Goal: Task Accomplishment & Management: Manage account settings

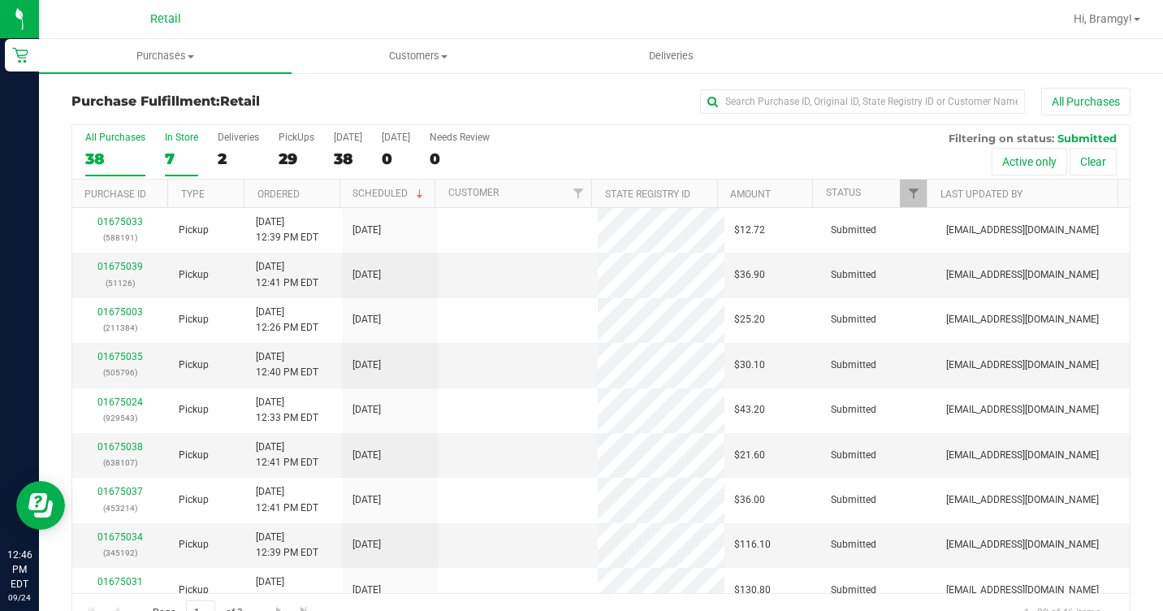
click at [169, 153] on div "7" at bounding box center [181, 158] width 33 height 19
click at [0, 0] on input "In Store 7" at bounding box center [0, 0] width 0 height 0
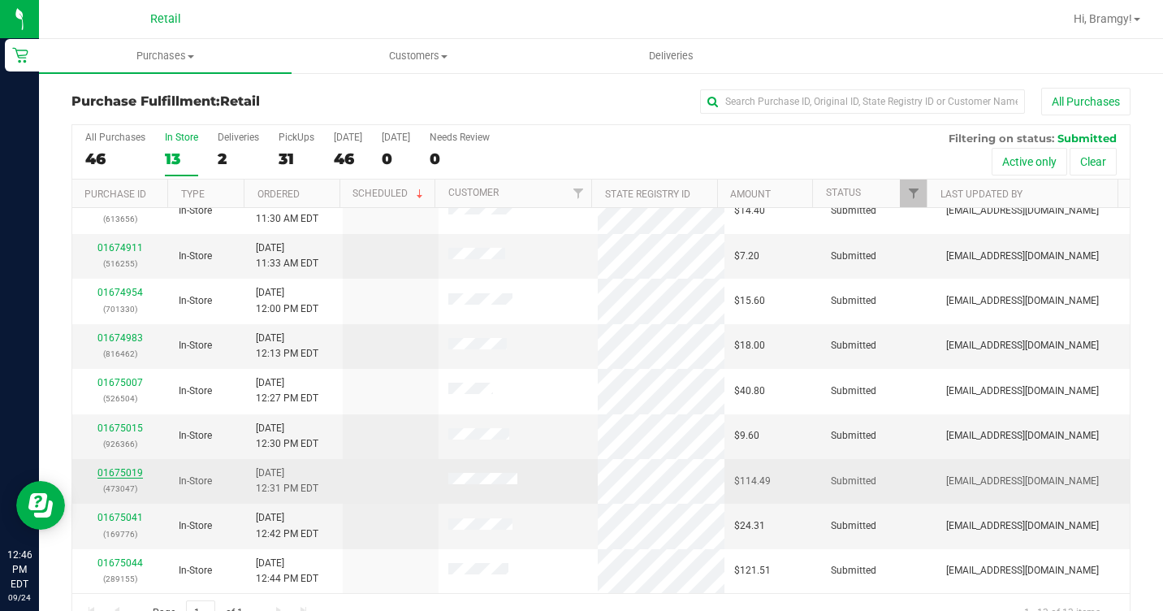
click at [131, 468] on link "01675019" at bounding box center [119, 472] width 45 height 11
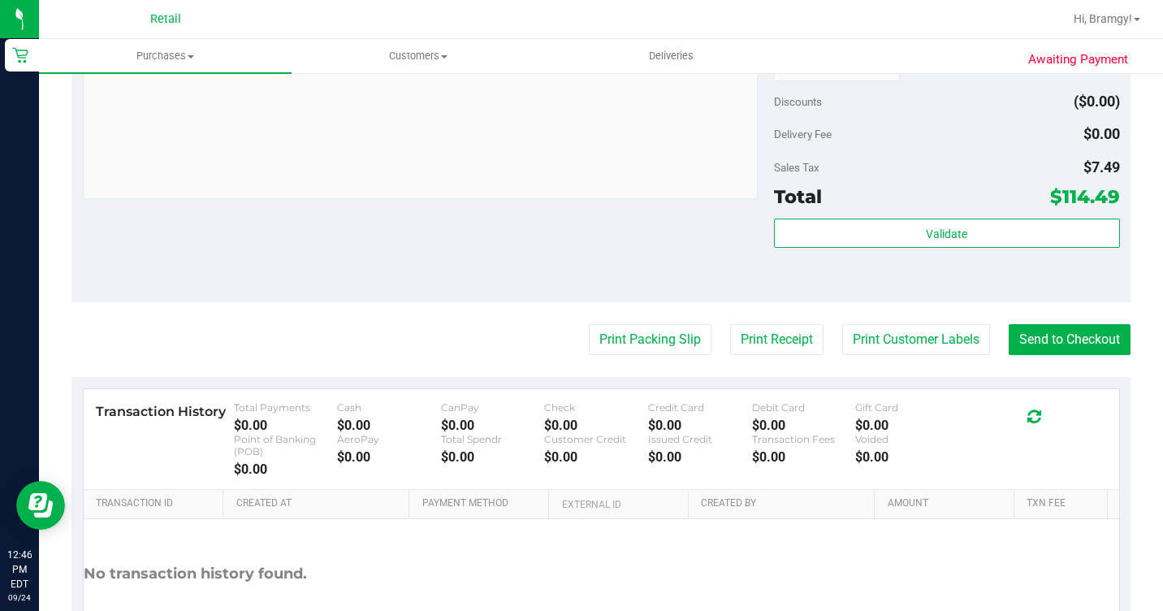
scroll to position [893, 0]
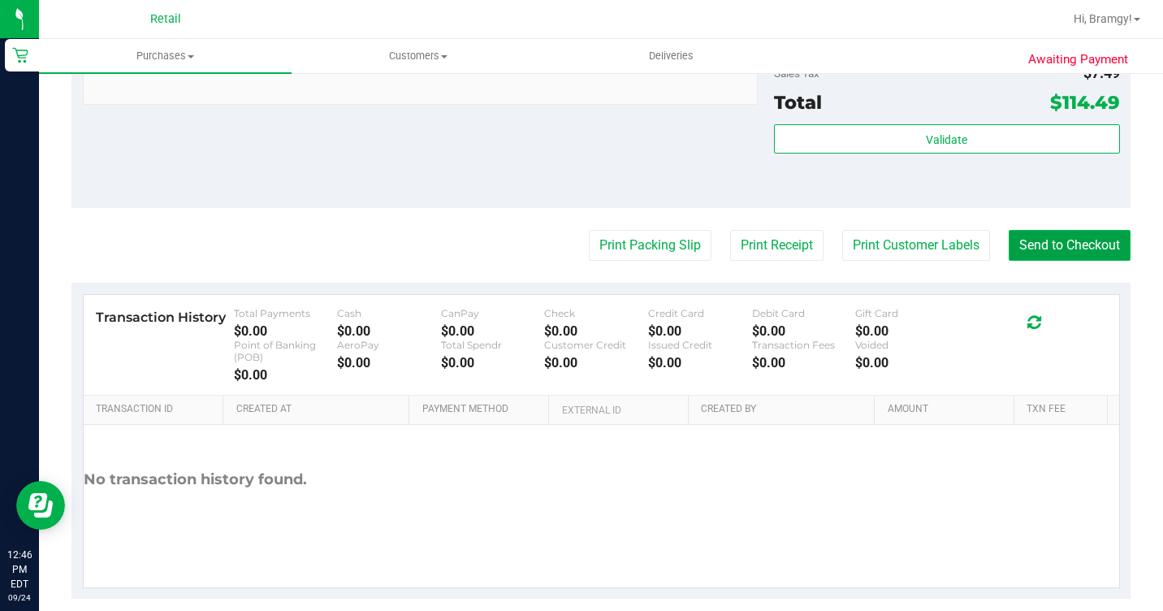
click at [1051, 261] on button "Send to Checkout" at bounding box center [1069, 245] width 122 height 31
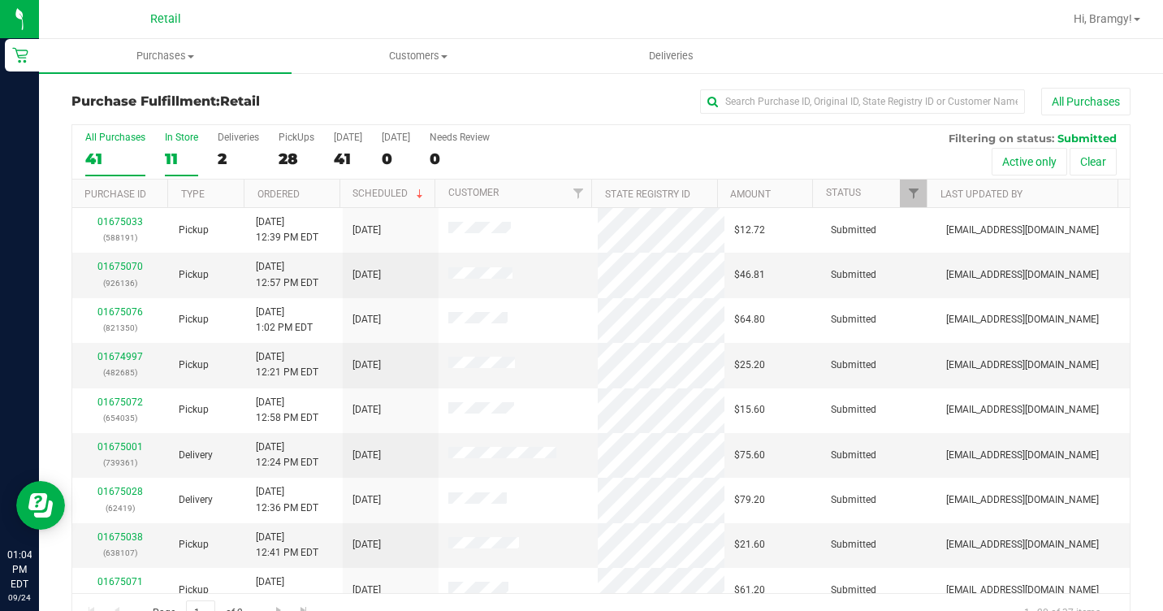
click at [184, 154] on div "11" at bounding box center [181, 158] width 33 height 19
click at [0, 0] on input "In Store 11" at bounding box center [0, 0] width 0 height 0
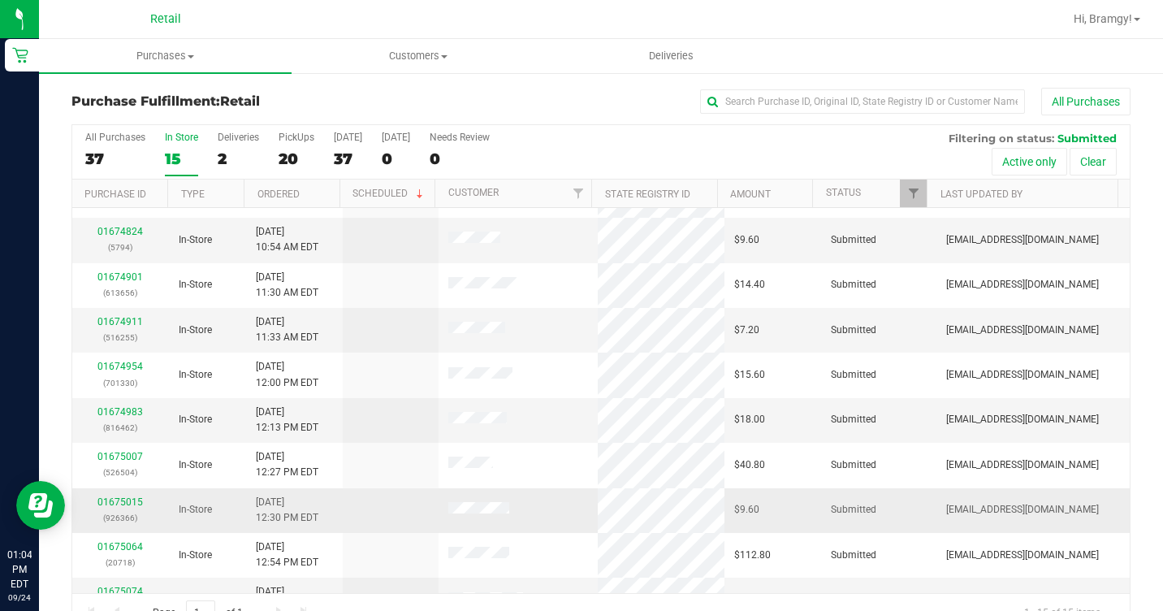
scroll to position [289, 0]
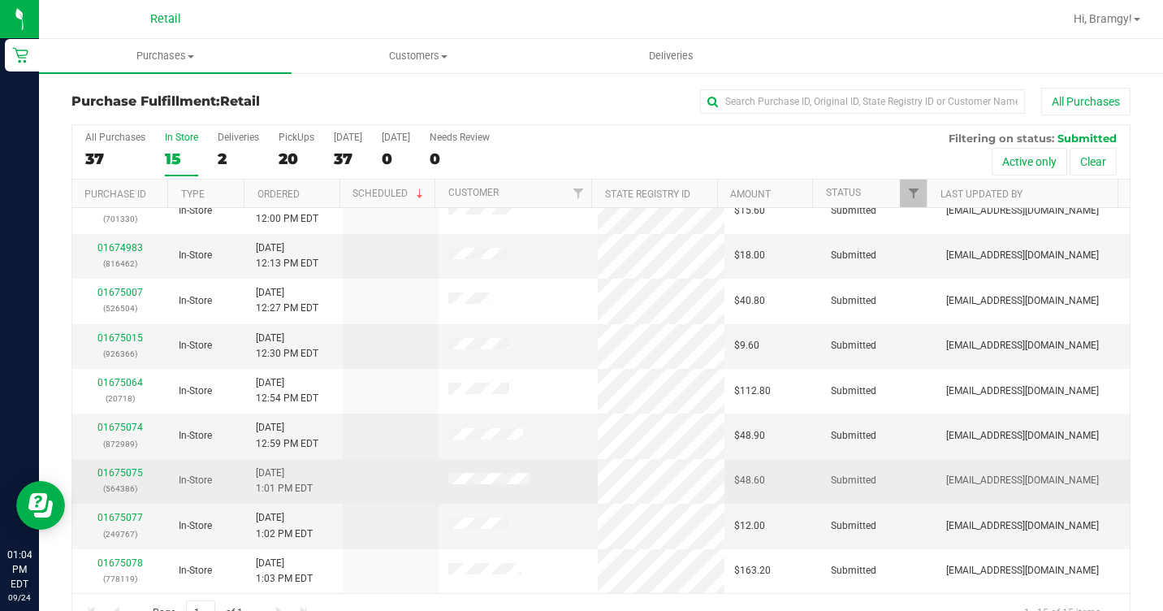
click at [115, 464] on td "01675075 (564386)" at bounding box center [120, 481] width 97 height 45
click at [123, 468] on link "01675075" at bounding box center [119, 472] width 45 height 11
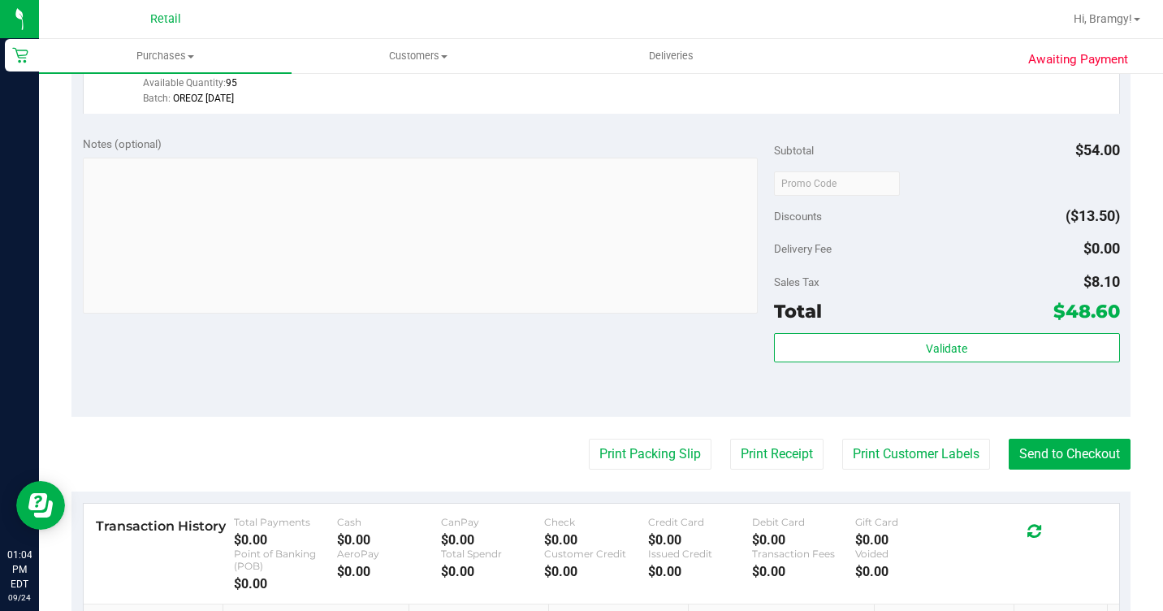
scroll to position [649, 0]
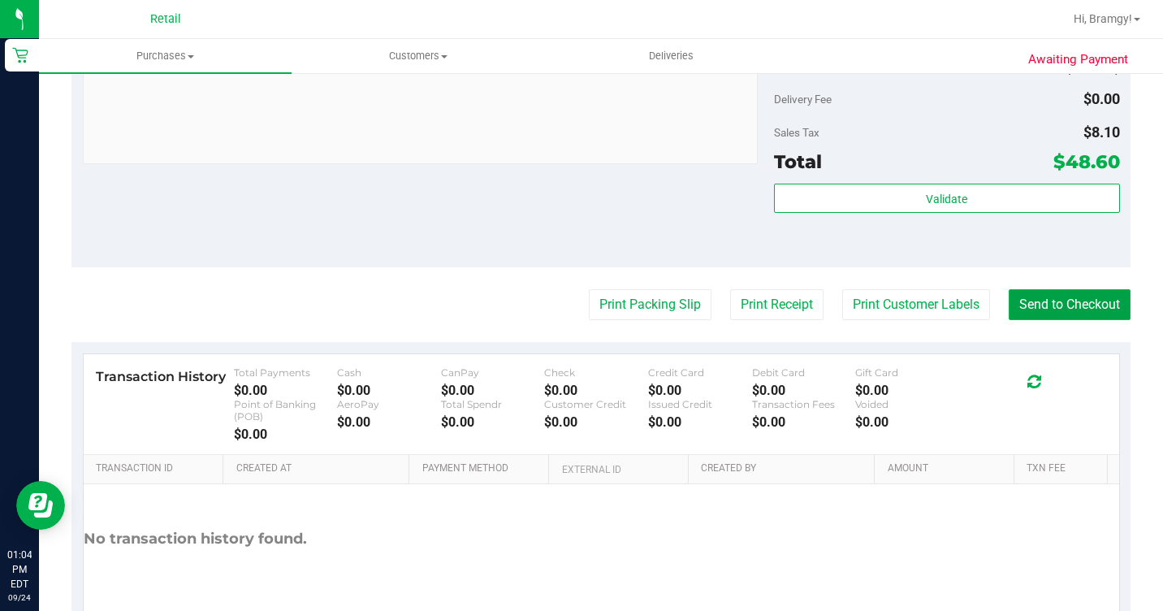
click at [1089, 320] on button "Send to Checkout" at bounding box center [1069, 304] width 122 height 31
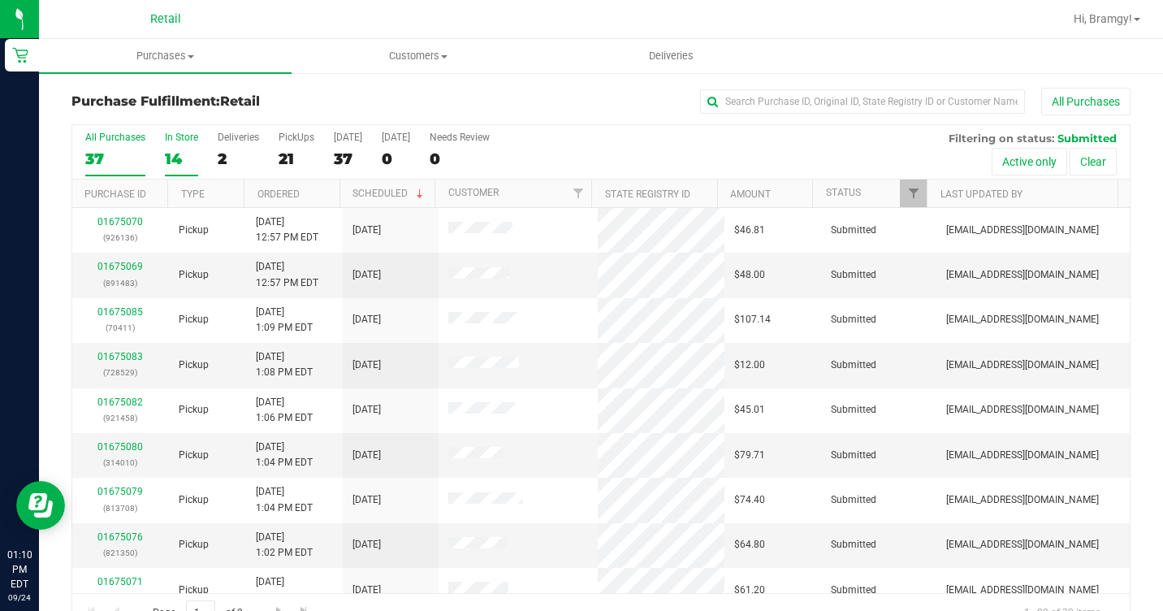
click at [183, 136] on div "In Store" at bounding box center [181, 137] width 33 height 11
click at [0, 0] on input "In Store 14" at bounding box center [0, 0] width 0 height 0
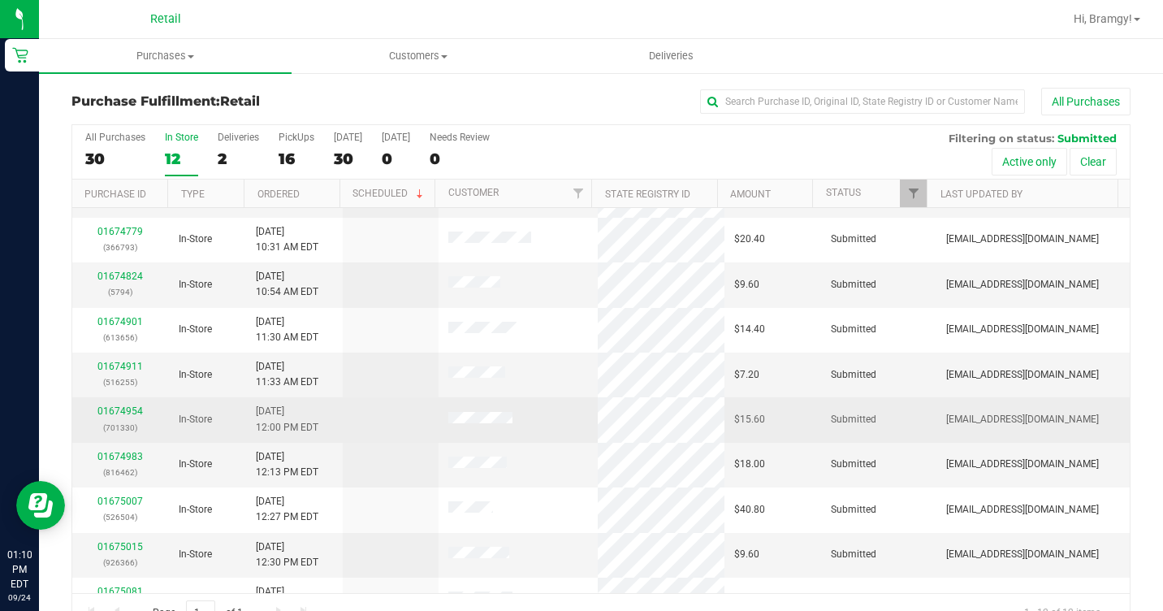
scroll to position [154, 0]
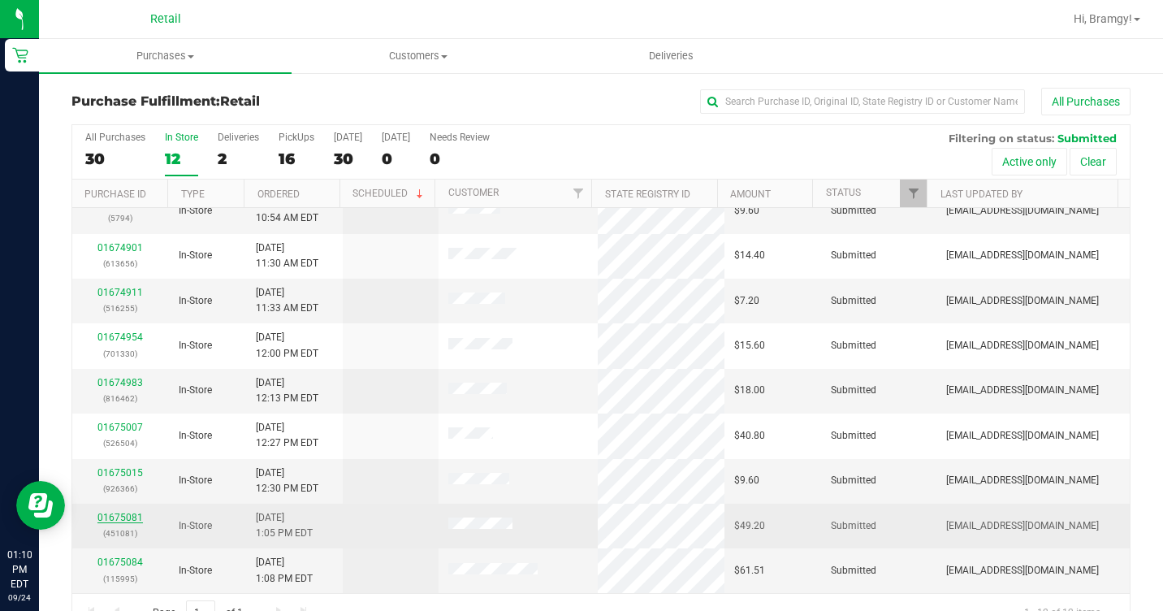
click at [131, 522] on link "01675081" at bounding box center [119, 516] width 45 height 11
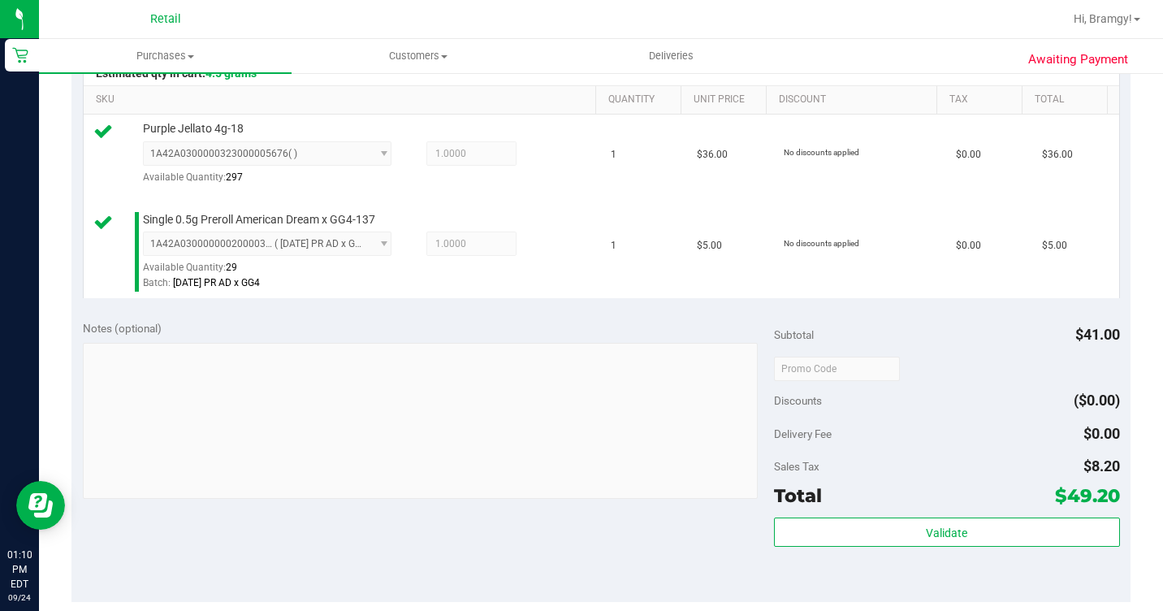
scroll to position [731, 0]
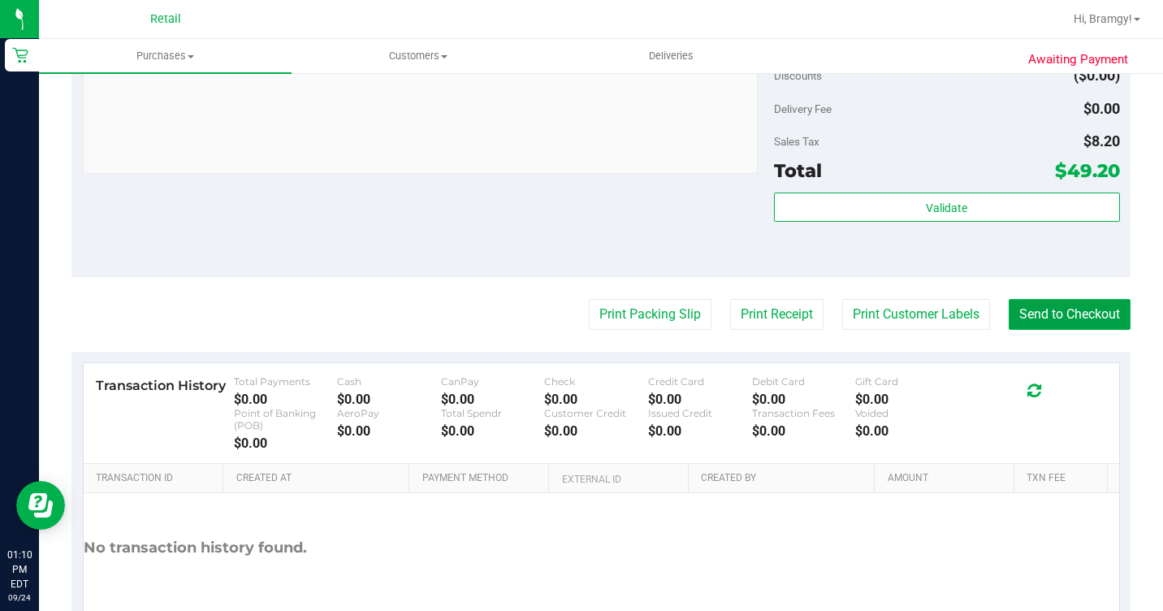
click at [1042, 330] on button "Send to Checkout" at bounding box center [1069, 314] width 122 height 31
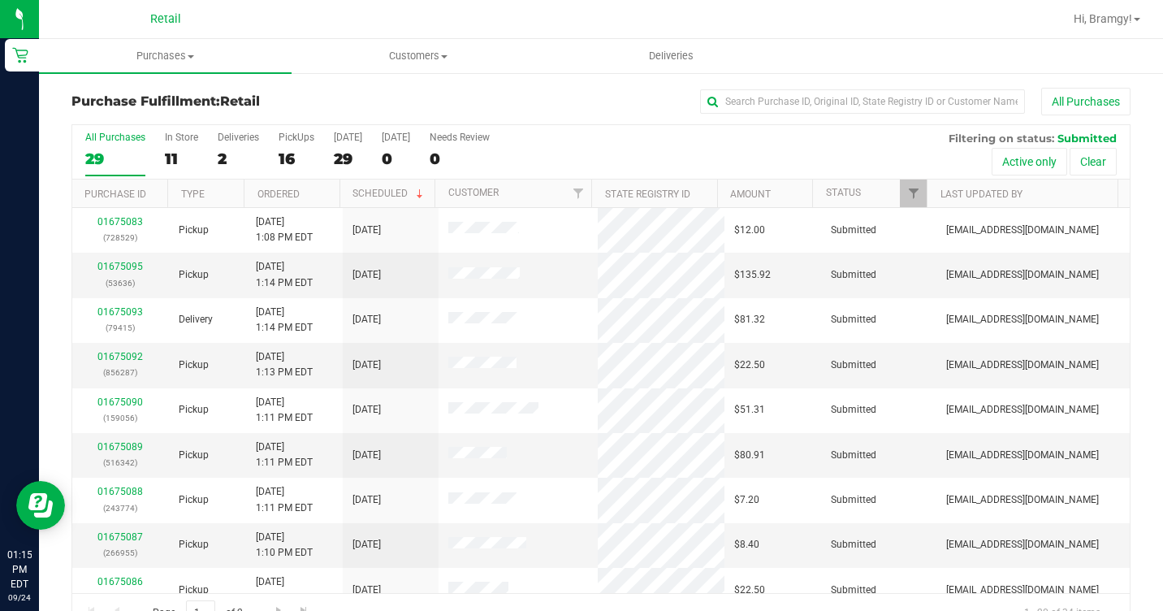
click at [178, 129] on div "All Purchases 29 In Store 11 Deliveries 2 PickUps 16 [DATE] 29 [DATE] 0 Needs R…" at bounding box center [600, 131] width 1057 height 13
click at [169, 147] on label "In Store 11" at bounding box center [181, 154] width 33 height 45
click at [0, 0] on input "In Store 11" at bounding box center [0, 0] width 0 height 0
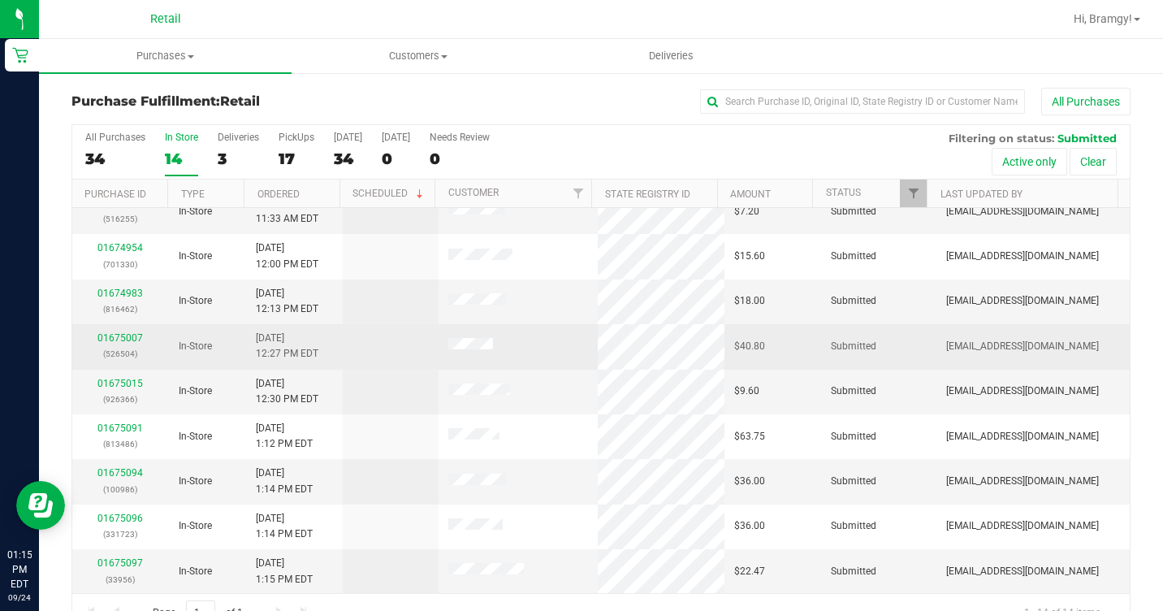
scroll to position [244, 0]
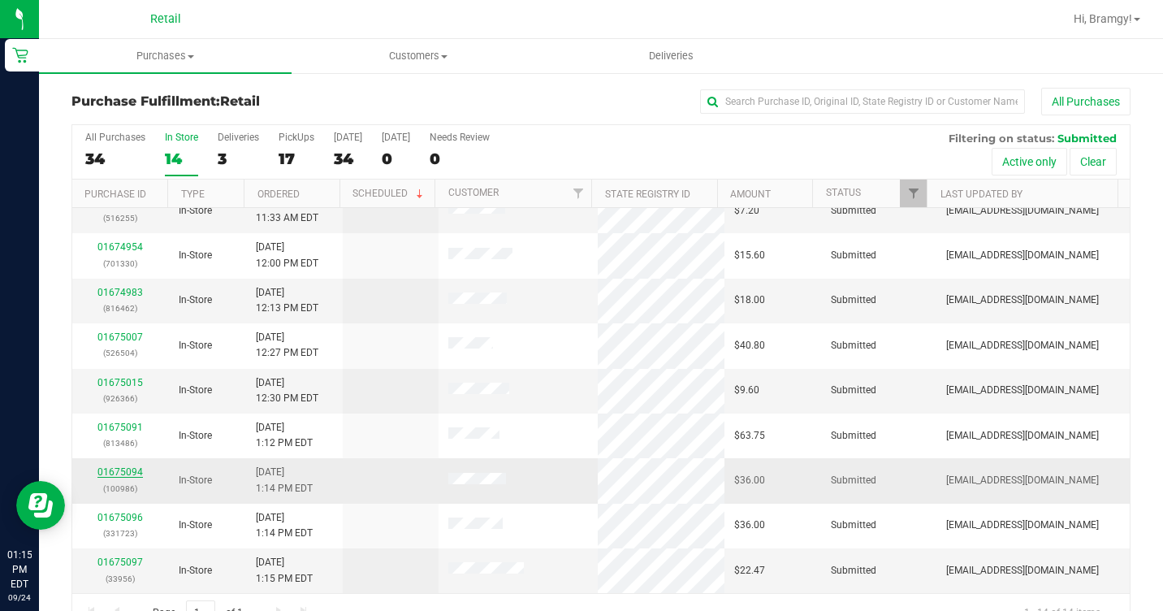
click at [131, 471] on link "01675094" at bounding box center [119, 471] width 45 height 11
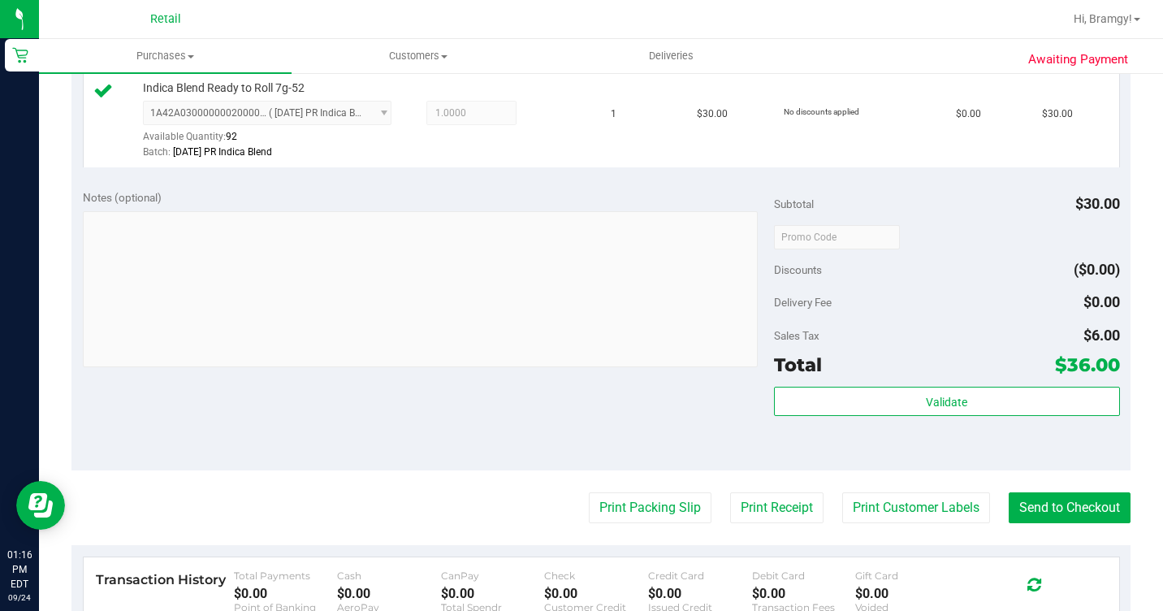
scroll to position [487, 0]
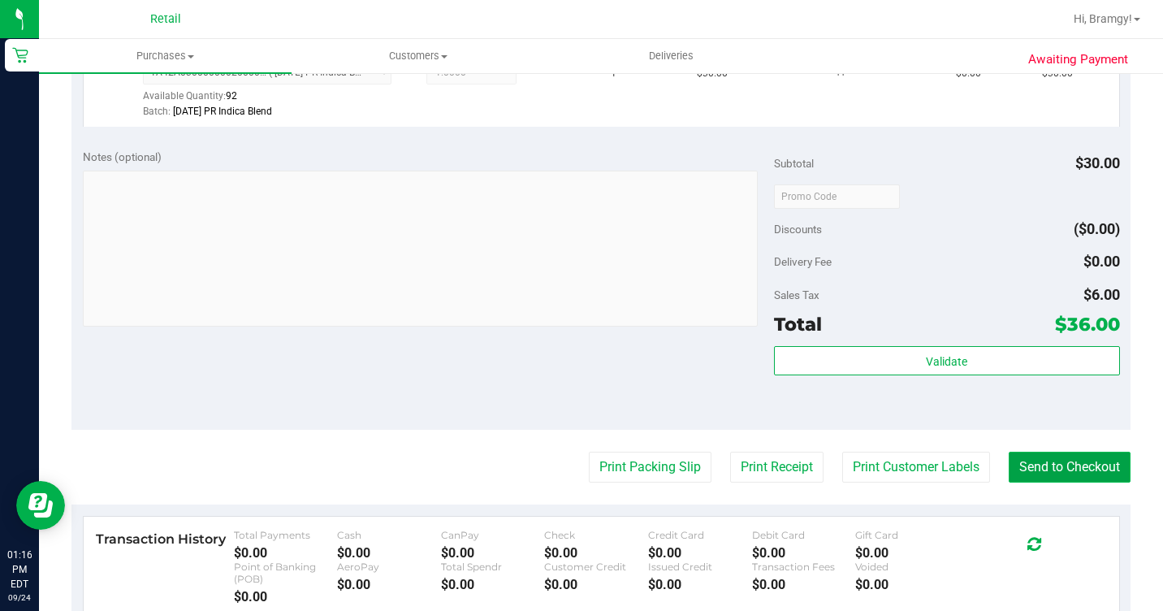
click at [1056, 482] on button "Send to Checkout" at bounding box center [1069, 466] width 122 height 31
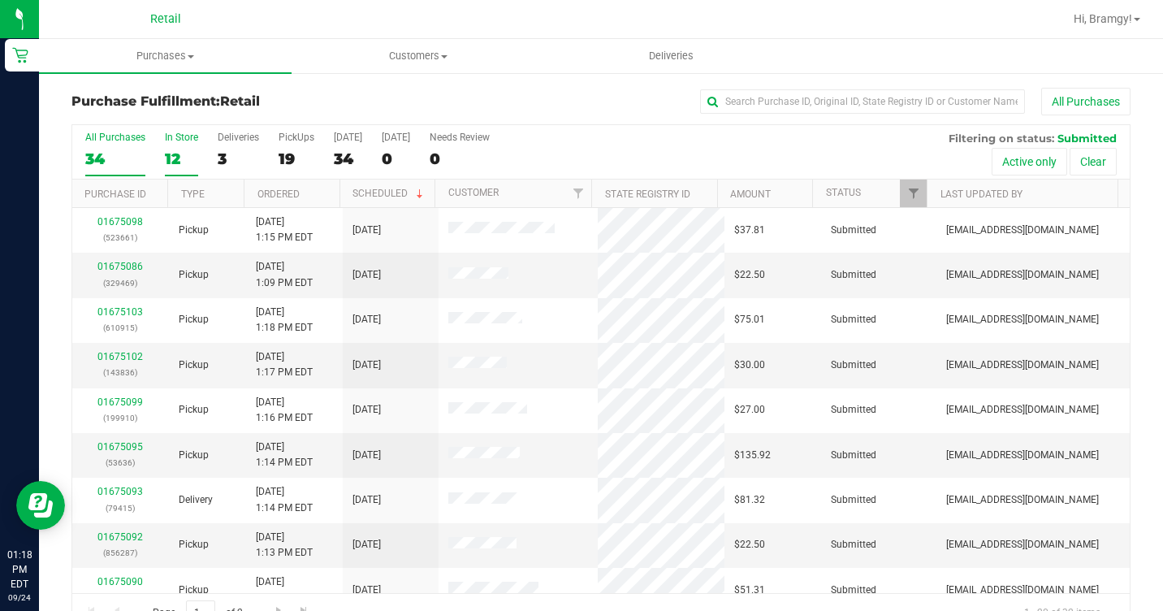
click at [189, 146] on label "In Store 12" at bounding box center [181, 154] width 33 height 45
click at [0, 0] on input "In Store 12" at bounding box center [0, 0] width 0 height 0
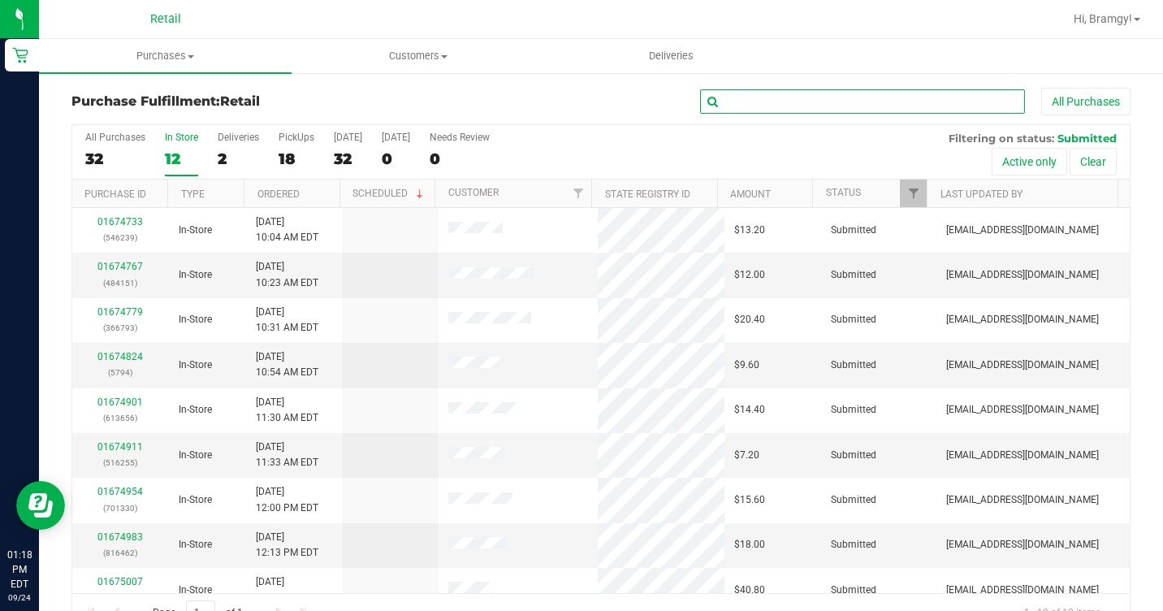
click at [831, 106] on input "text" at bounding box center [862, 101] width 325 height 24
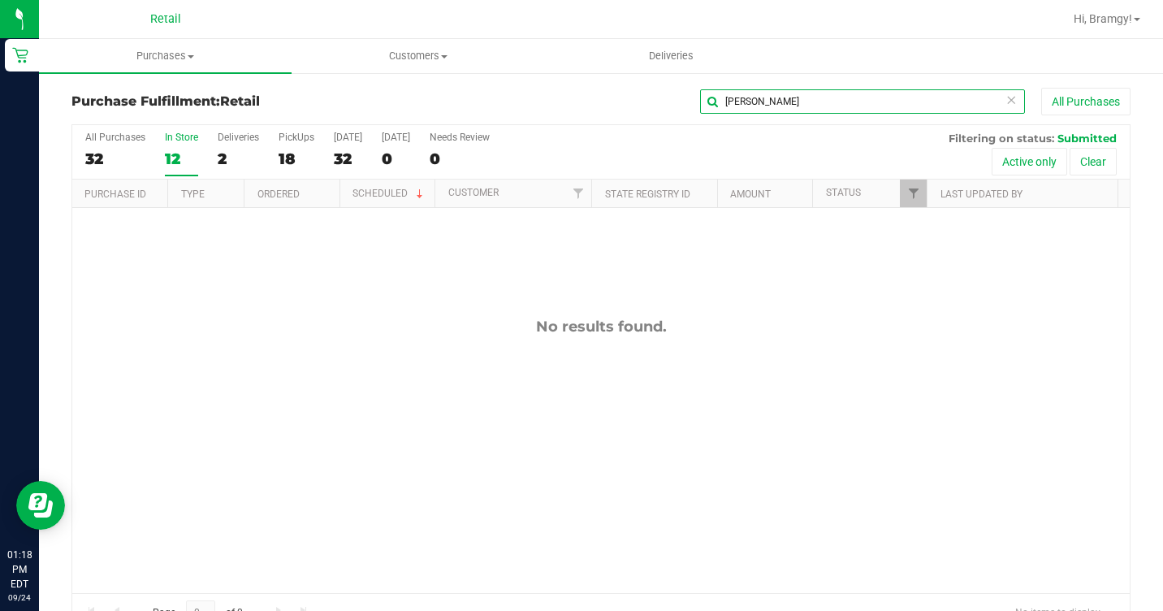
click at [749, 101] on input "[PERSON_NAME]" at bounding box center [862, 101] width 325 height 24
type input "t"
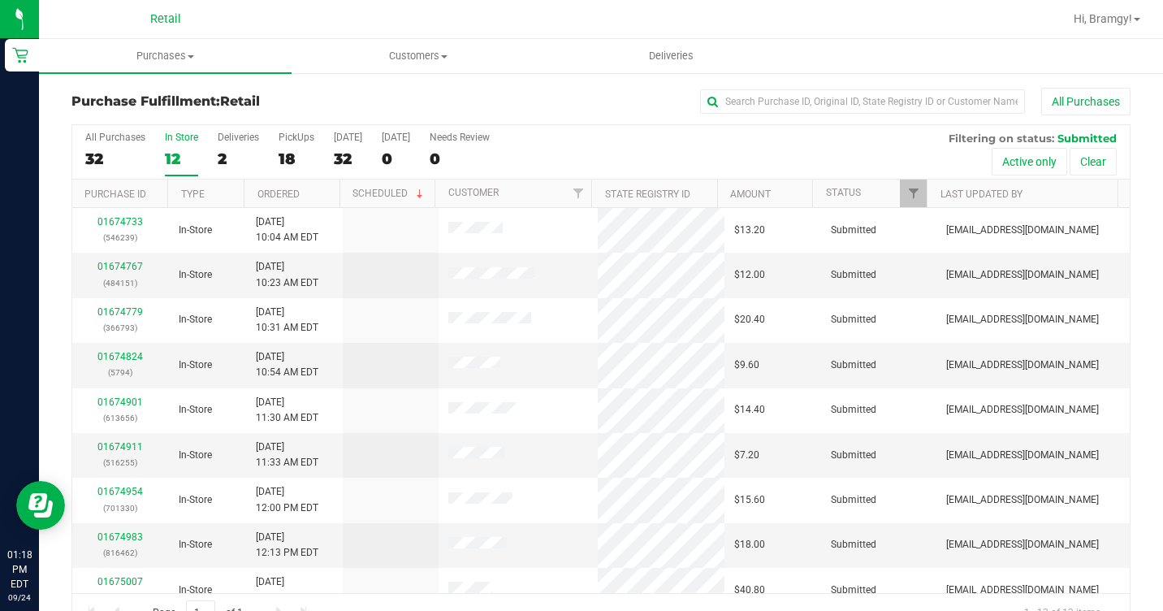
click at [187, 151] on div "12" at bounding box center [181, 158] width 33 height 19
click at [0, 0] on input "In Store 12" at bounding box center [0, 0] width 0 height 0
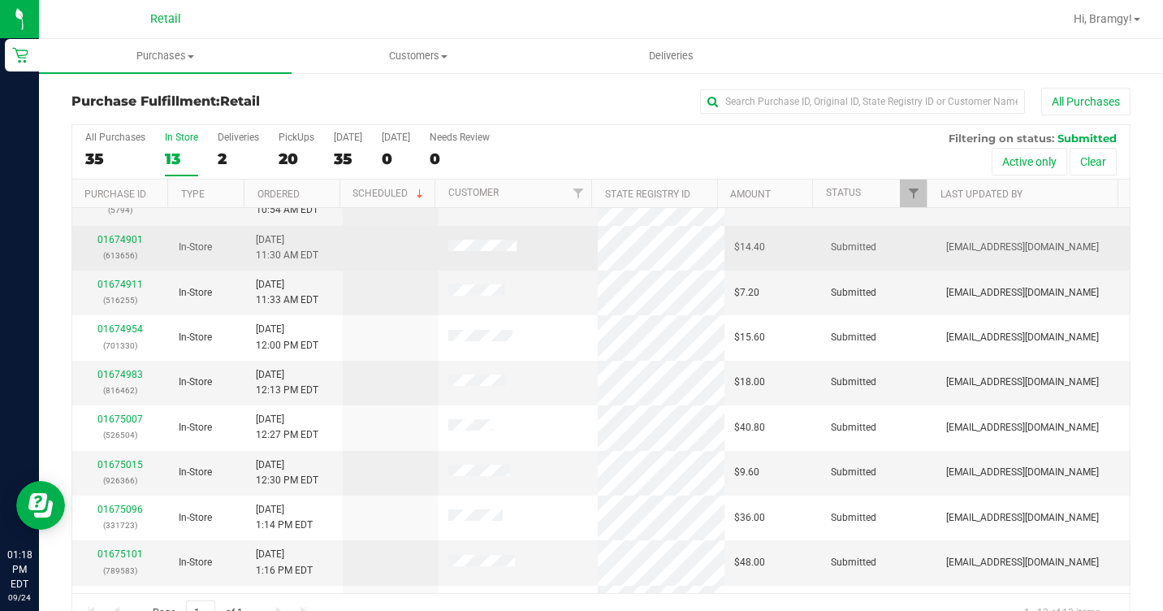
scroll to position [199, 0]
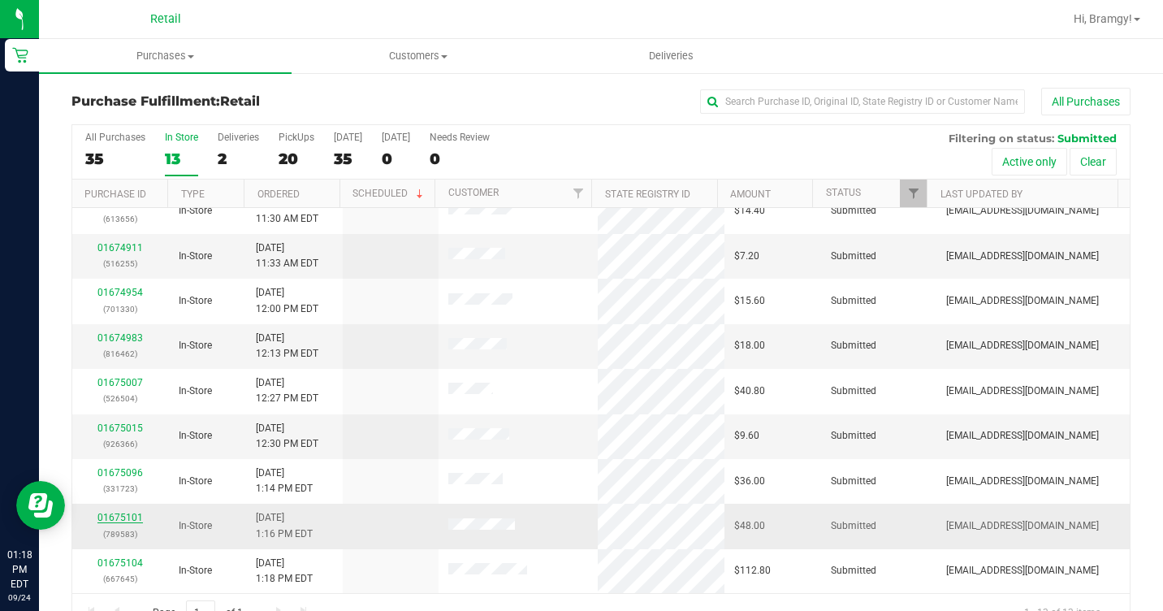
click at [133, 516] on link "01675101" at bounding box center [119, 516] width 45 height 11
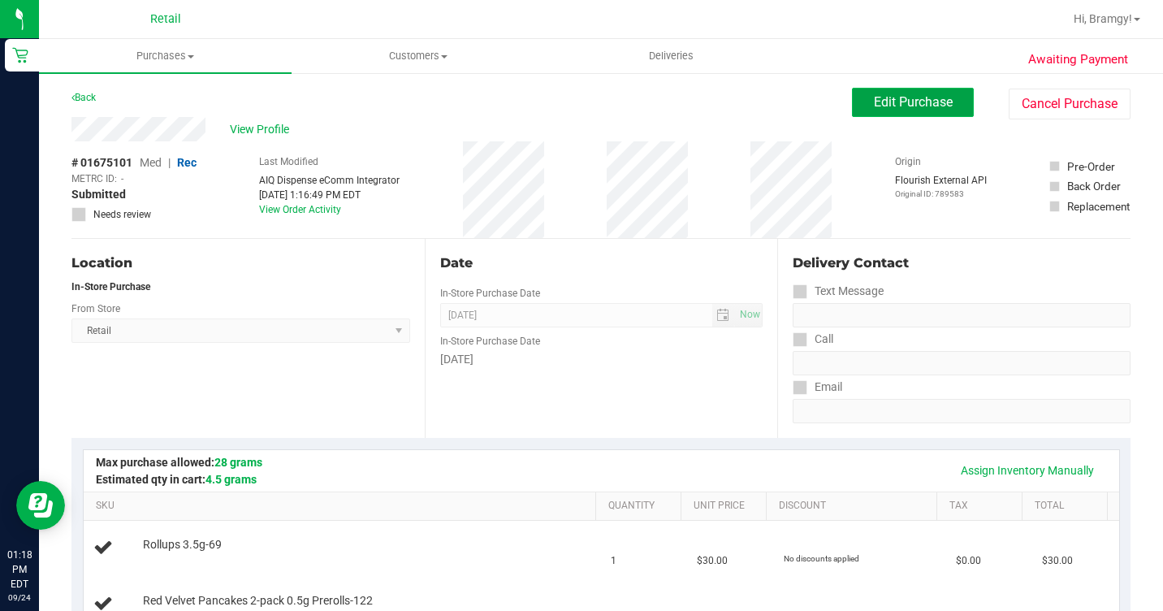
click at [913, 107] on span "Edit Purchase" at bounding box center [913, 101] width 79 height 15
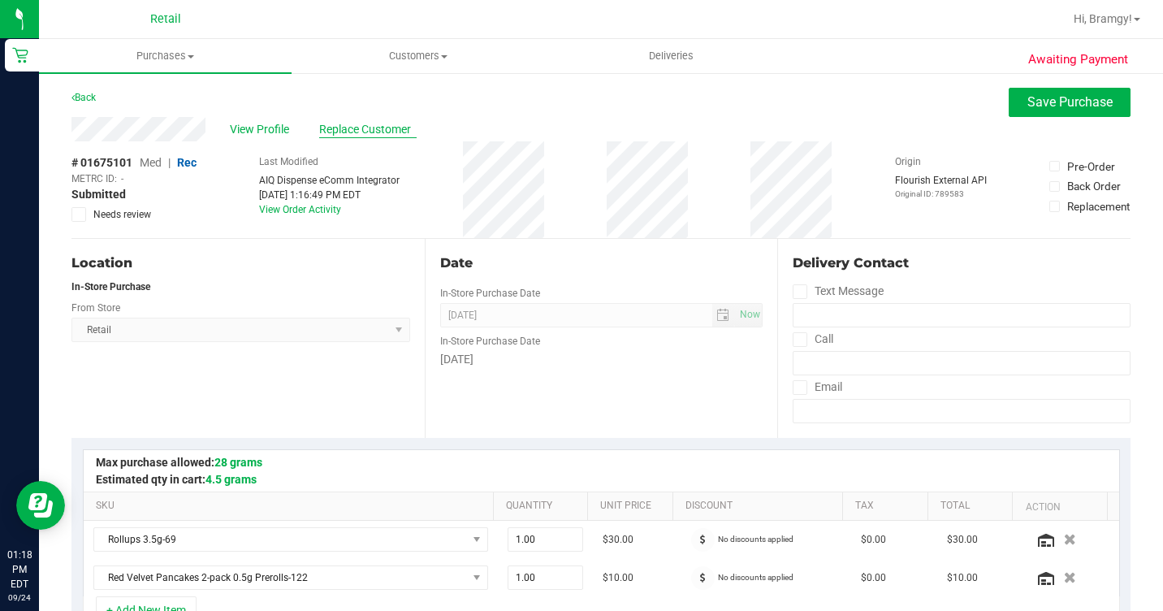
click at [368, 125] on span "Replace Customer" at bounding box center [367, 129] width 97 height 17
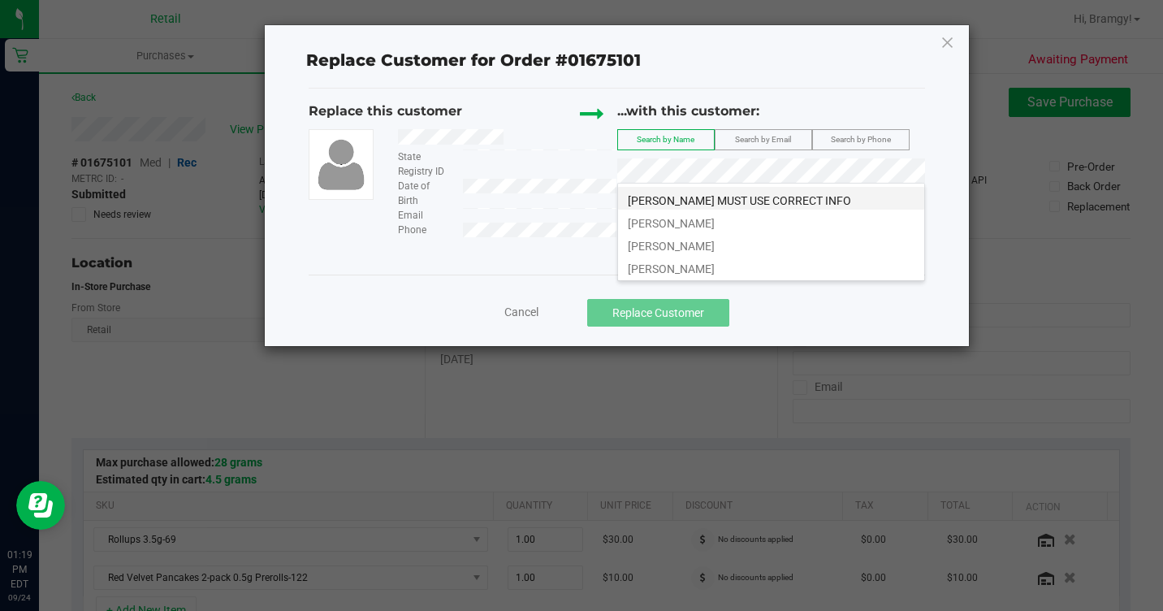
click at [733, 198] on span "[PERSON_NAME] MUST USE CORRECT INFO" at bounding box center [739, 200] width 223 height 13
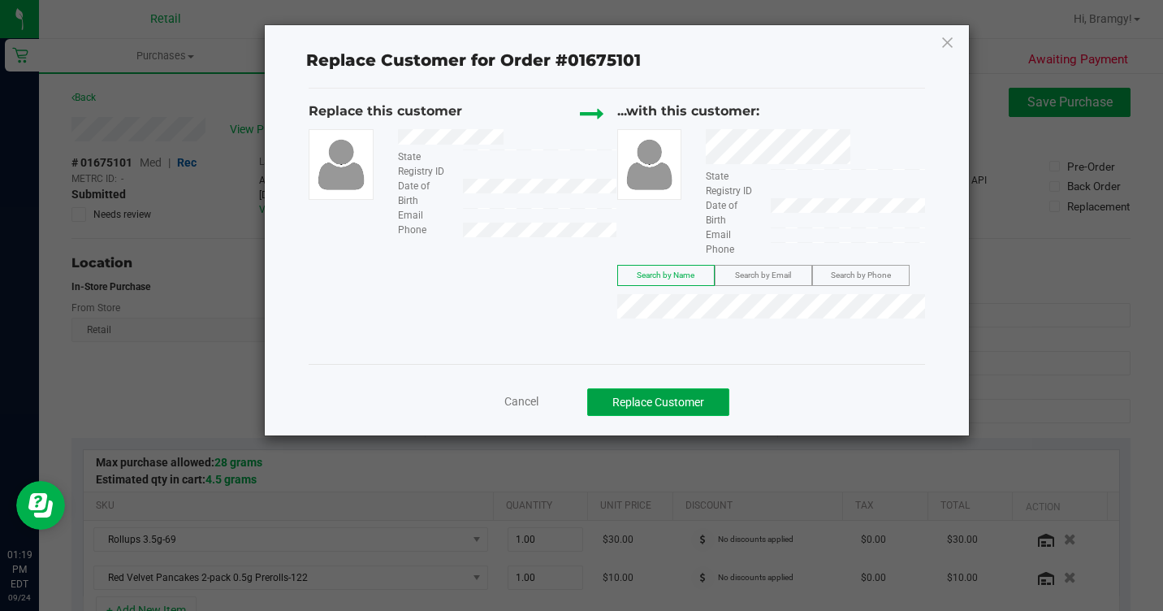
click at [662, 403] on button "Replace Customer" at bounding box center [658, 402] width 142 height 28
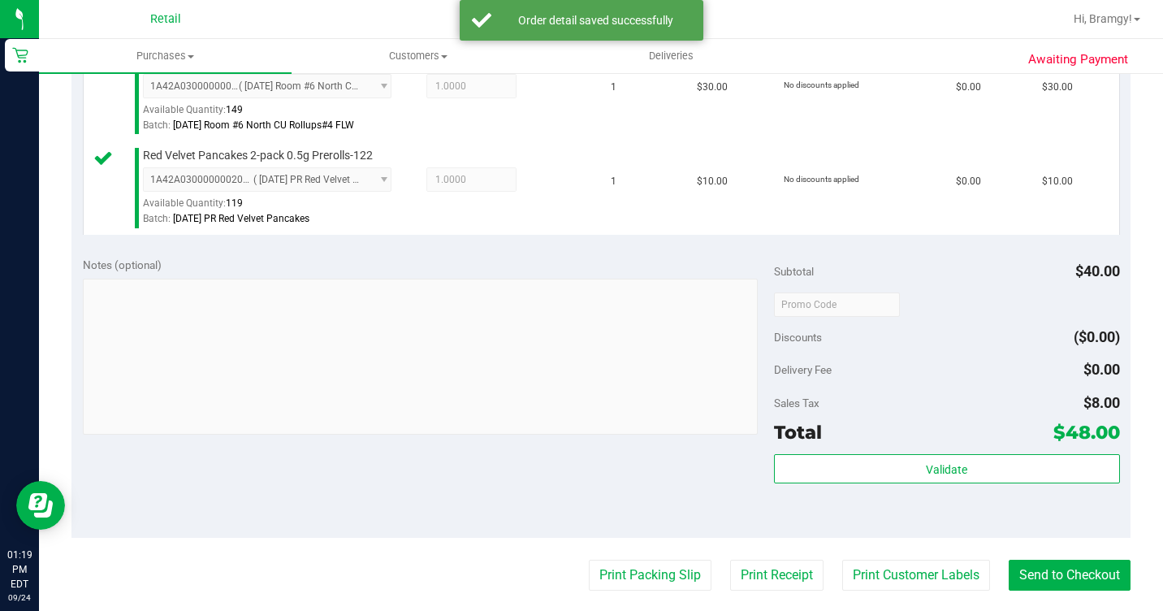
scroll to position [568, 0]
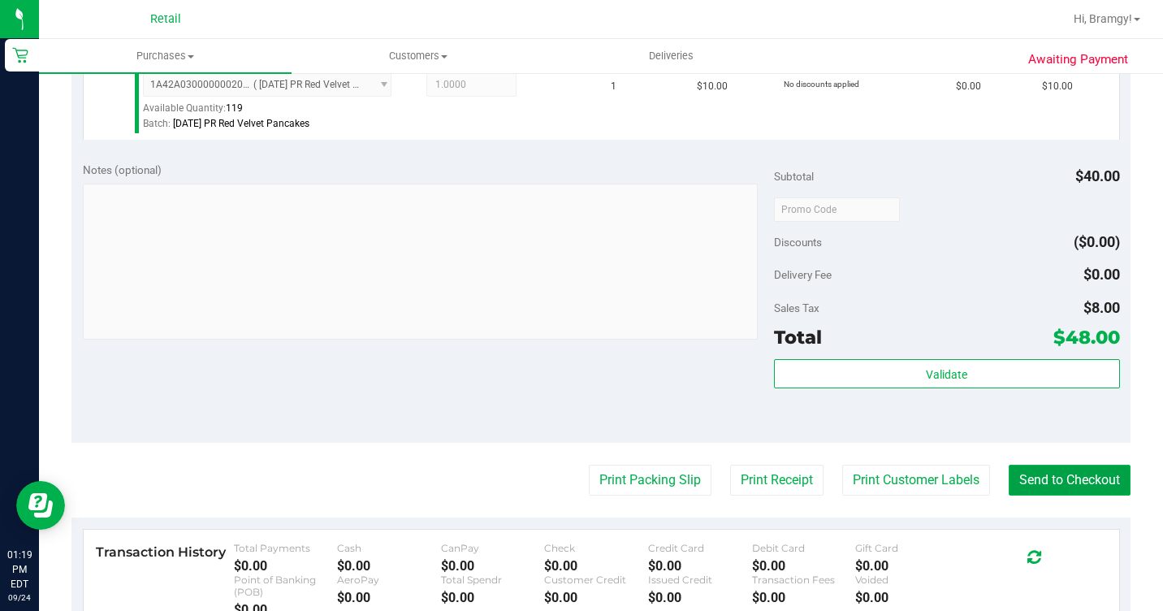
click at [1032, 495] on button "Send to Checkout" at bounding box center [1069, 479] width 122 height 31
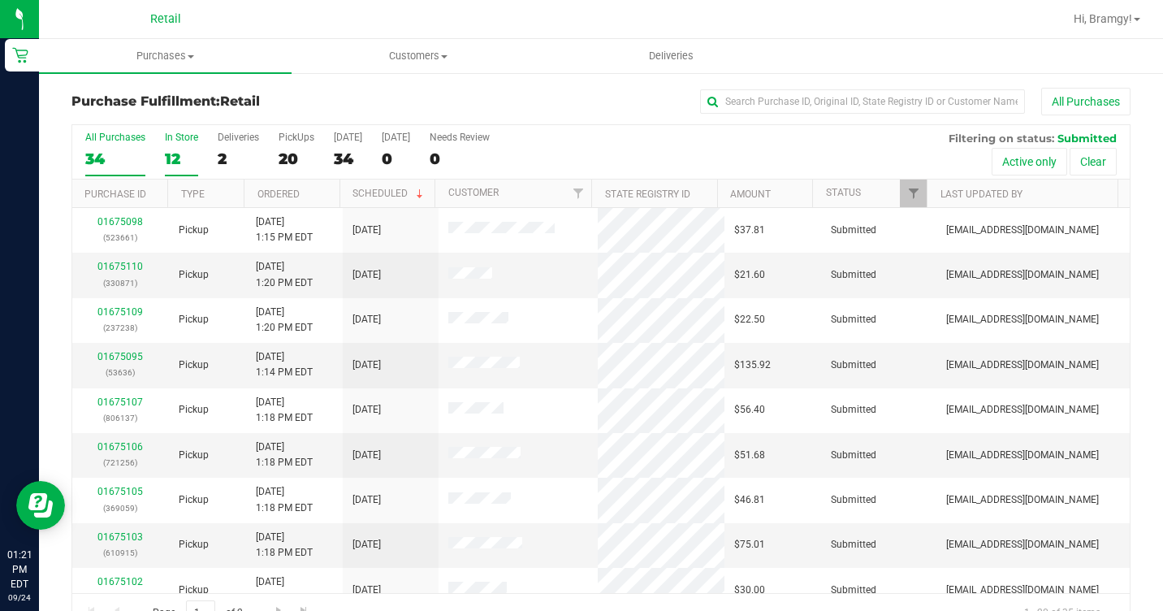
click at [180, 157] on div "12" at bounding box center [181, 158] width 33 height 19
click at [0, 0] on input "In Store 12" at bounding box center [0, 0] width 0 height 0
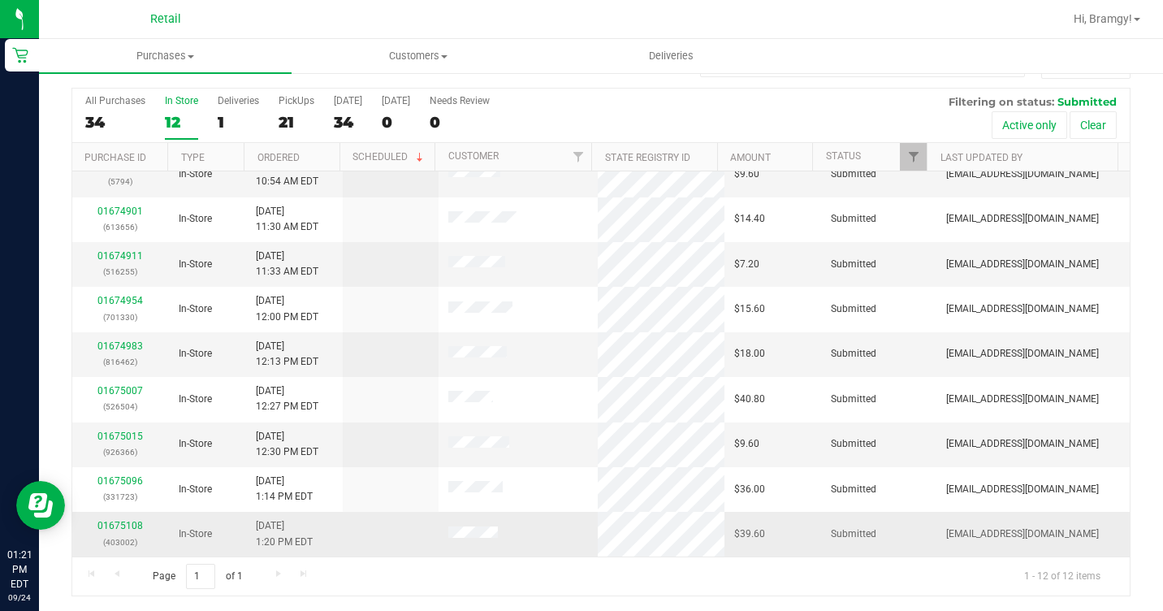
scroll to position [38, 0]
click at [123, 521] on link "01675108" at bounding box center [119, 523] width 45 height 11
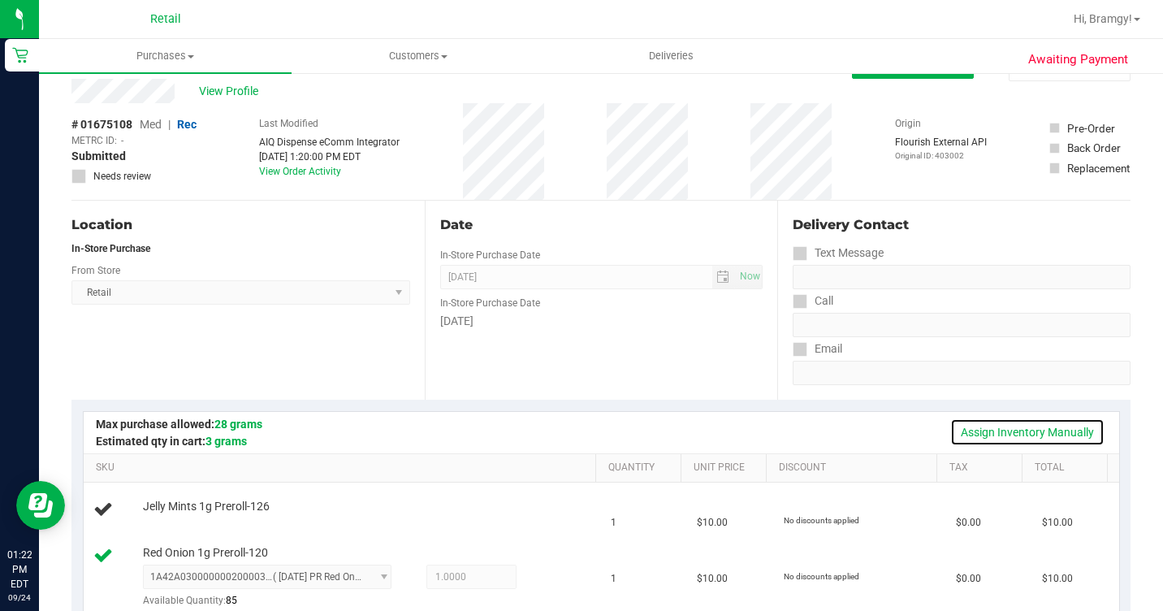
click at [1035, 430] on link "Assign Inventory Manually" at bounding box center [1027, 432] width 154 height 28
click at [143, 523] on link "Add Package" at bounding box center [172, 516] width 58 height 11
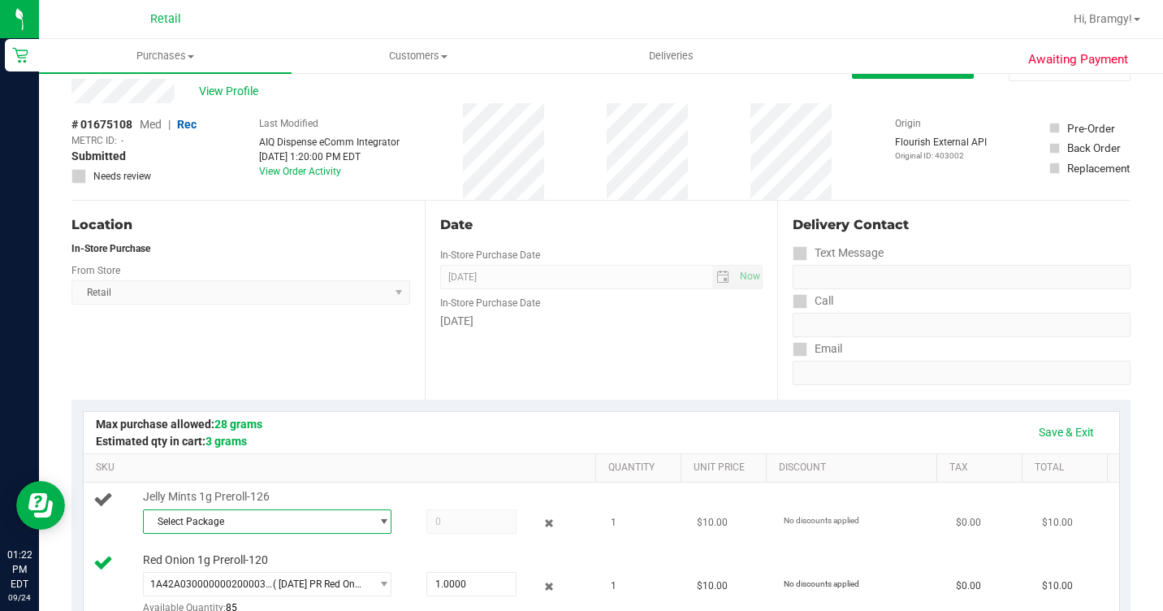
drag, startPoint x: 139, startPoint y: 539, endPoint x: 216, endPoint y: 559, distance: 79.6
click at [221, 533] on span "Select Package" at bounding box center [257, 521] width 227 height 23
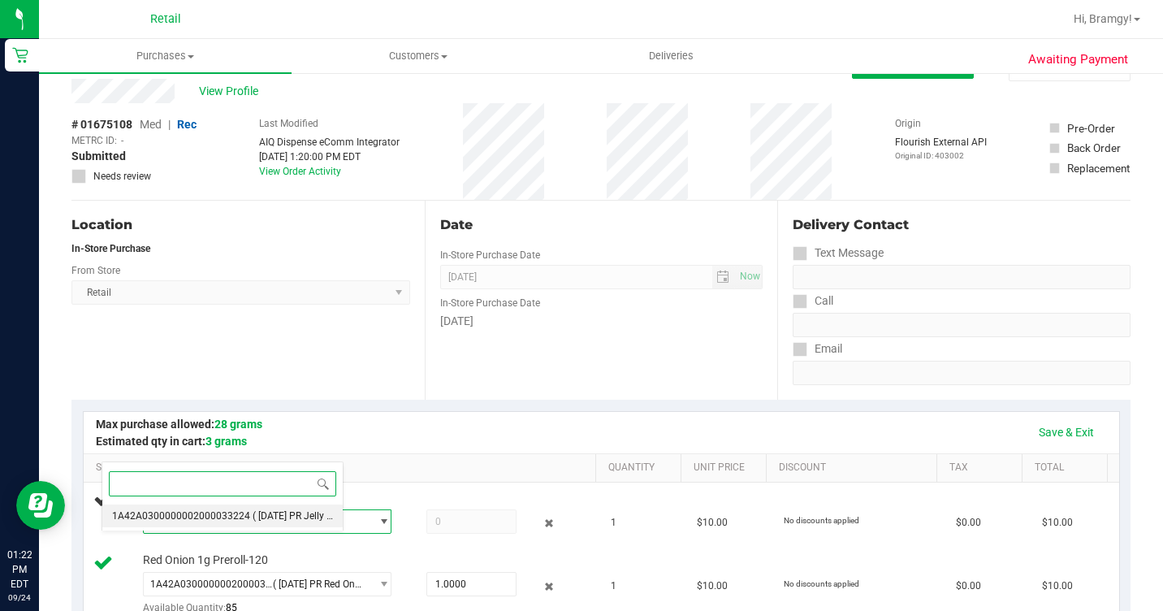
click at [205, 512] on span "1A42A0300000002000033224" at bounding box center [181, 515] width 138 height 11
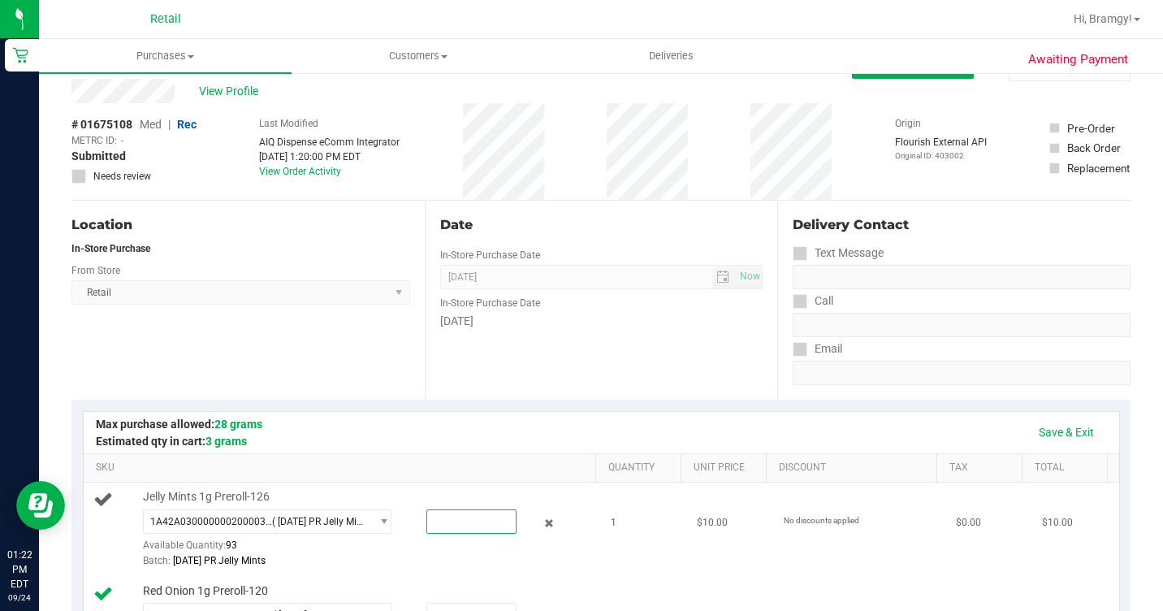
click at [442, 533] on span at bounding box center [470, 521] width 89 height 24
type input "1"
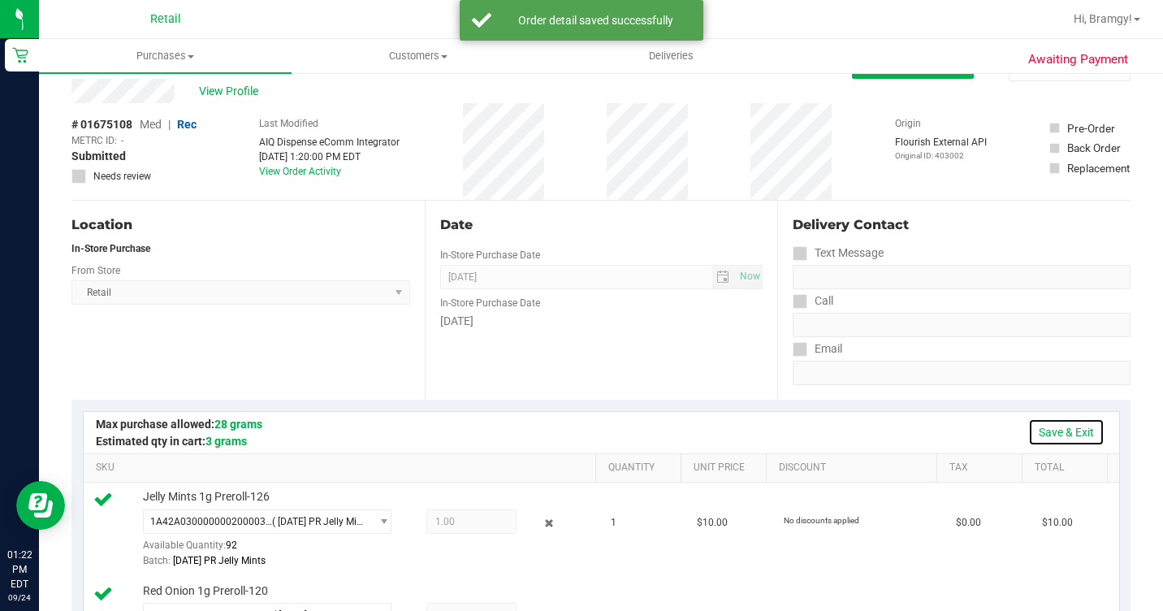
click at [1031, 428] on link "Save & Exit" at bounding box center [1066, 432] width 76 height 28
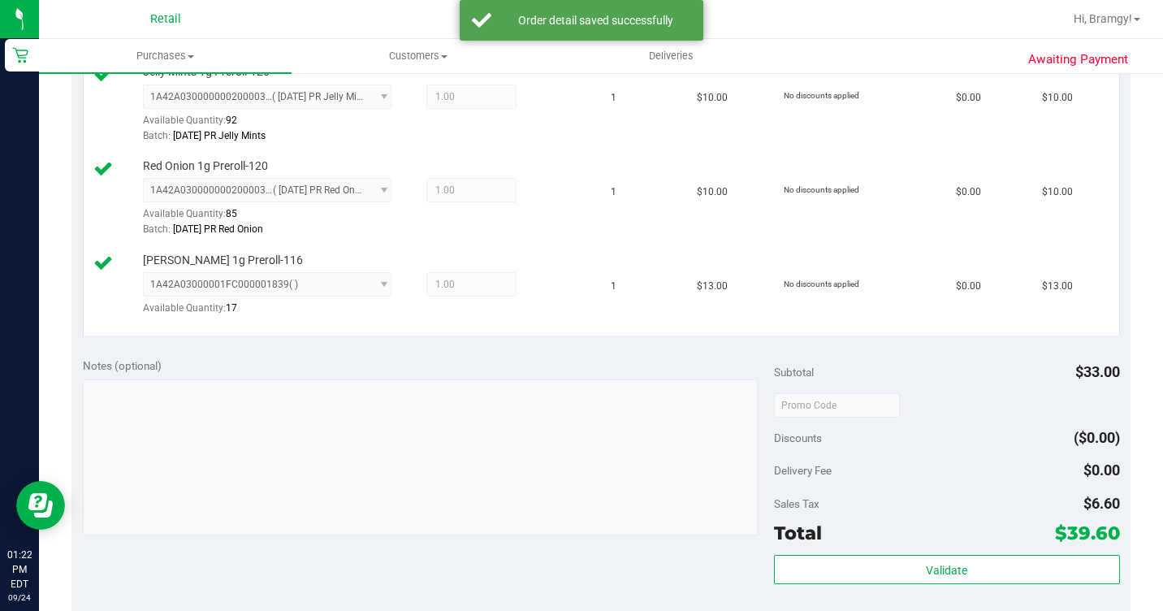
scroll to position [769, 0]
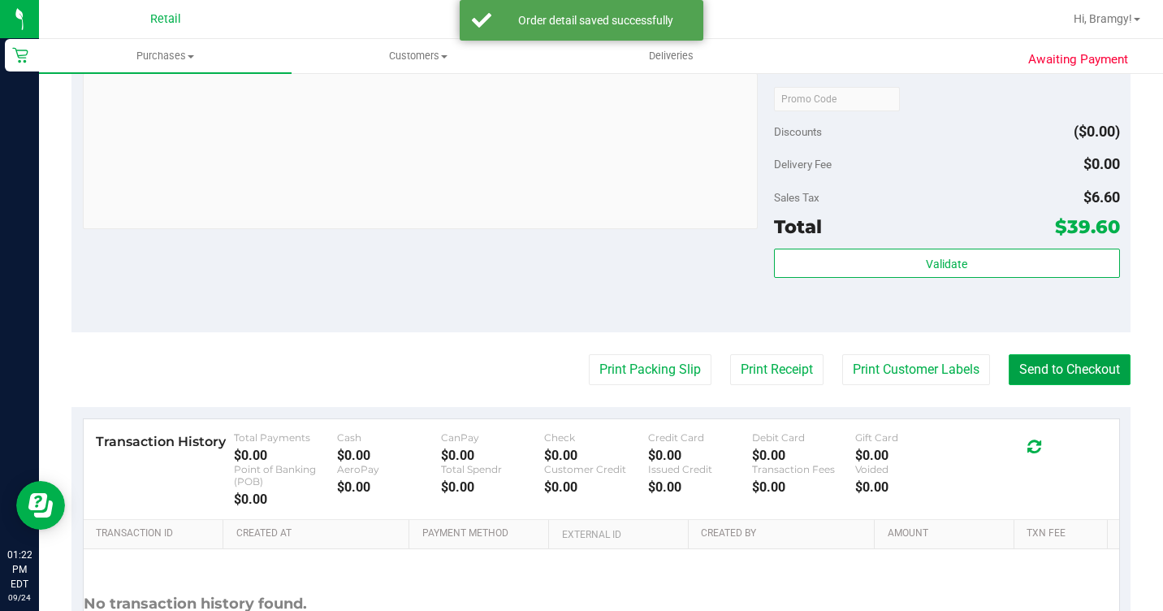
click at [1048, 385] on button "Send to Checkout" at bounding box center [1069, 369] width 122 height 31
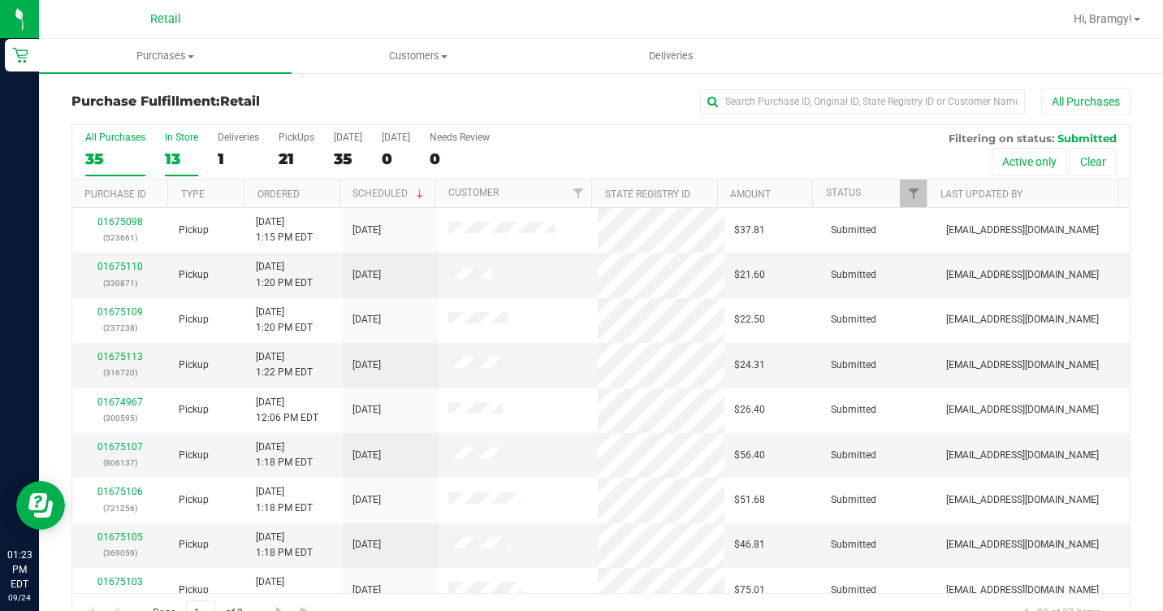
click at [173, 152] on div "13" at bounding box center [181, 158] width 33 height 19
click at [0, 0] on input "In Store 13" at bounding box center [0, 0] width 0 height 0
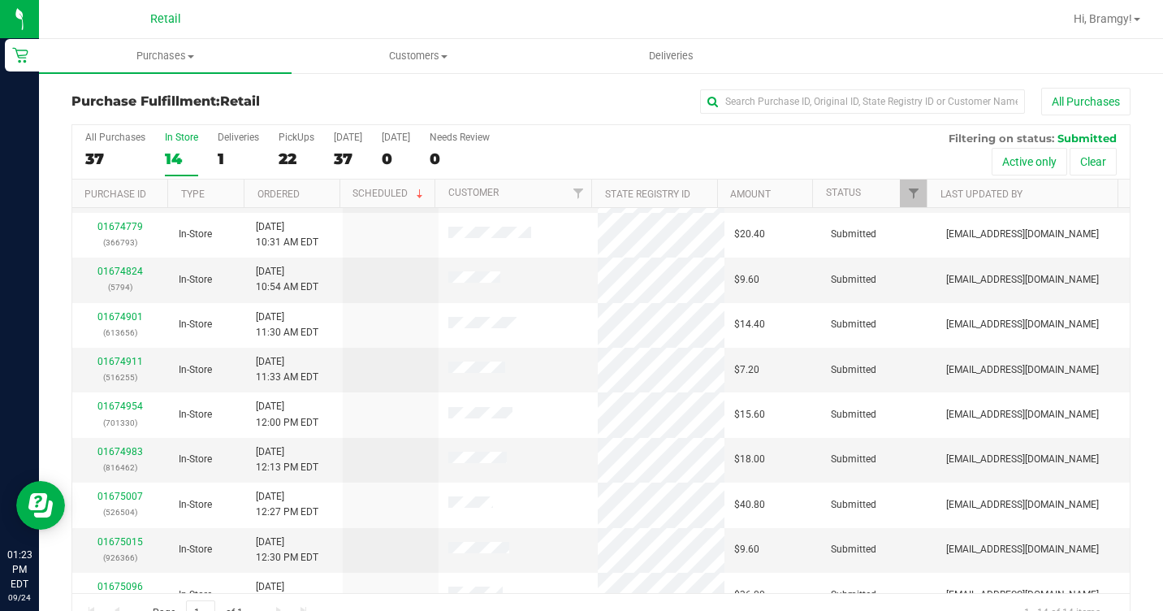
scroll to position [244, 0]
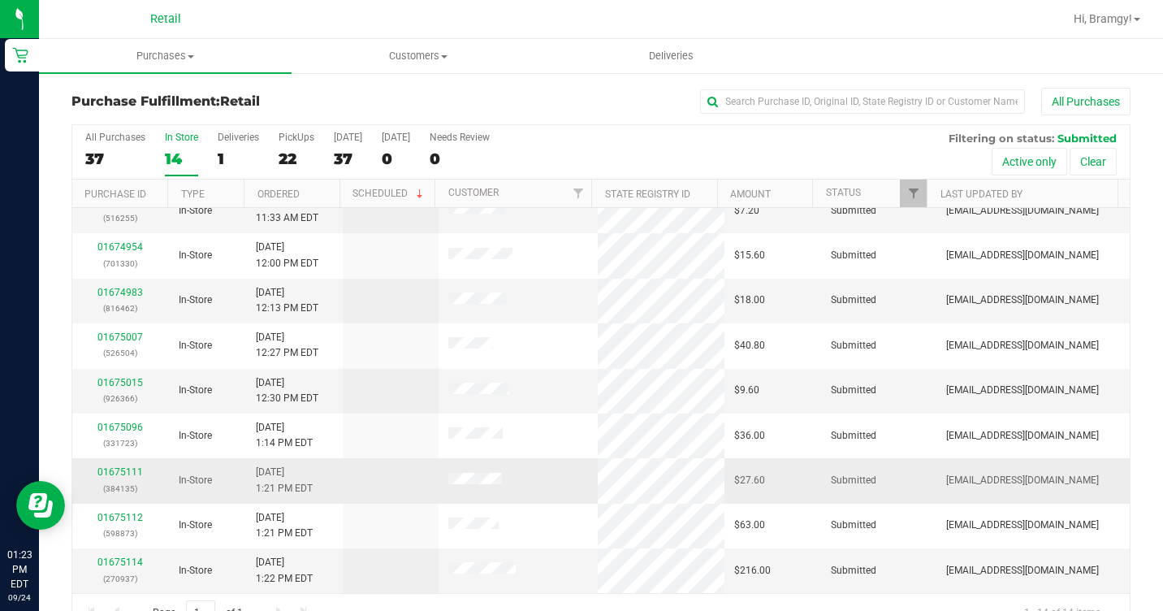
click at [123, 464] on td "01675111 (384135)" at bounding box center [120, 480] width 97 height 45
click at [131, 469] on link "01675111" at bounding box center [119, 471] width 45 height 11
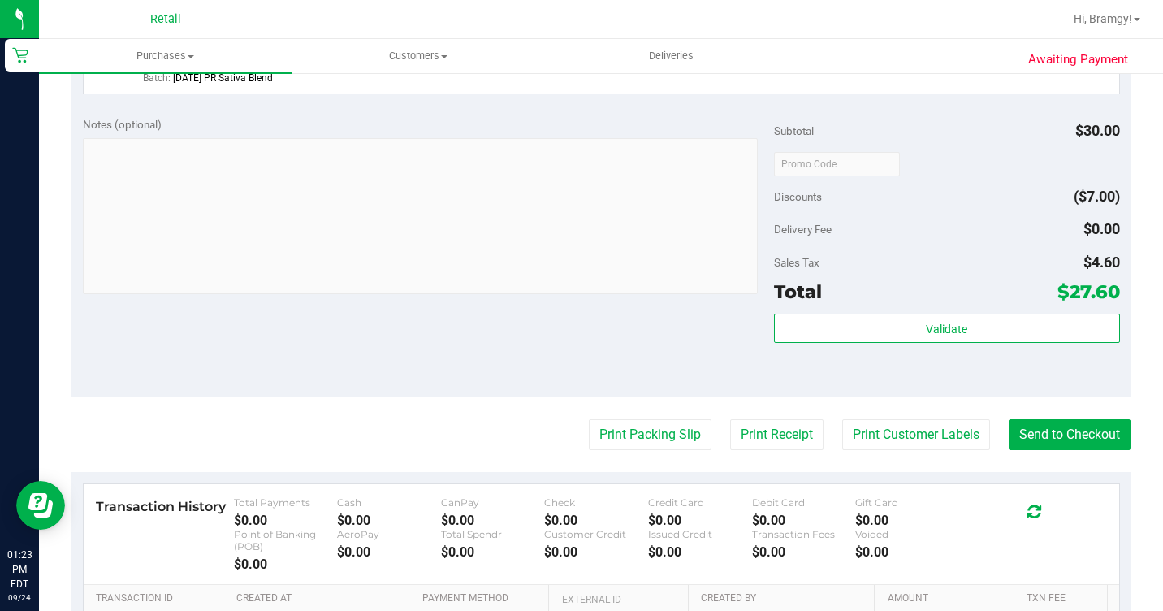
scroll to position [763, 0]
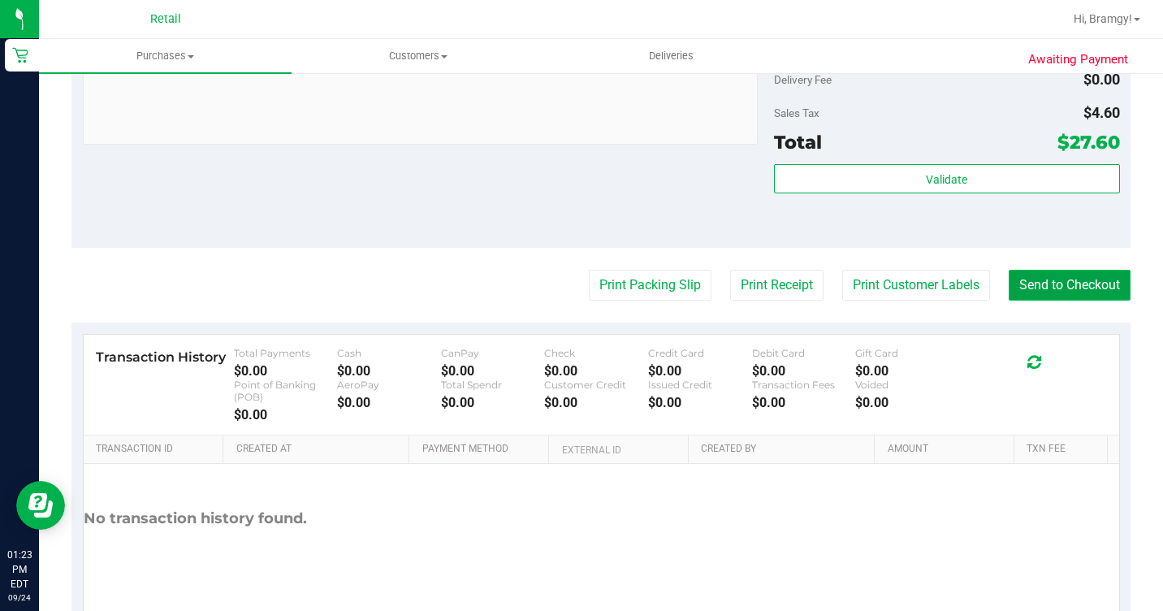
click at [1100, 300] on button "Send to Checkout" at bounding box center [1069, 285] width 122 height 31
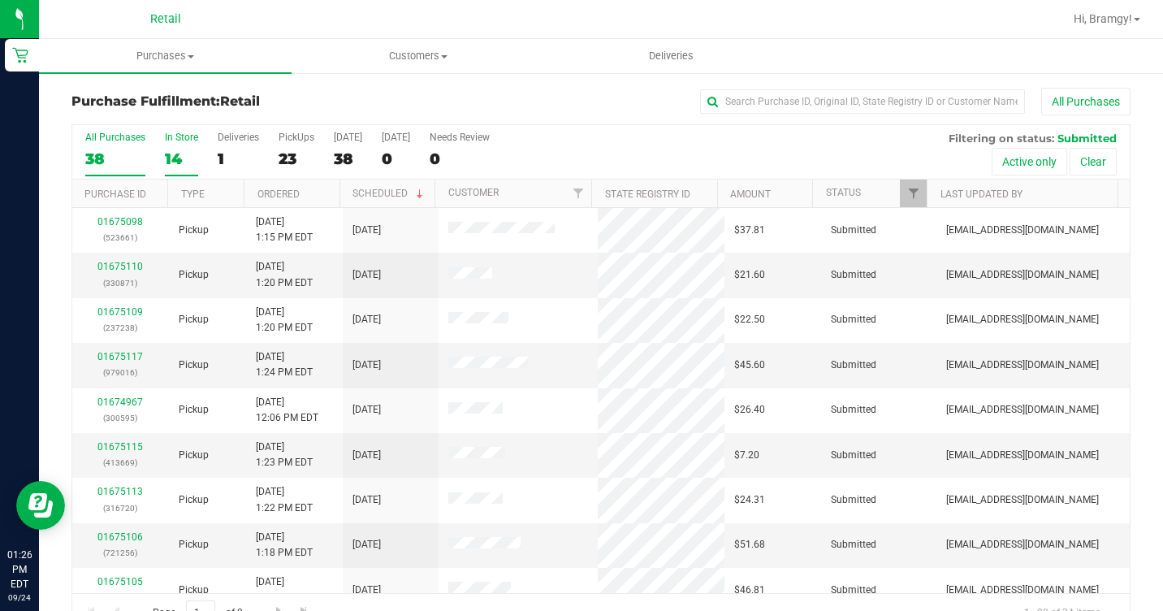
click at [174, 145] on label "In Store 14" at bounding box center [181, 154] width 33 height 45
click at [0, 0] on input "In Store 14" at bounding box center [0, 0] width 0 height 0
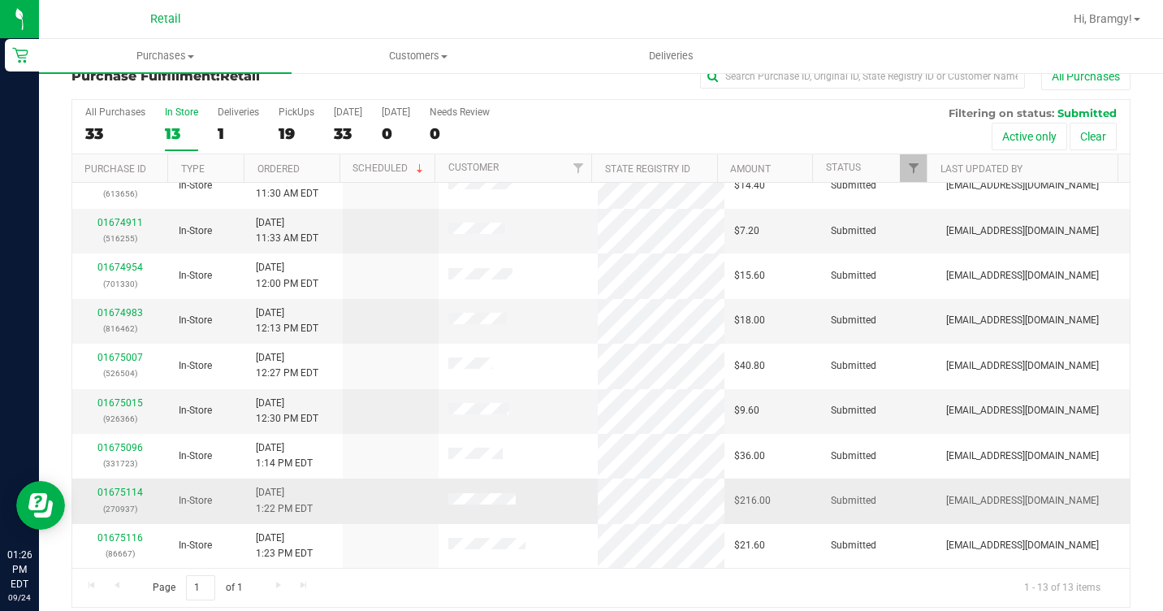
scroll to position [38, 0]
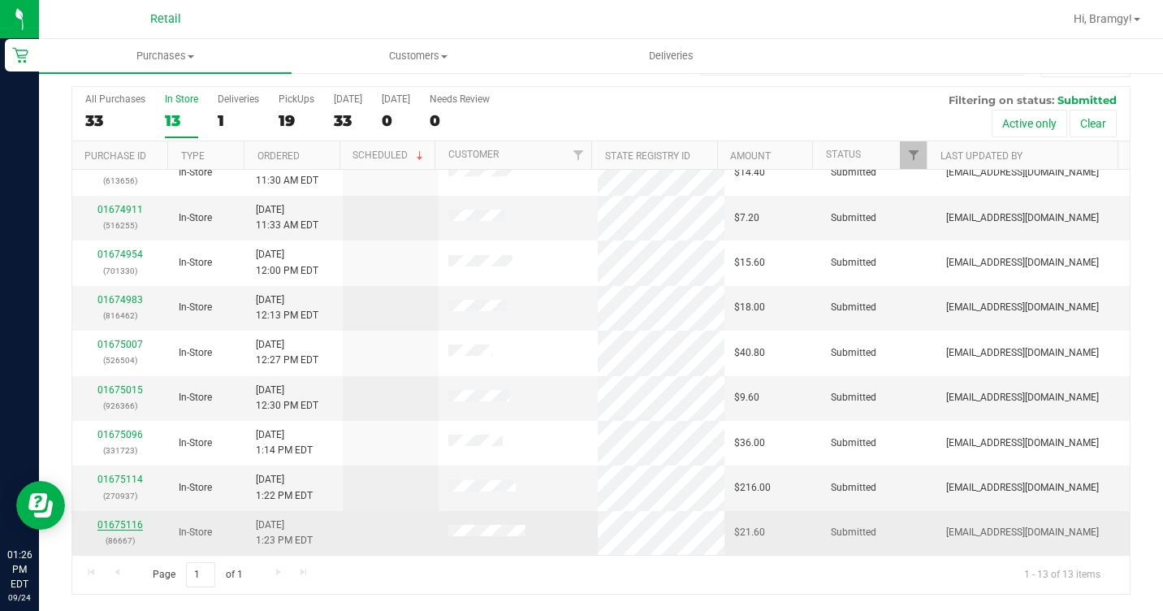
click at [133, 526] on link "01675116" at bounding box center [119, 524] width 45 height 11
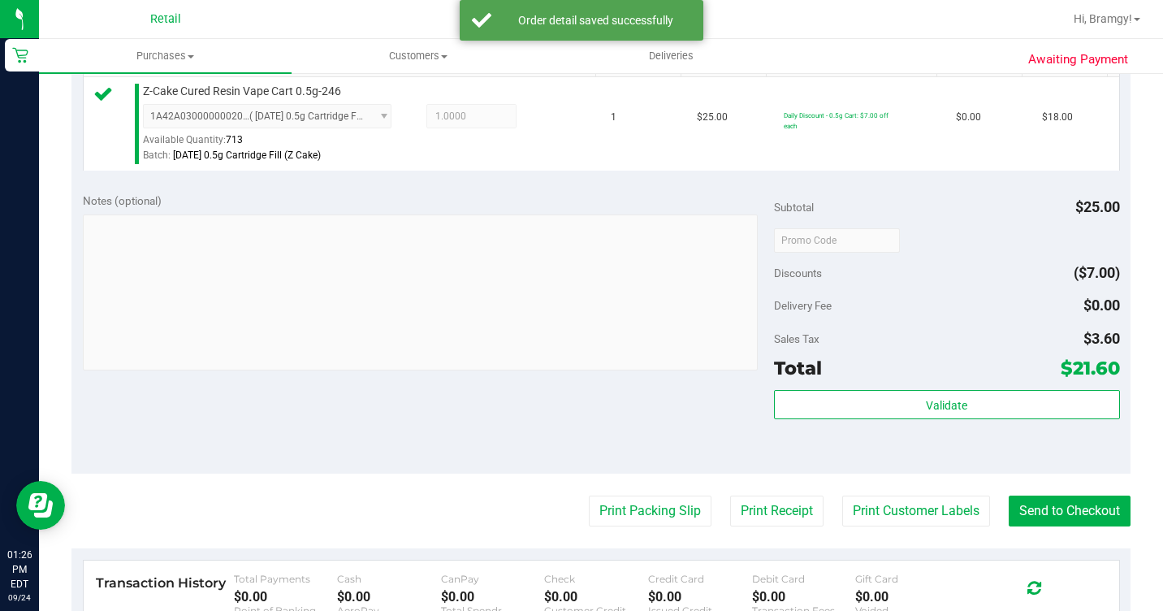
scroll to position [444, 0]
click at [1033, 525] on button "Send to Checkout" at bounding box center [1069, 509] width 122 height 31
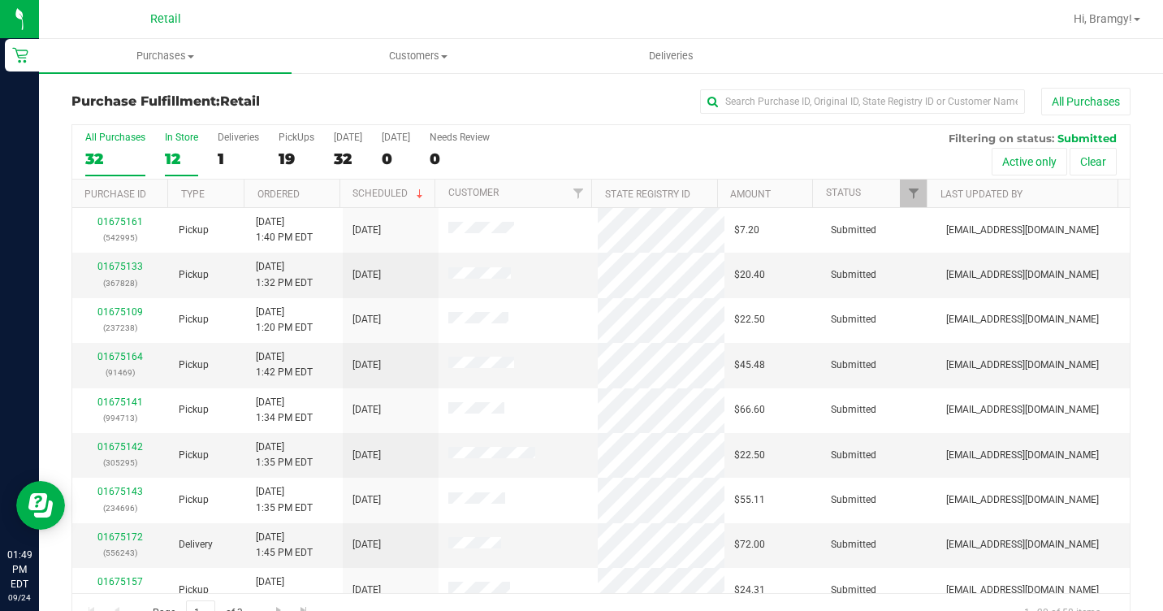
click at [176, 153] on div "12" at bounding box center [181, 158] width 33 height 19
click at [0, 0] on input "In Store 12" at bounding box center [0, 0] width 0 height 0
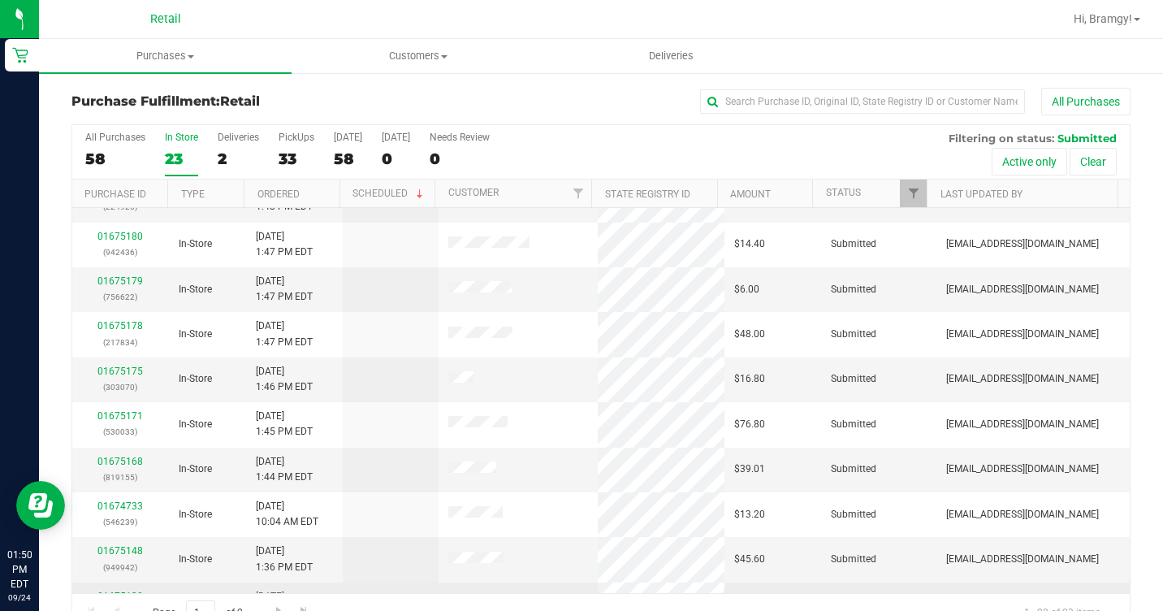
scroll to position [162, 0]
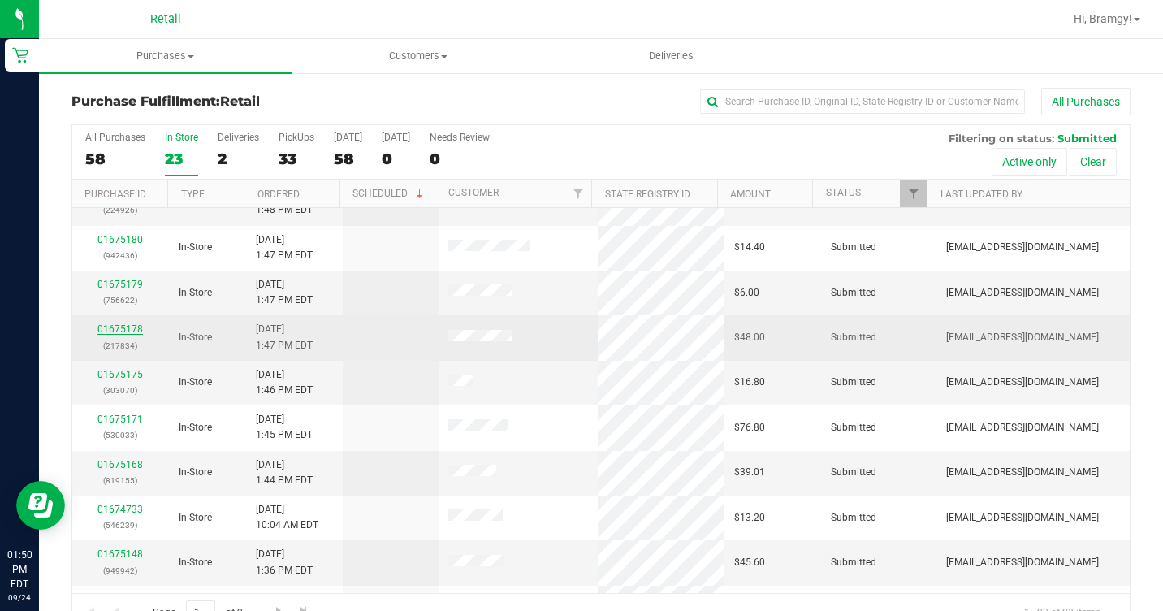
click at [131, 331] on link "01675178" at bounding box center [119, 328] width 45 height 11
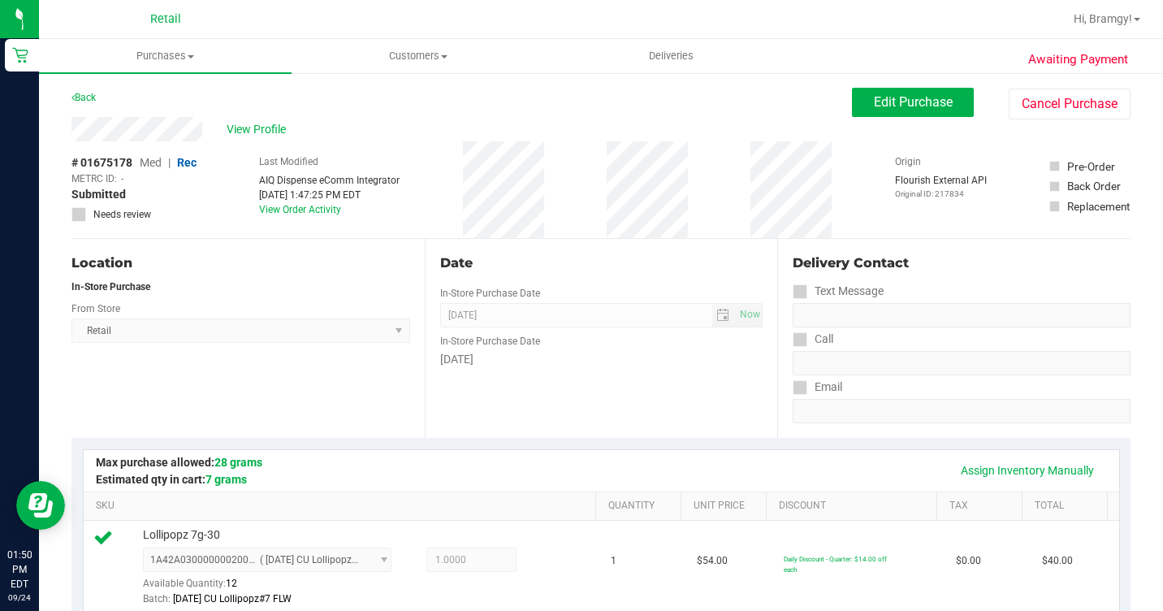
scroll to position [568, 0]
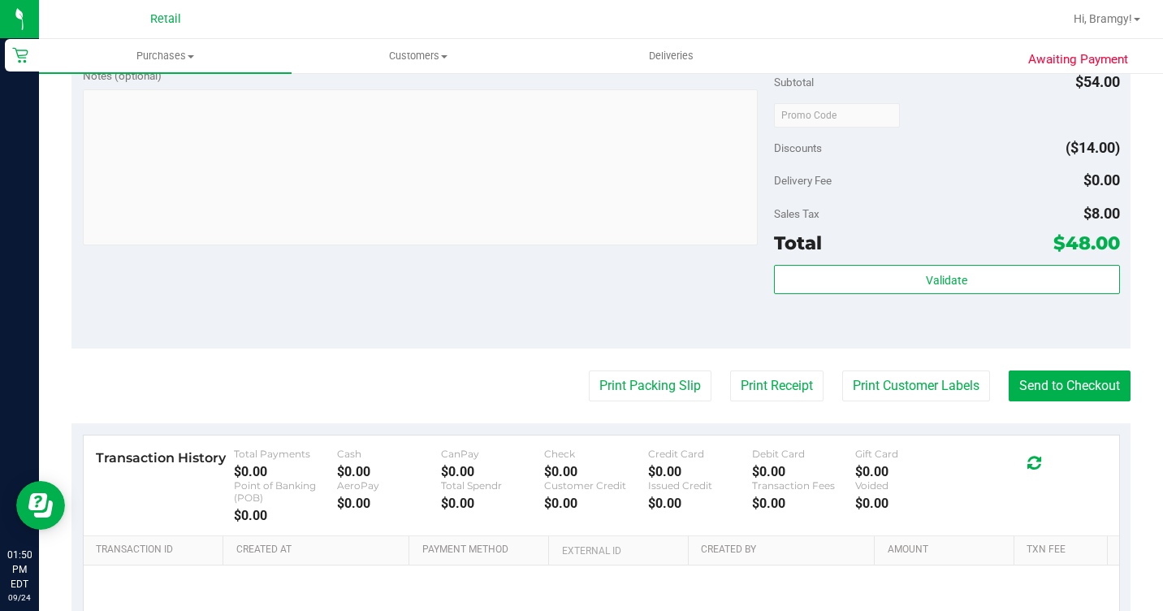
click at [1021, 380] on purchase-details "Back Edit Purchase Cancel Purchase View Profile # 01675178 Med | Rec METRC ID: …" at bounding box center [600, 128] width 1059 height 1219
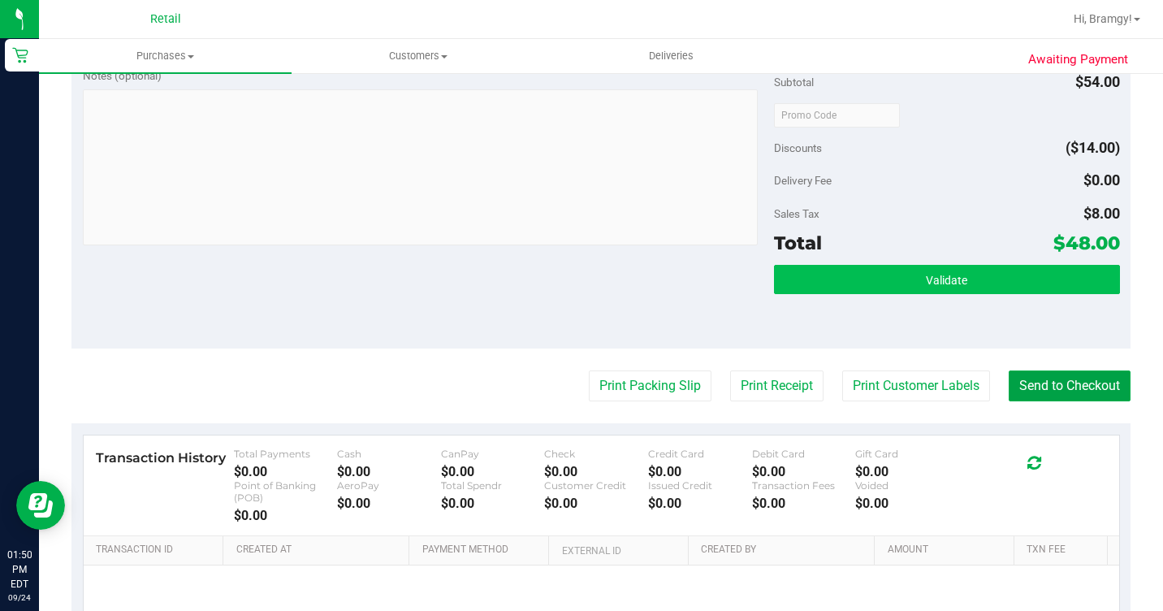
drag, startPoint x: 1025, startPoint y: 398, endPoint x: 972, endPoint y: 299, distance: 112.2
click at [1025, 399] on button "Send to Checkout" at bounding box center [1069, 385] width 122 height 31
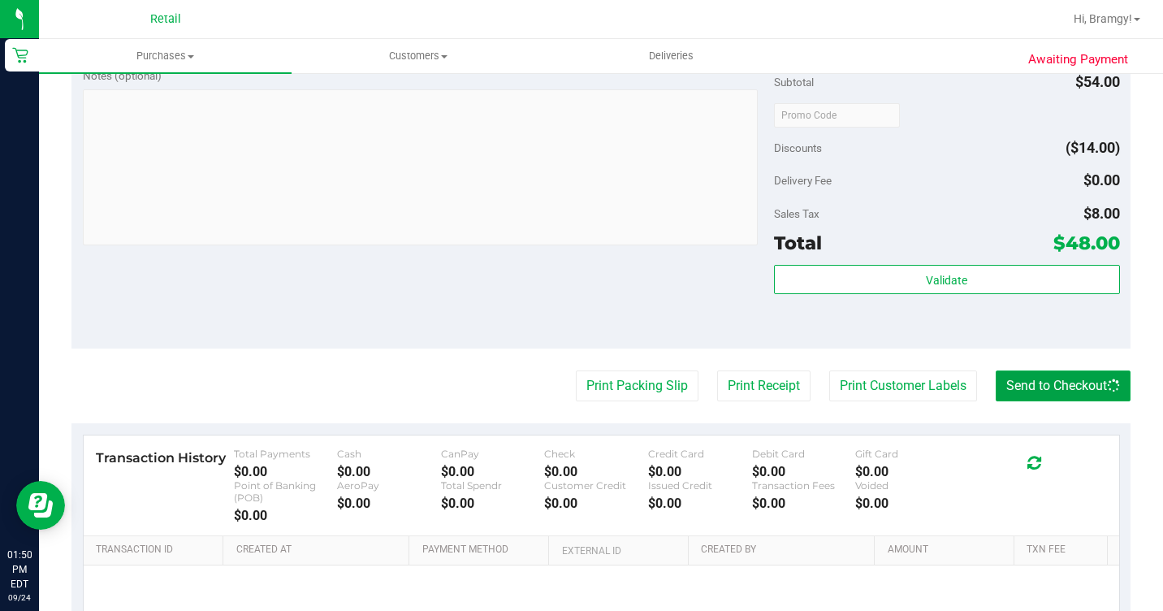
drag, startPoint x: 1007, startPoint y: 406, endPoint x: 990, endPoint y: 388, distance: 24.7
click at [1007, 401] on button "Send to Checkout" at bounding box center [1062, 385] width 135 height 31
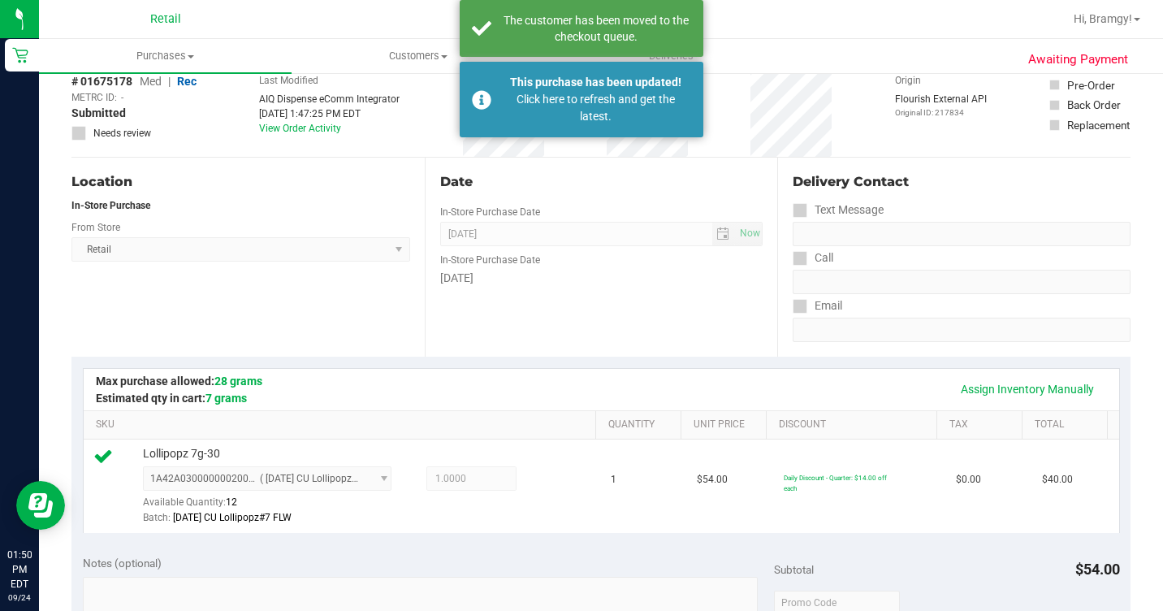
scroll to position [0, 0]
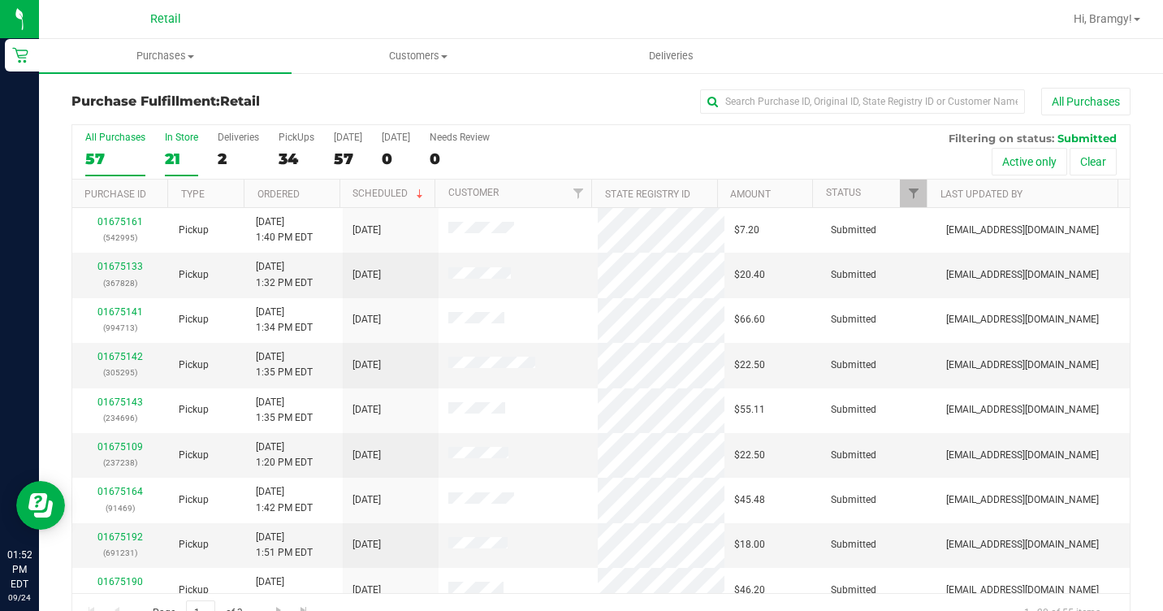
click at [193, 154] on div "21" at bounding box center [181, 158] width 33 height 19
click at [0, 0] on input "In Store 21" at bounding box center [0, 0] width 0 height 0
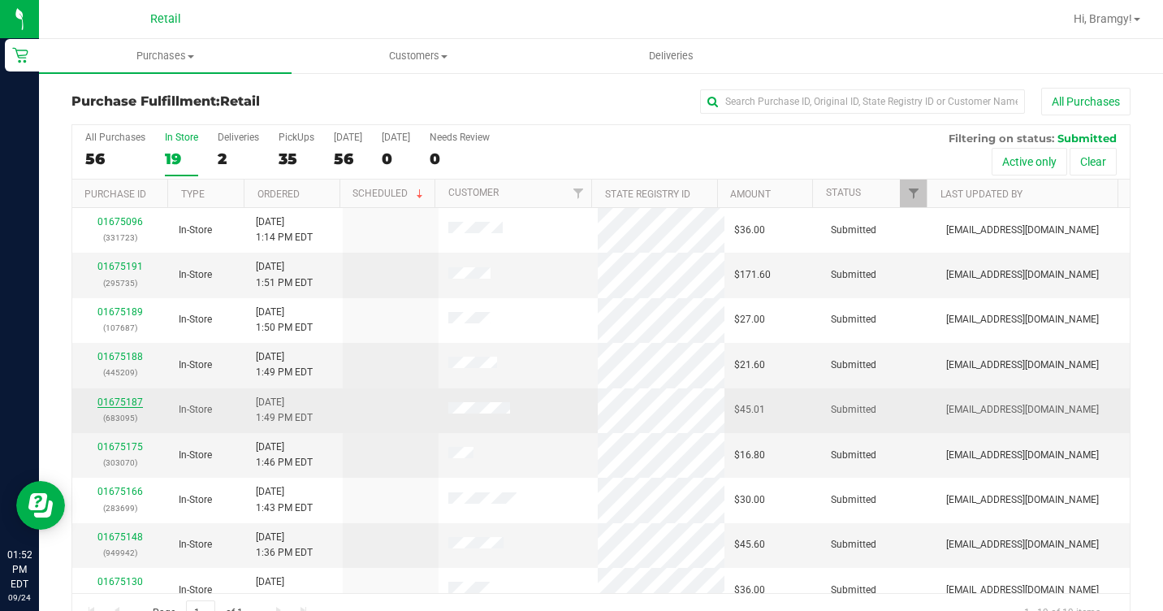
click at [109, 404] on link "01675187" at bounding box center [119, 401] width 45 height 11
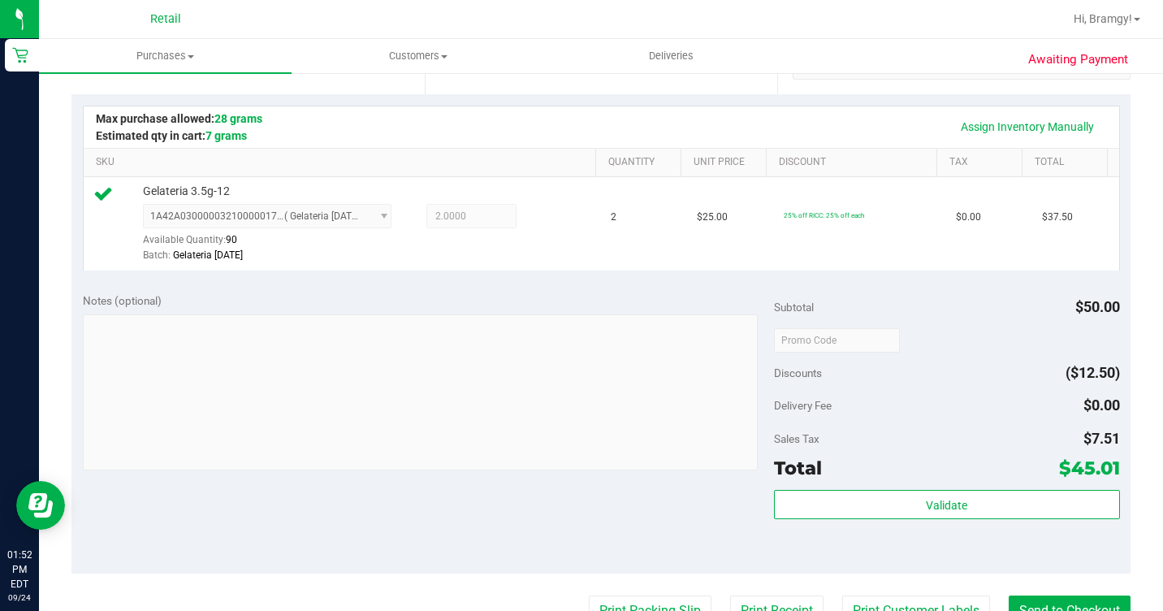
scroll to position [568, 0]
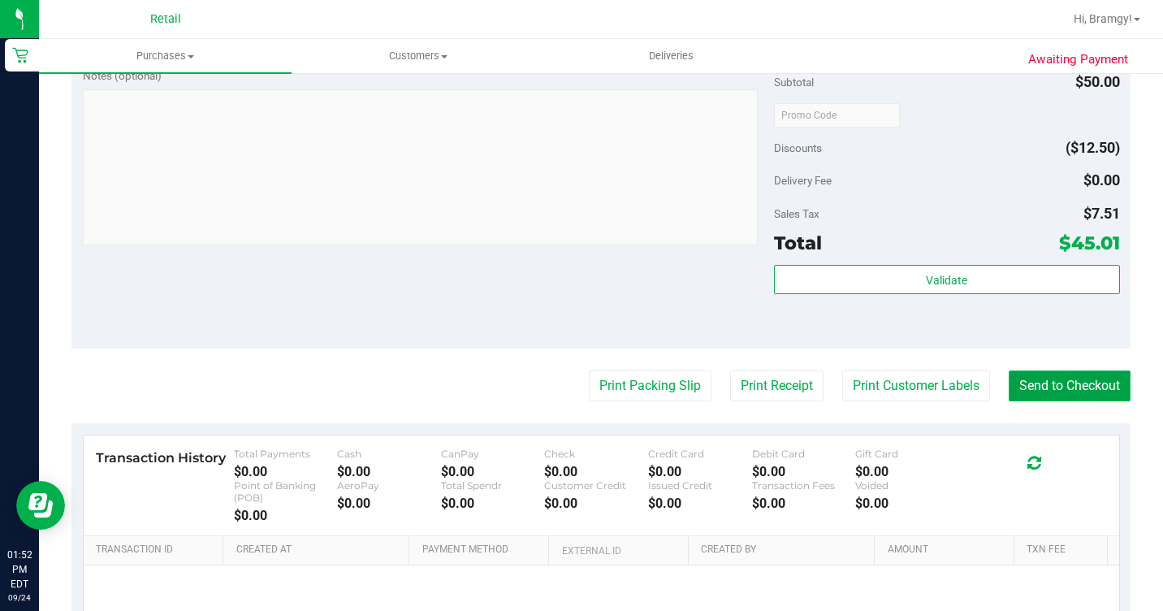
click at [1042, 401] on button "Send to Checkout" at bounding box center [1069, 385] width 122 height 31
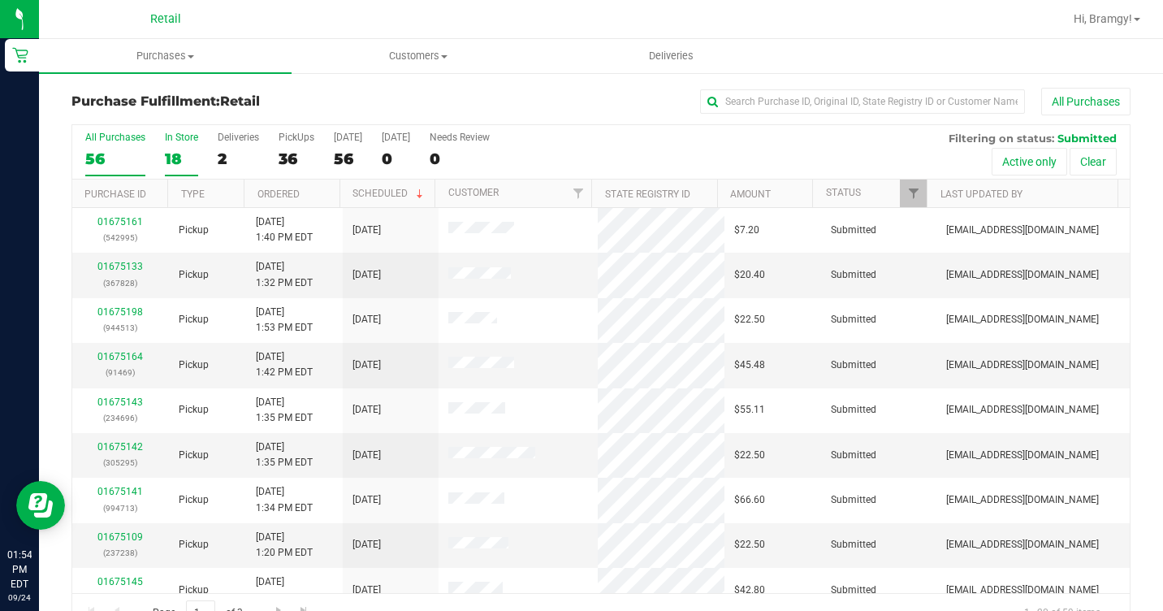
click at [188, 149] on div "18" at bounding box center [181, 158] width 33 height 19
click at [0, 0] on input "In Store 18" at bounding box center [0, 0] width 0 height 0
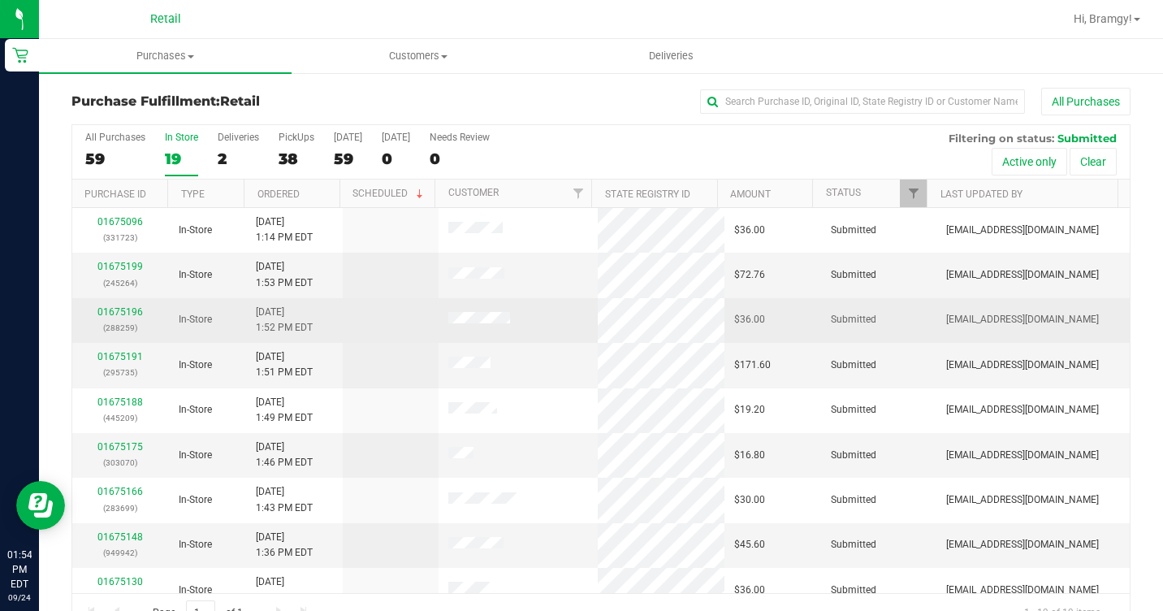
click at [125, 305] on div "01675196 (288259)" at bounding box center [120, 319] width 77 height 31
click at [123, 310] on link "01675196" at bounding box center [119, 311] width 45 height 11
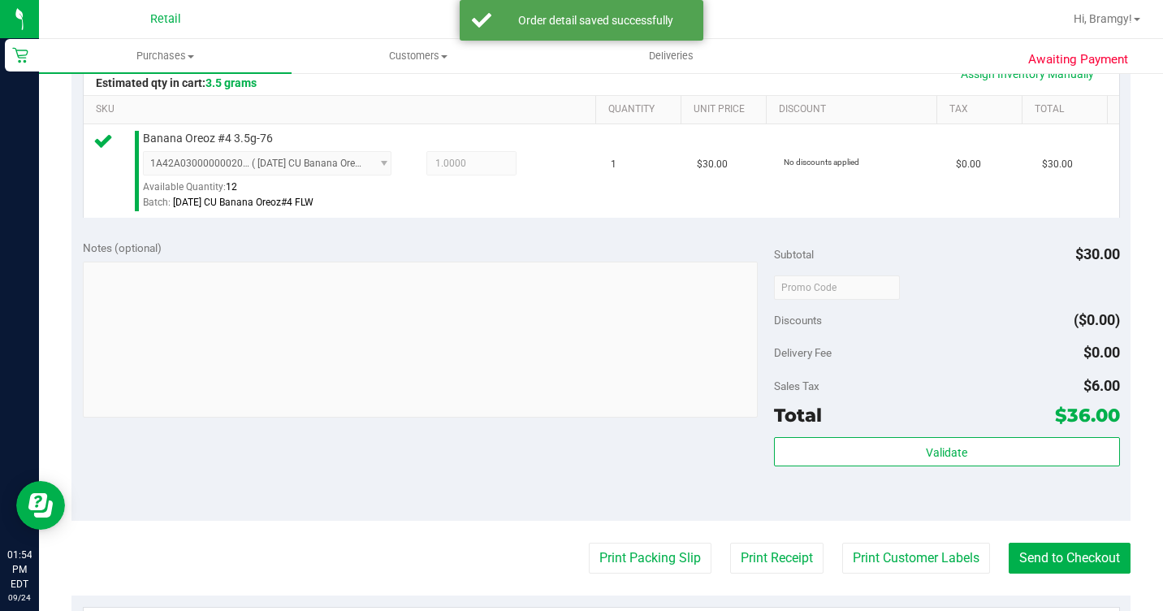
scroll to position [406, 0]
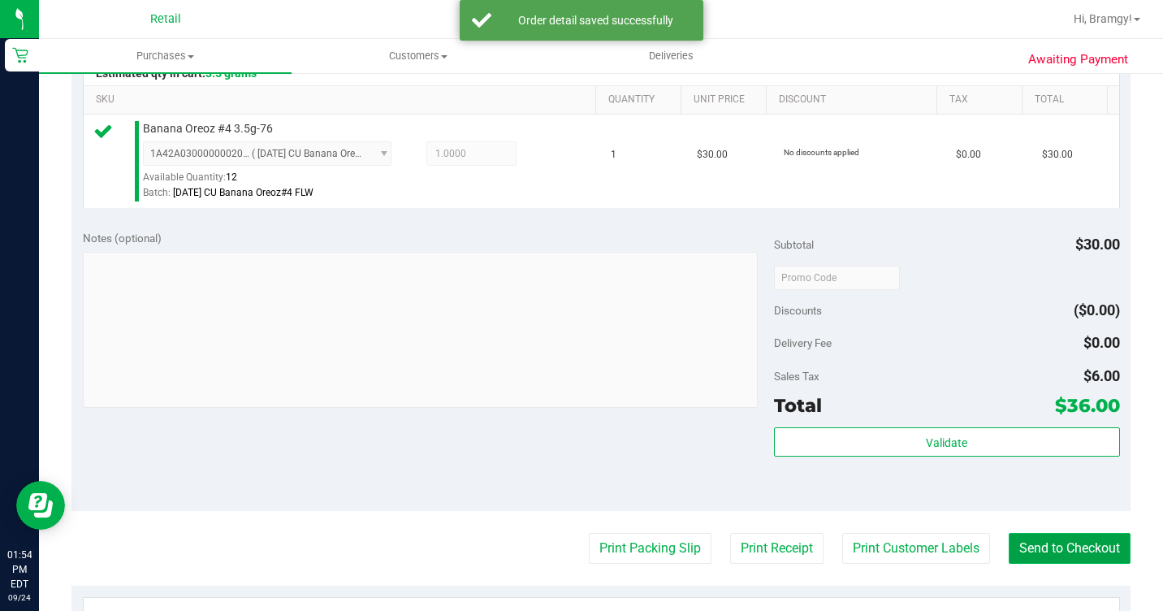
click at [1097, 563] on button "Send to Checkout" at bounding box center [1069, 548] width 122 height 31
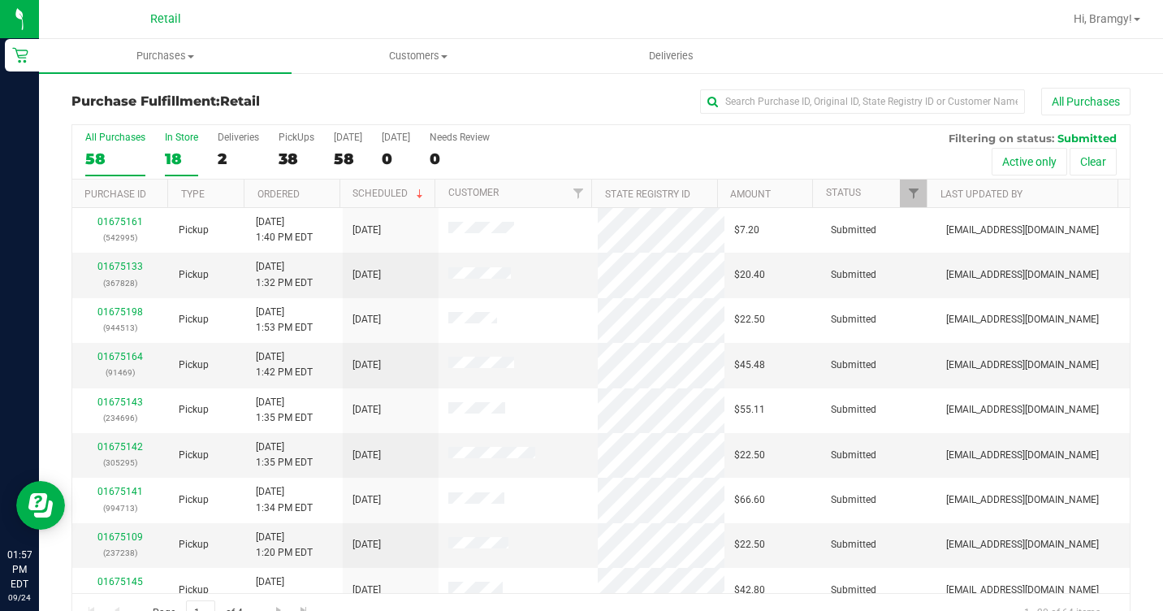
click at [170, 146] on label "In Store 18" at bounding box center [181, 154] width 33 height 45
click at [0, 0] on input "In Store 18" at bounding box center [0, 0] width 0 height 0
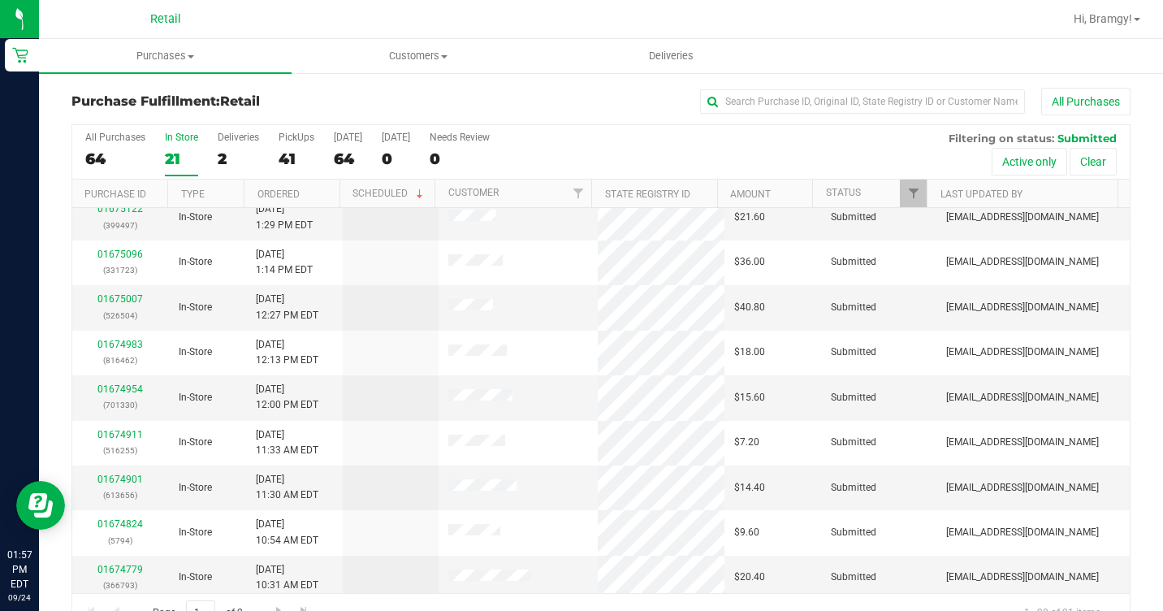
scroll to position [514, 0]
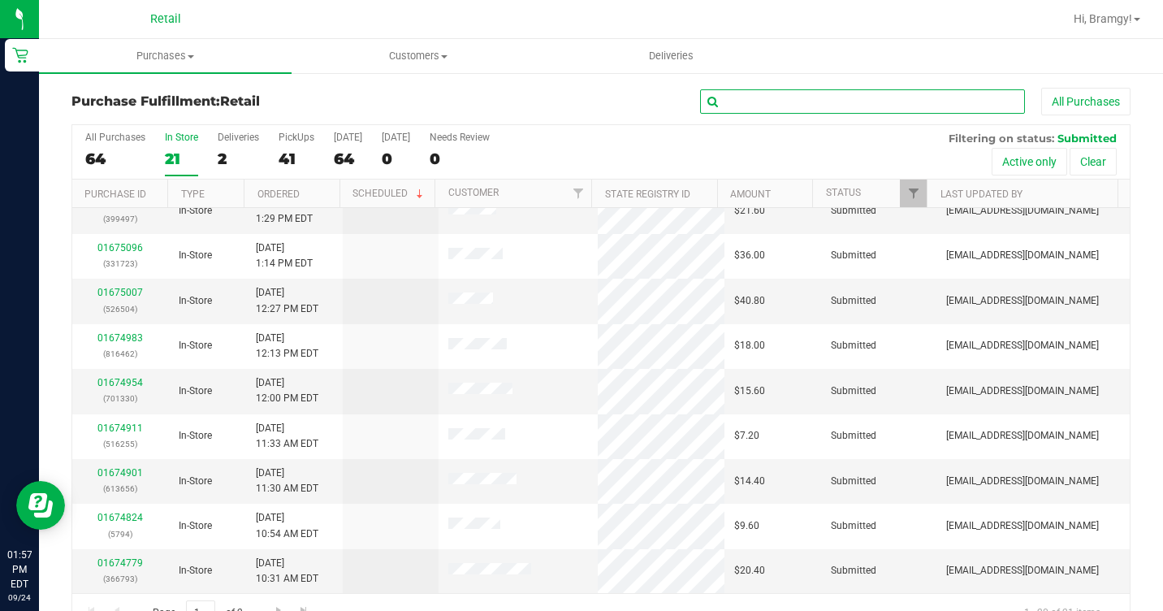
click at [789, 101] on input "text" at bounding box center [862, 101] width 325 height 24
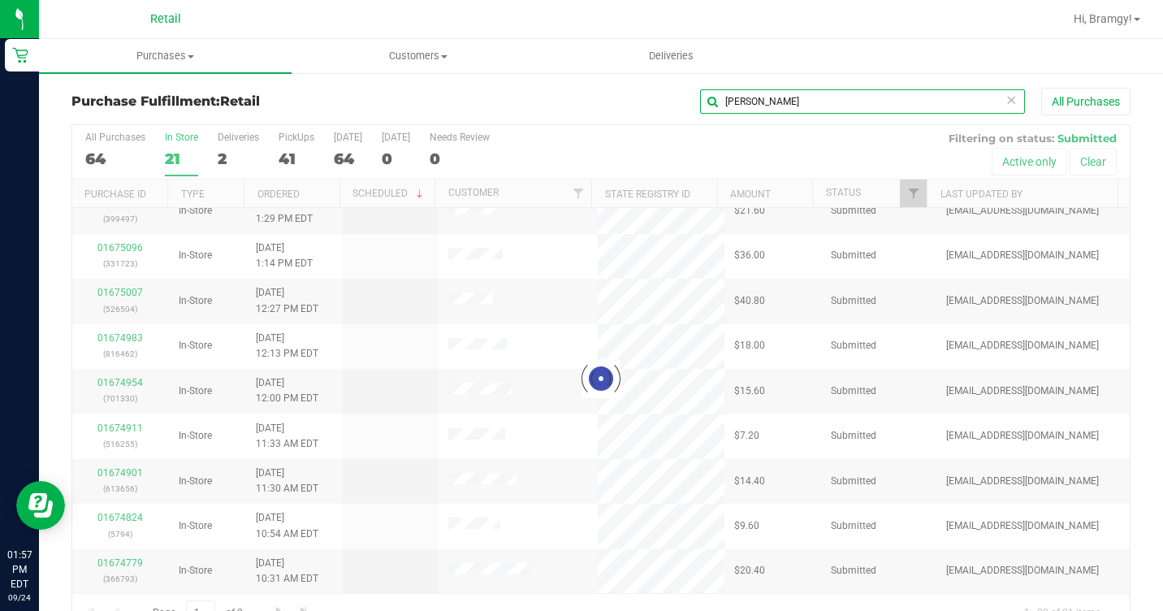
scroll to position [0, 0]
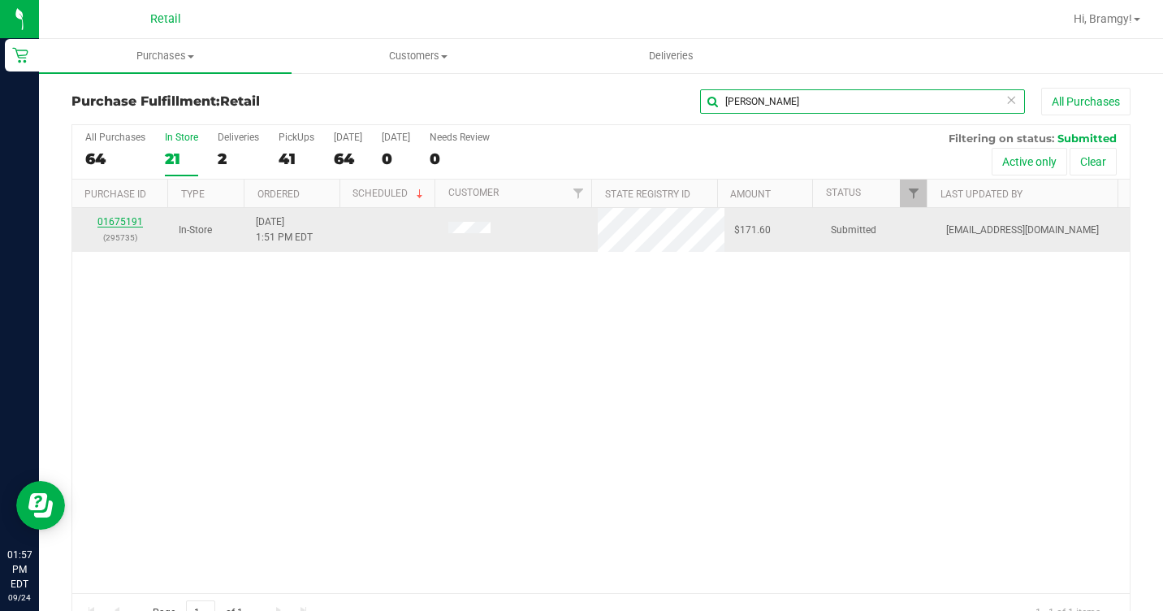
type input "[PERSON_NAME]"
click at [126, 221] on link "01675191" at bounding box center [119, 221] width 45 height 11
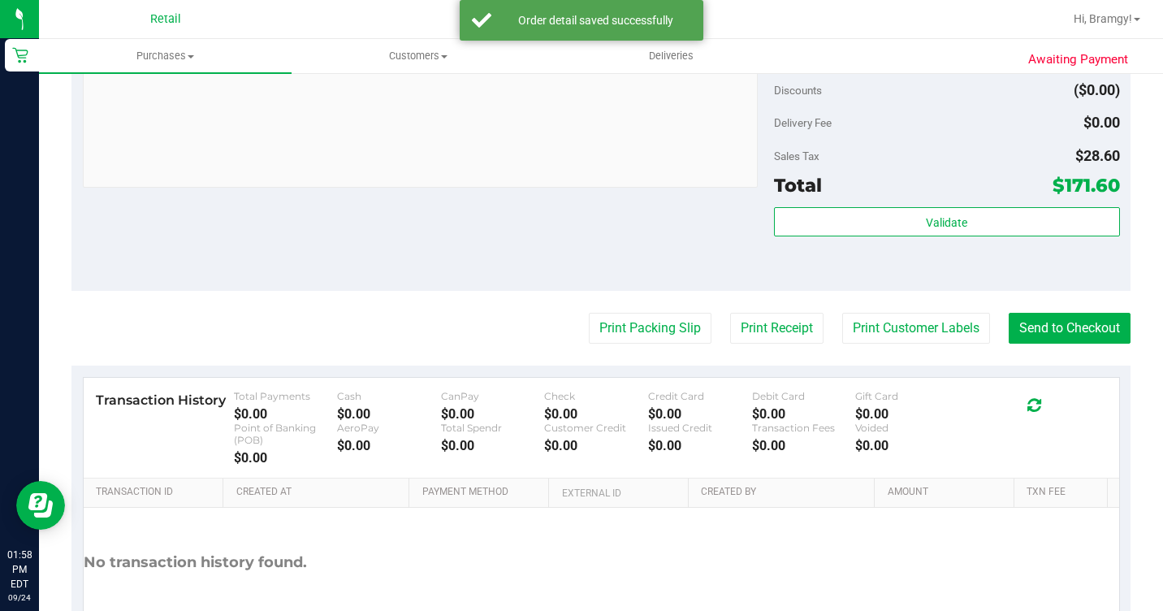
scroll to position [1055, 0]
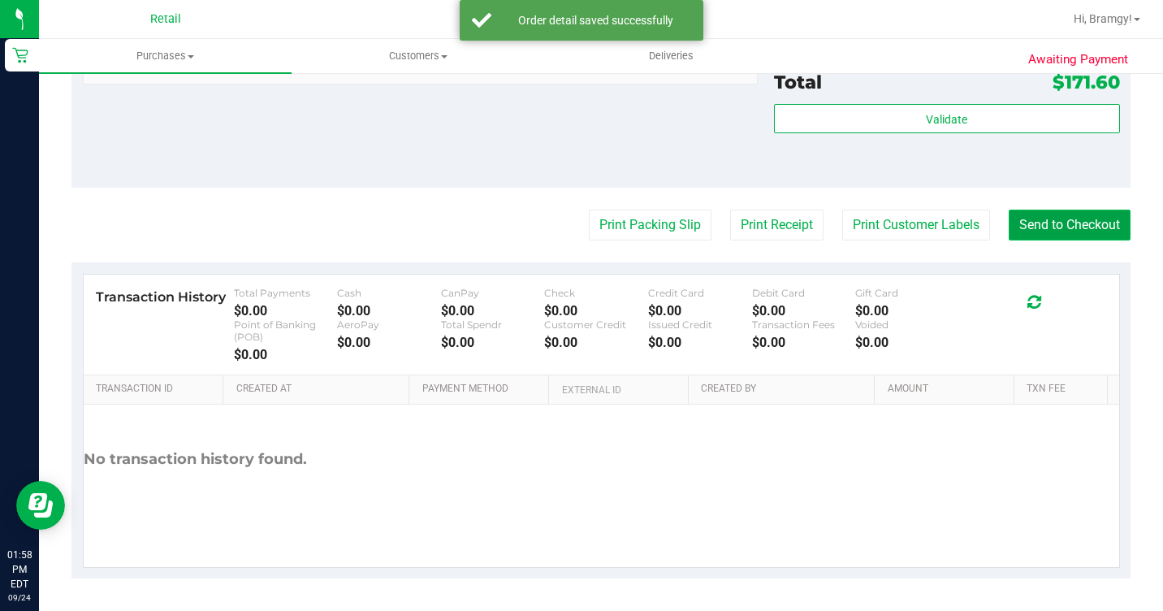
click at [1070, 240] on button "Send to Checkout" at bounding box center [1069, 224] width 122 height 31
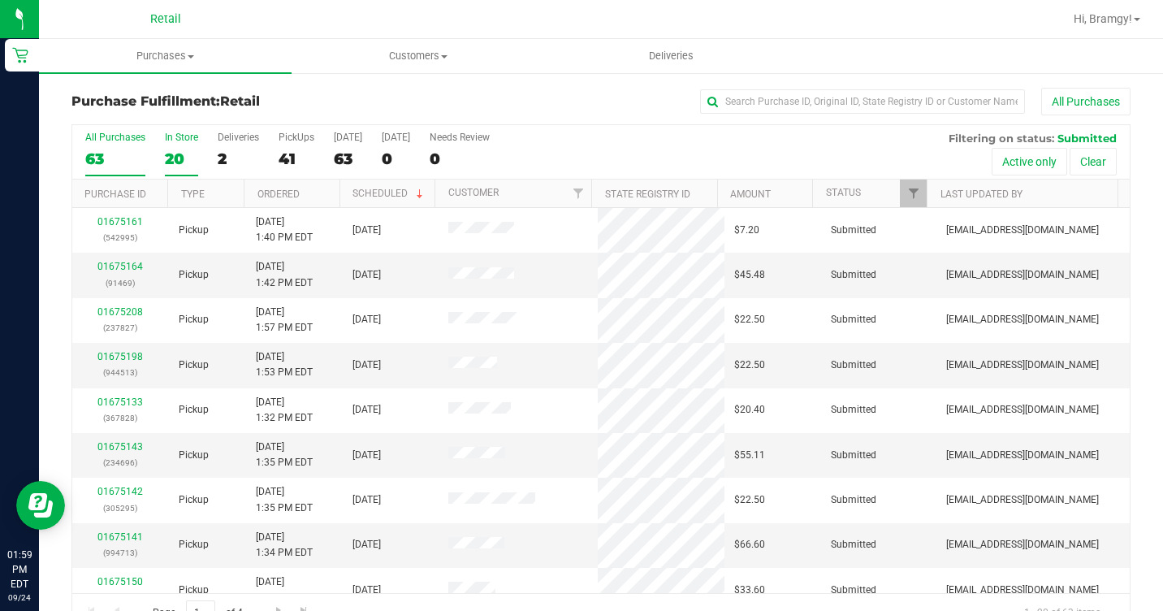
click at [183, 153] on div "20" at bounding box center [181, 158] width 33 height 19
click at [0, 0] on input "In Store 20" at bounding box center [0, 0] width 0 height 0
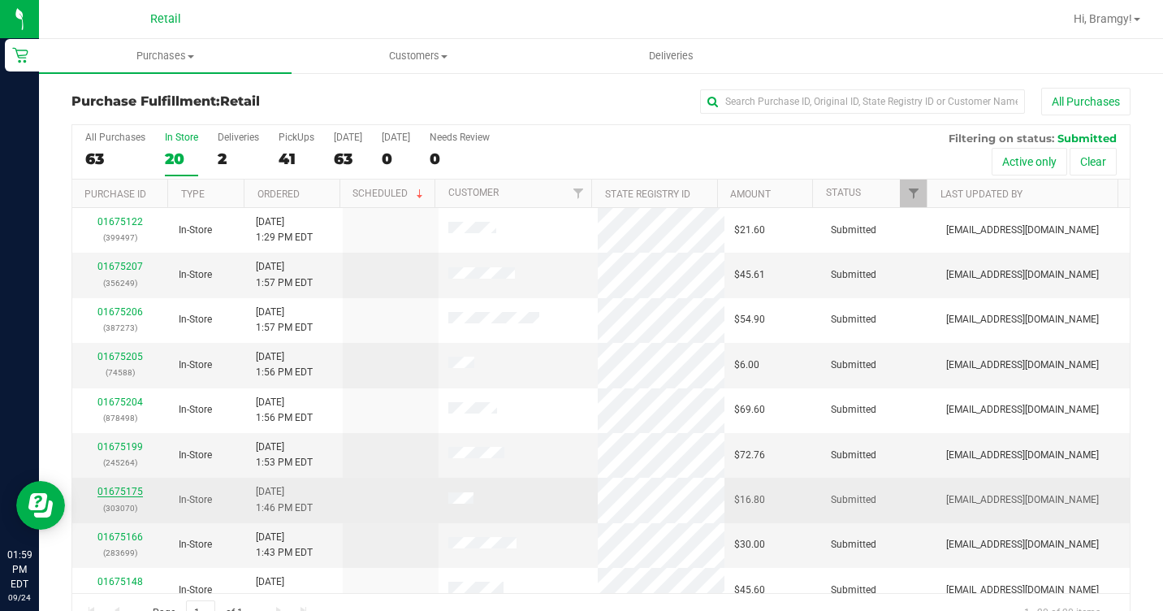
click at [121, 491] on link "01675175" at bounding box center [119, 490] width 45 height 11
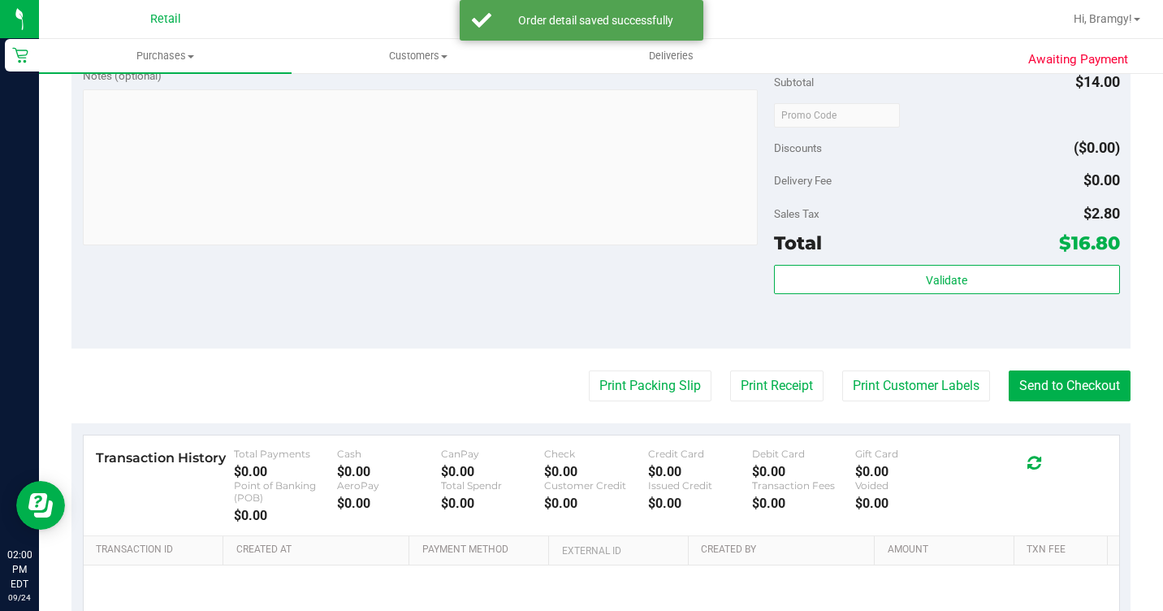
scroll to position [731, 0]
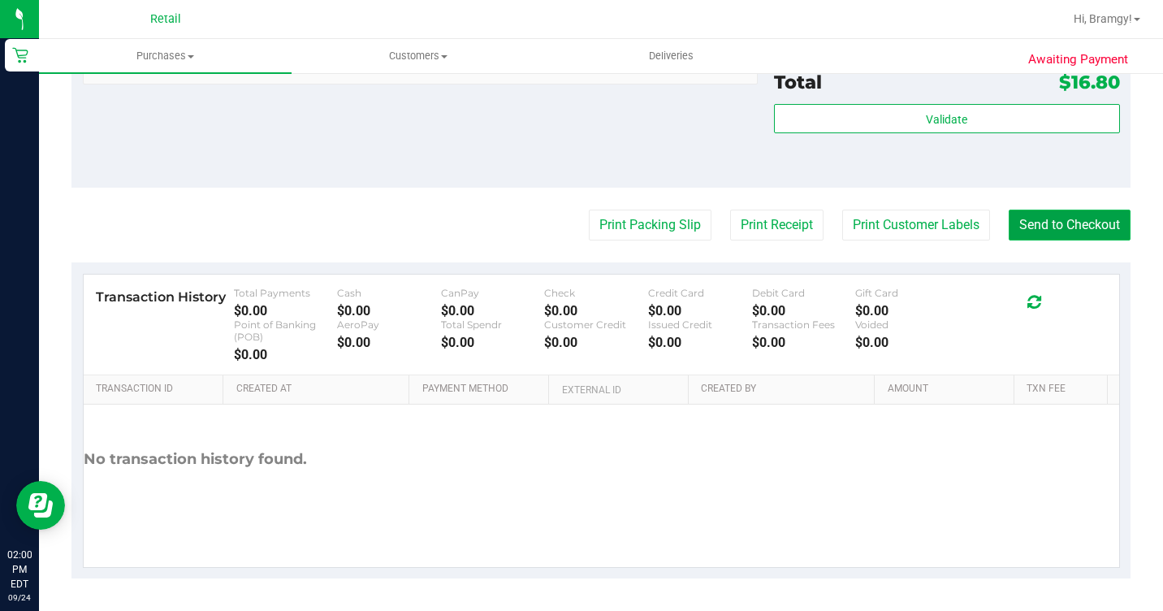
click at [1028, 240] on button "Send to Checkout" at bounding box center [1069, 224] width 122 height 31
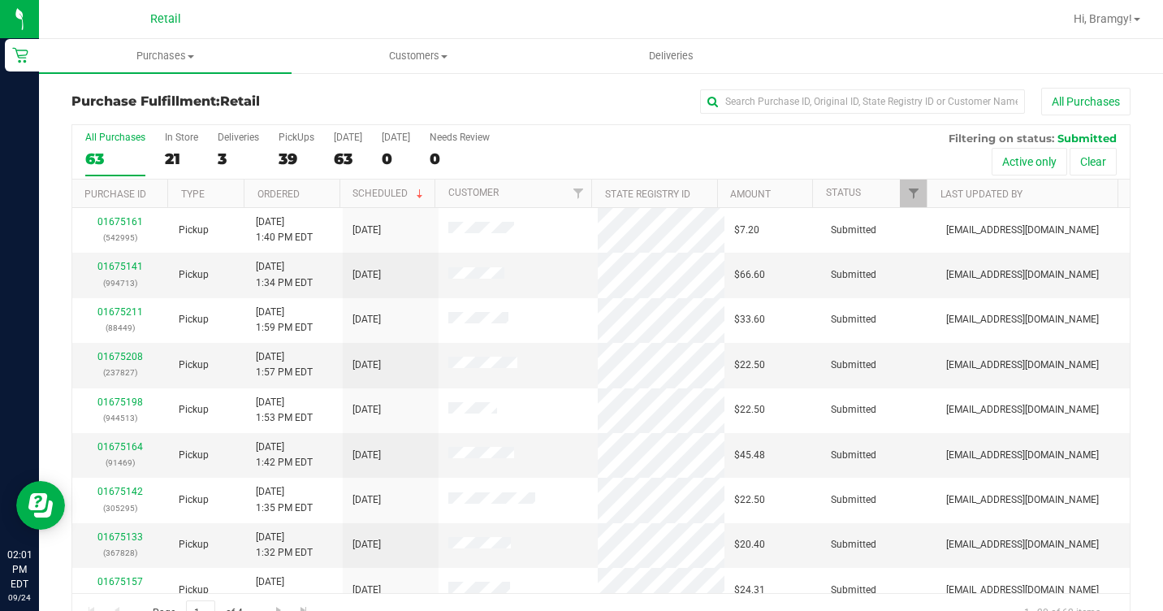
click at [199, 158] on div "All Purchases 63 In Store 21 Deliveries 3 PickUps 39 [DATE] 63 [DATE] 0 Needs R…" at bounding box center [600, 152] width 1057 height 54
click at [175, 158] on div "21" at bounding box center [181, 158] width 33 height 19
click at [0, 0] on input "In Store 21" at bounding box center [0, 0] width 0 height 0
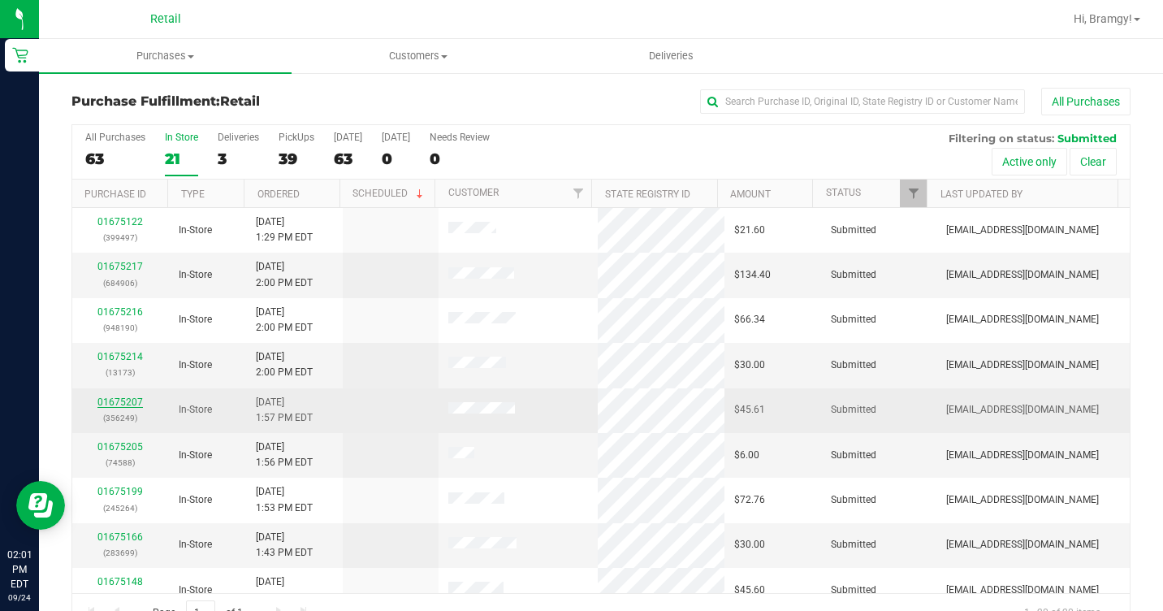
click at [115, 400] on link "01675207" at bounding box center [119, 401] width 45 height 11
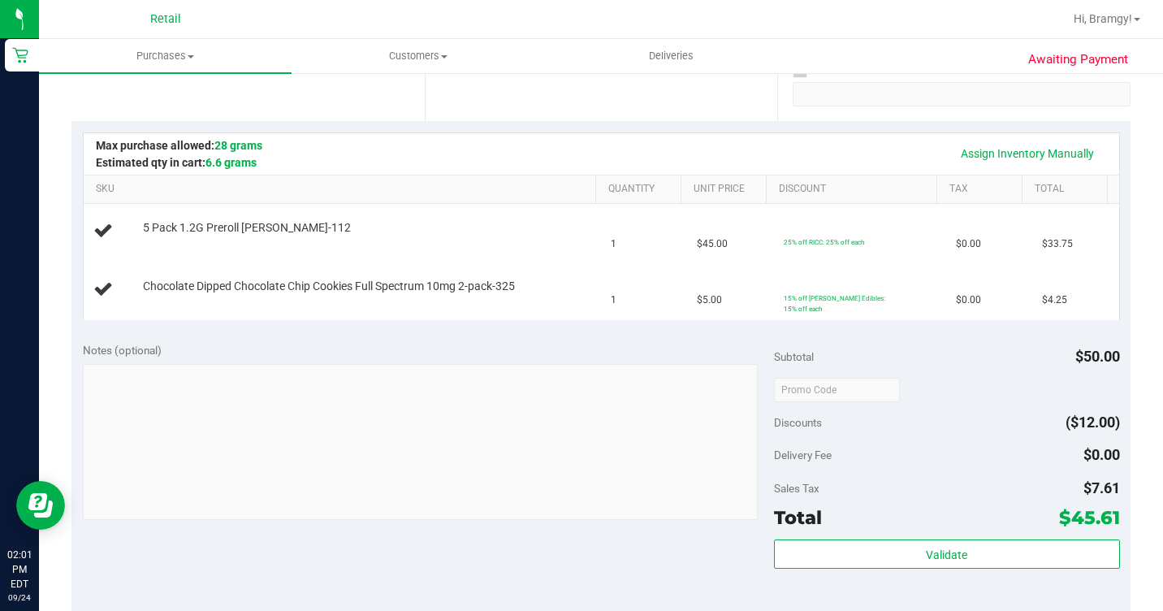
scroll to position [406, 0]
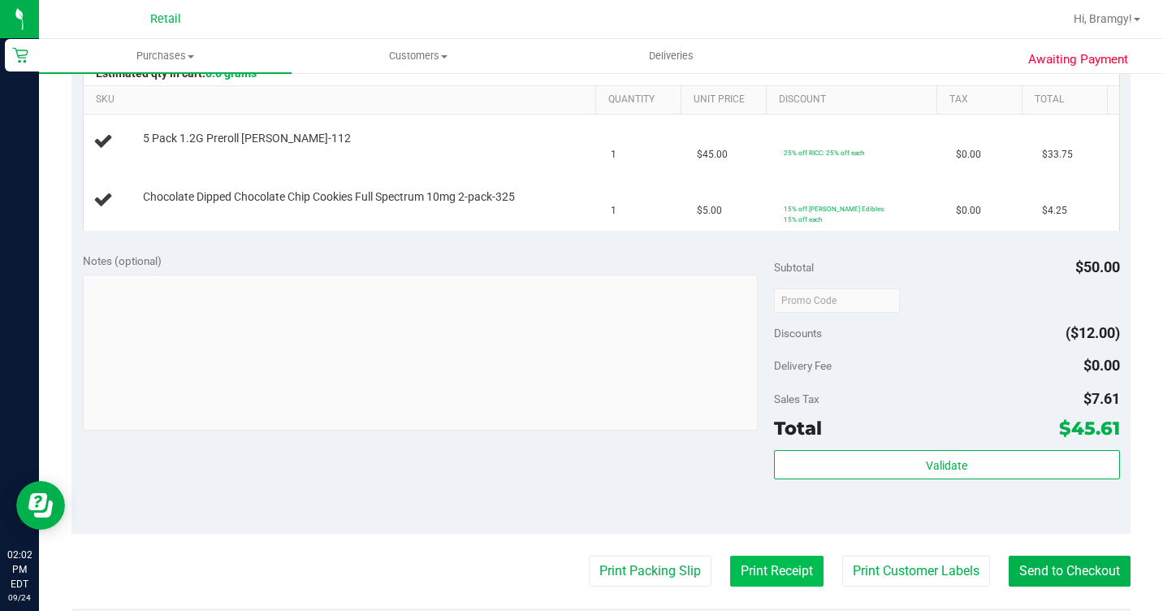
click at [762, 563] on button "Print Receipt" at bounding box center [776, 570] width 93 height 31
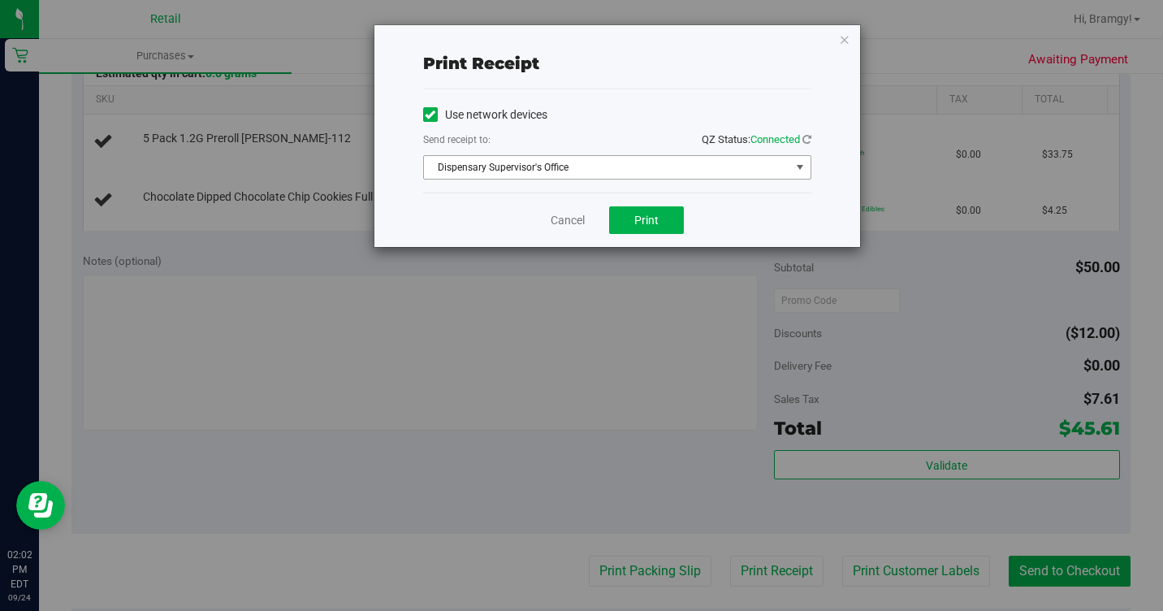
click at [589, 167] on span "Dispensary Supervisor's Office" at bounding box center [607, 167] width 366 height 23
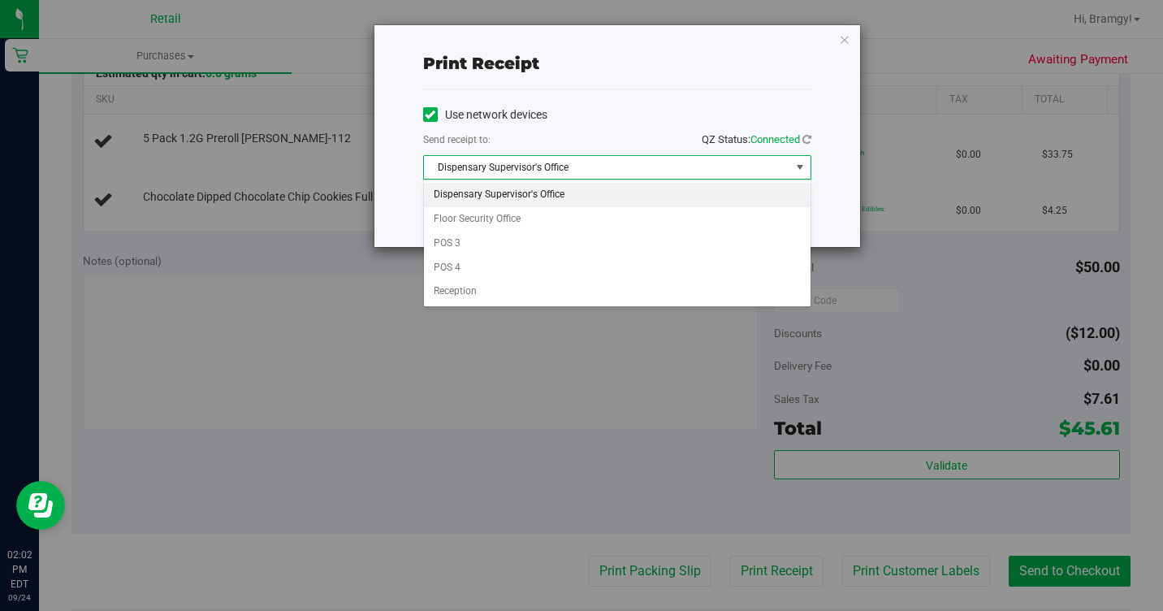
click at [420, 101] on div "Print receipt Use network devices Send receipt to: QZ Status: Connected Dispens…" at bounding box center [616, 136] width 485 height 222
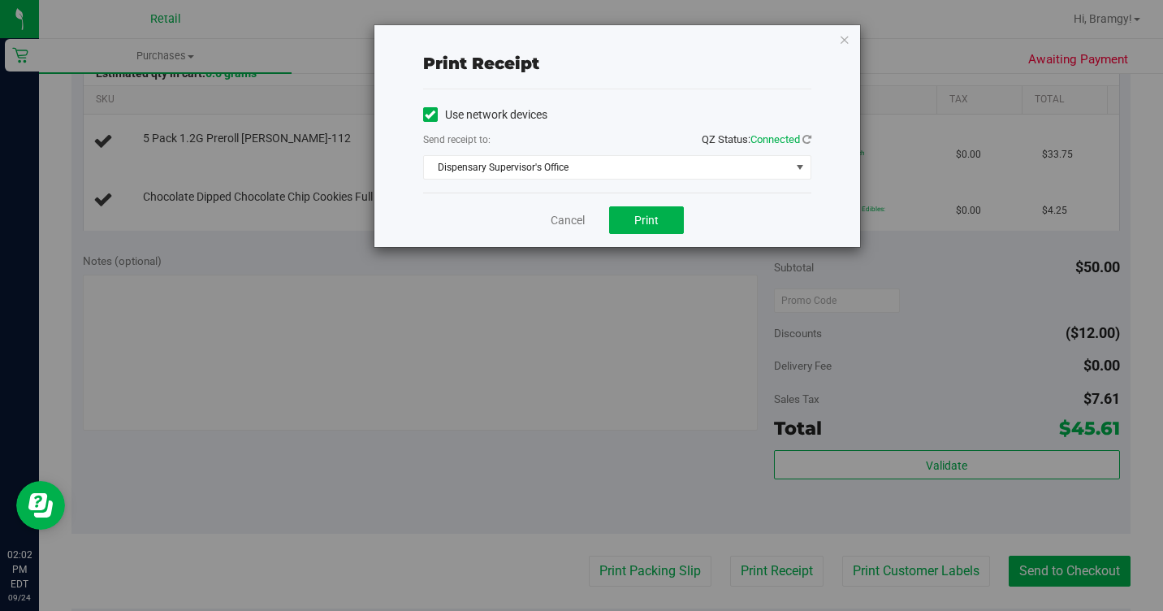
click at [429, 114] on icon at bounding box center [430, 114] width 11 height 0
click at [0, 0] on input "Use network devices" at bounding box center [0, 0] width 0 height 0
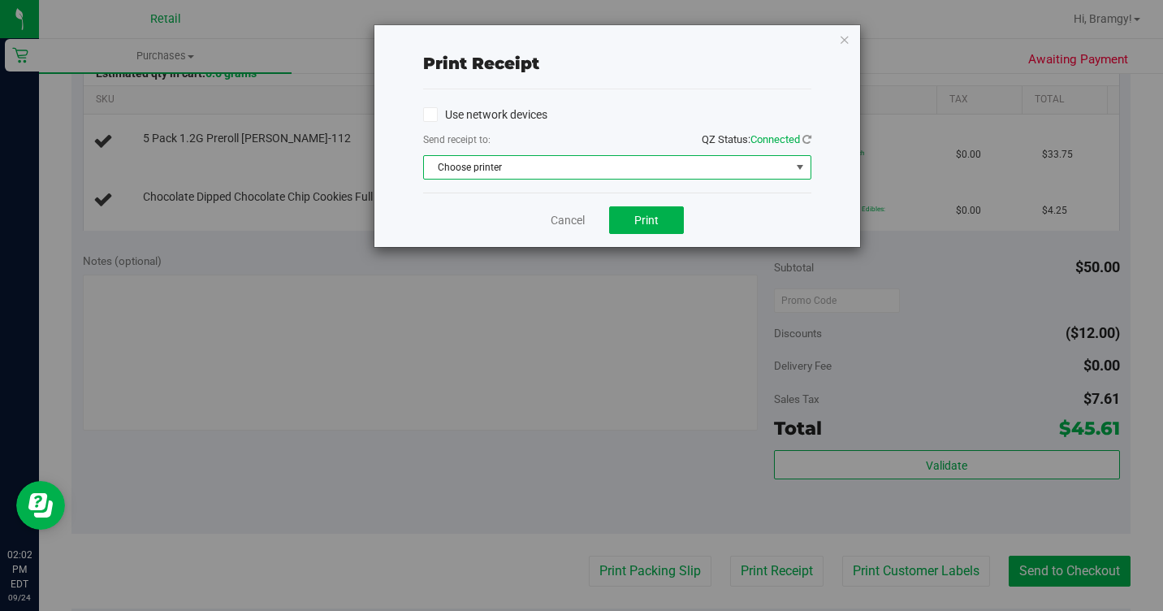
click at [469, 175] on span "Choose printer" at bounding box center [607, 167] width 366 height 23
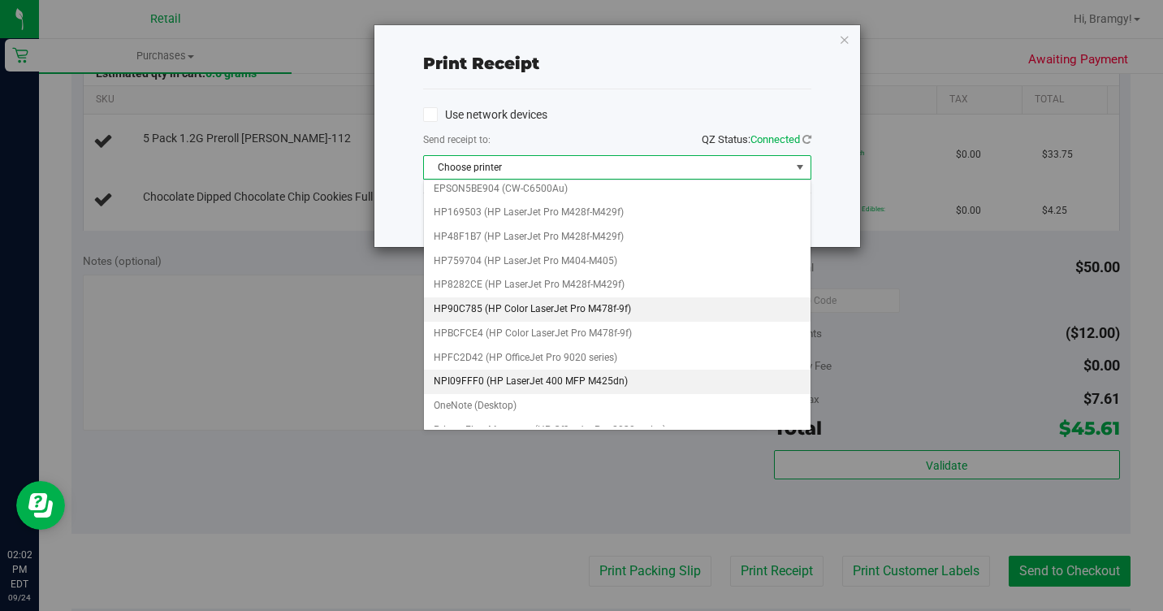
scroll to position [119, 0]
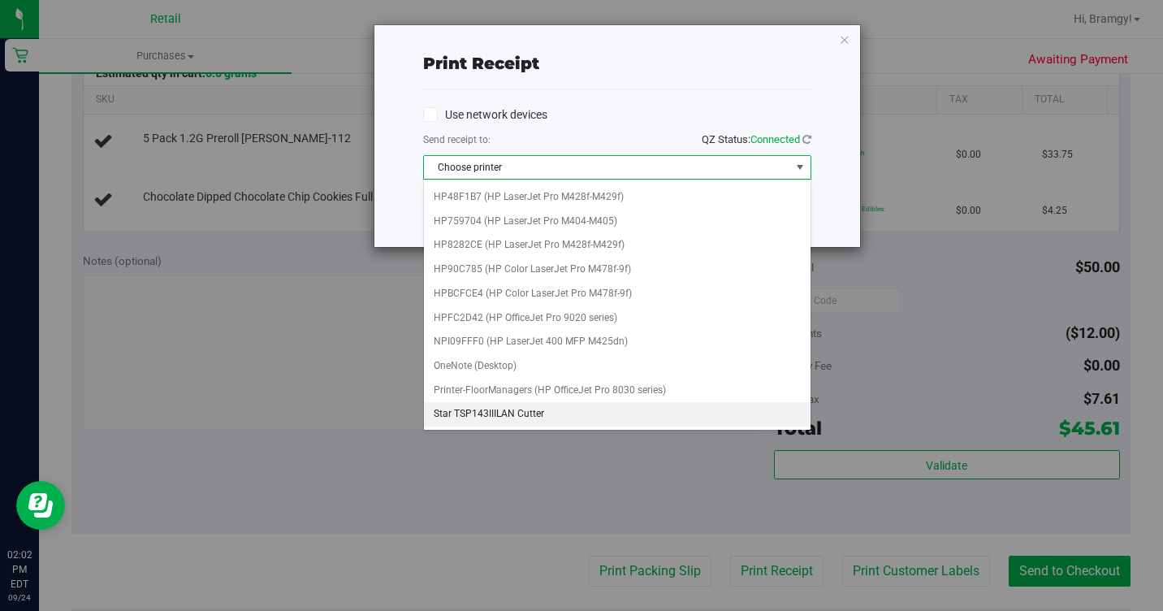
click at [563, 419] on li "Star TSP143IIILAN Cutter" at bounding box center [617, 414] width 386 height 24
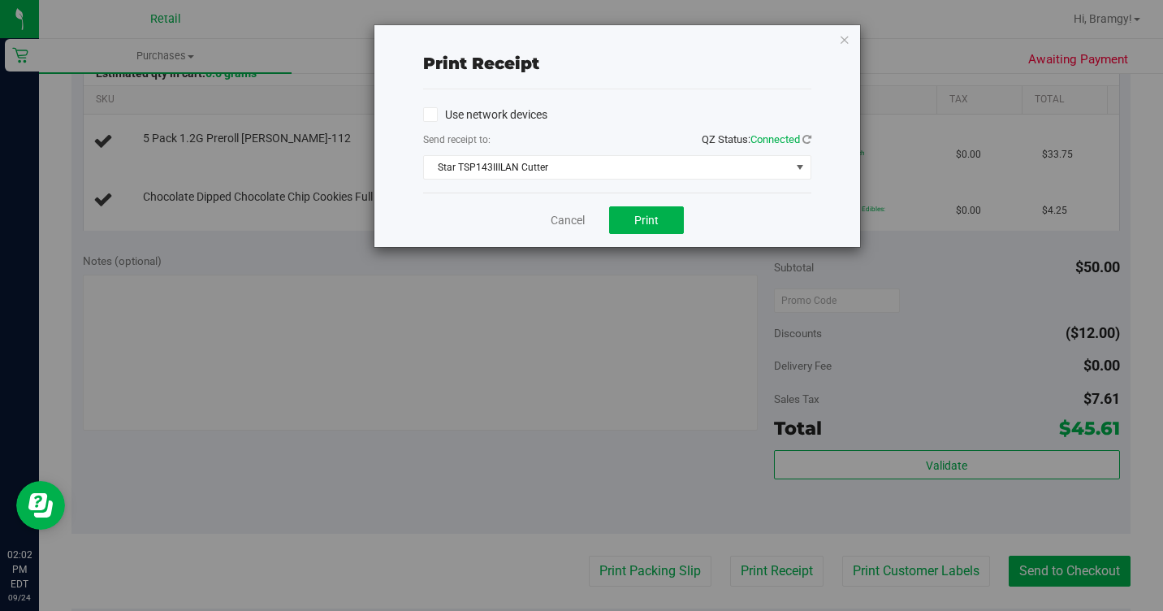
click at [635, 205] on div "Cancel Print" at bounding box center [617, 219] width 388 height 54
click at [624, 211] on button "Print" at bounding box center [646, 220] width 75 height 28
click at [559, 227] on link "Cancel" at bounding box center [567, 220] width 34 height 17
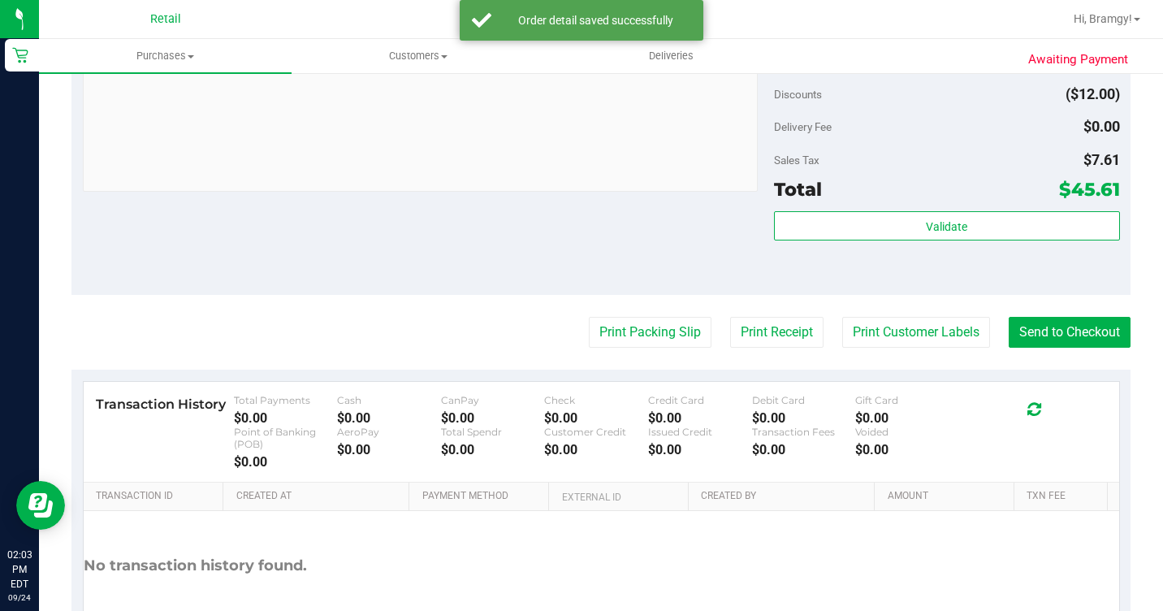
scroll to position [867, 0]
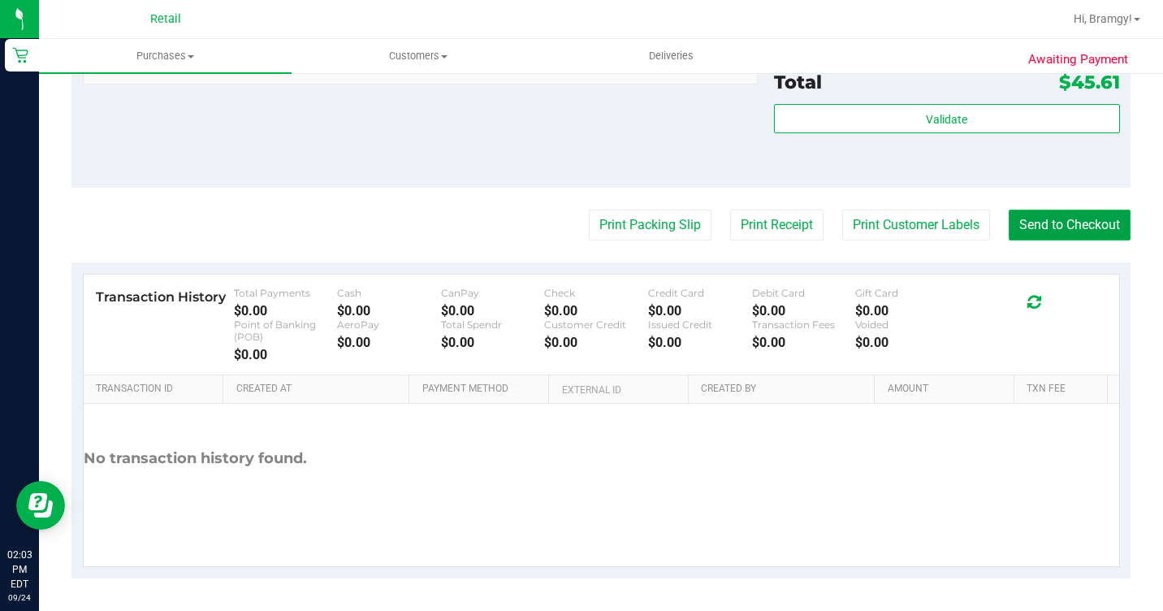
click at [1049, 226] on button "Send to Checkout" at bounding box center [1069, 224] width 122 height 31
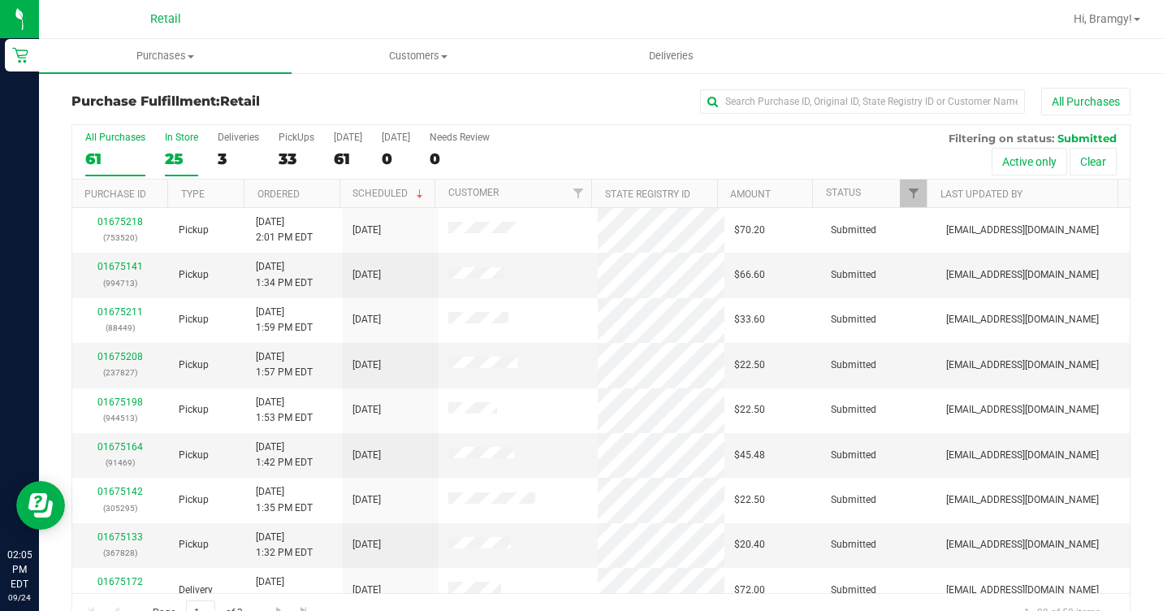
click at [175, 142] on div "In Store" at bounding box center [181, 137] width 33 height 11
click at [0, 0] on input "In Store 25" at bounding box center [0, 0] width 0 height 0
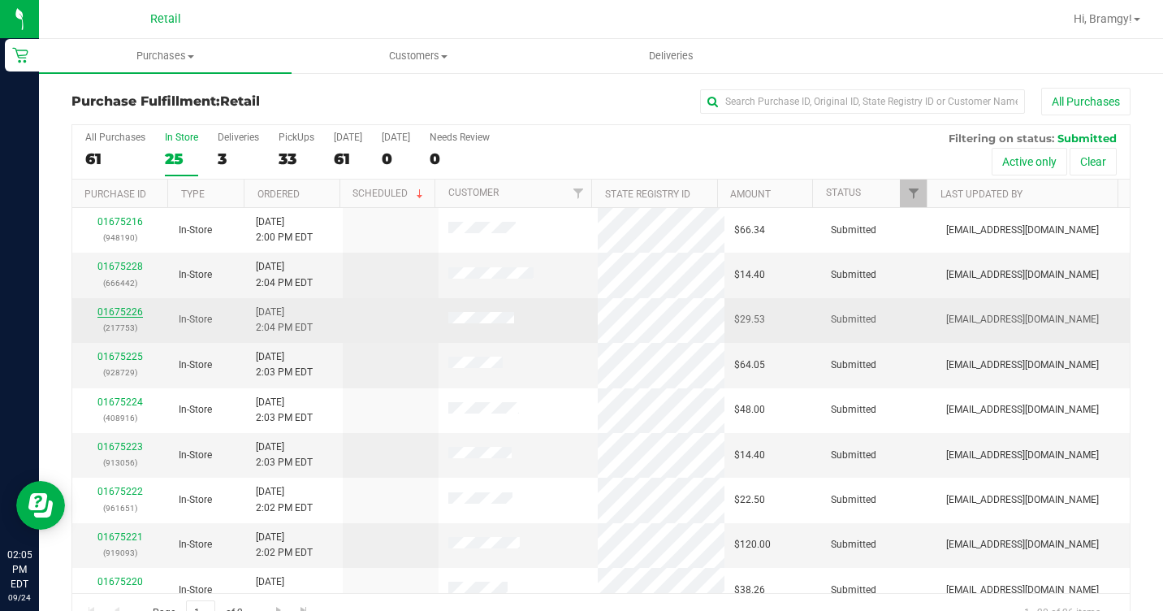
click at [111, 311] on link "01675226" at bounding box center [119, 311] width 45 height 11
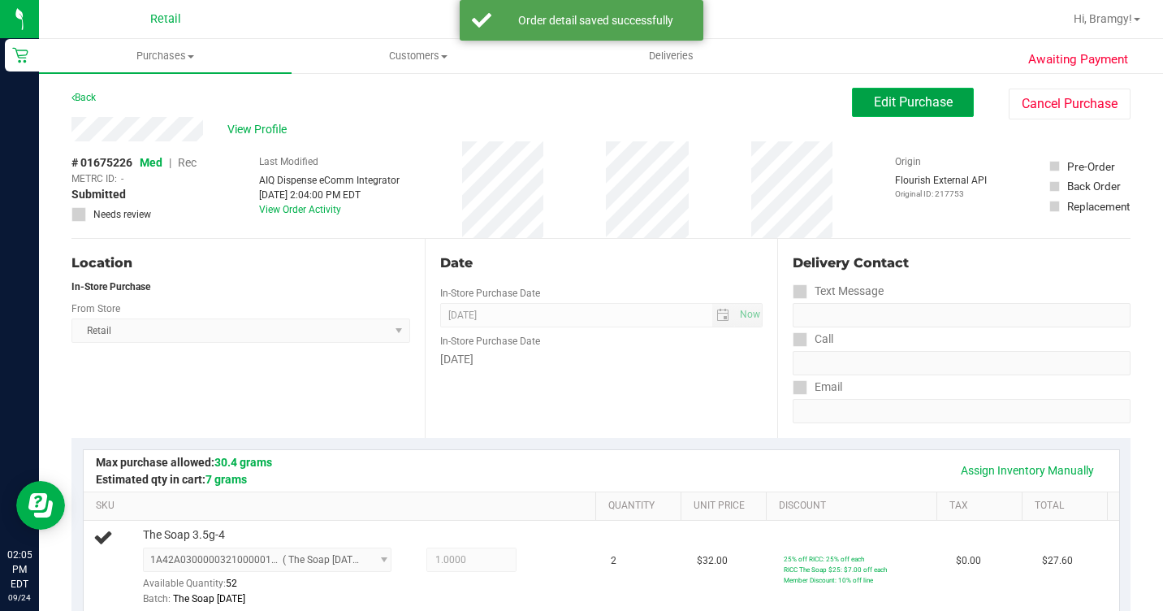
drag, startPoint x: 948, startPoint y: 97, endPoint x: 940, endPoint y: 108, distance: 13.3
click at [943, 100] on button "Edit Purchase" at bounding box center [913, 102] width 122 height 29
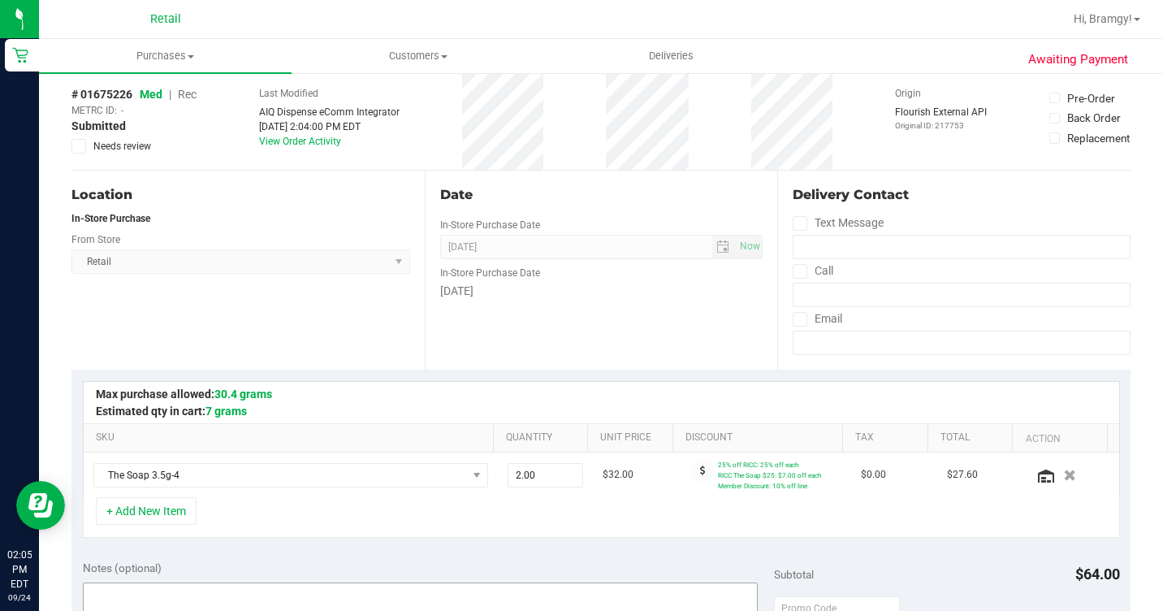
scroll to position [162, 0]
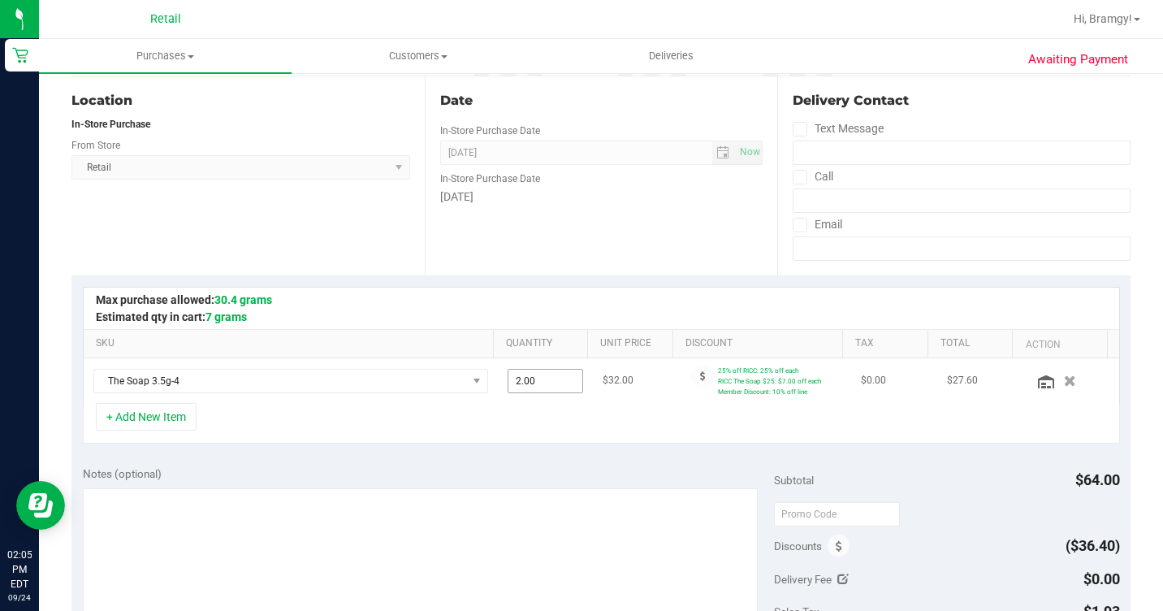
click at [527, 373] on span "2.00 2" at bounding box center [545, 381] width 76 height 24
click at [527, 373] on input "2" at bounding box center [545, 380] width 75 height 23
type input "1"
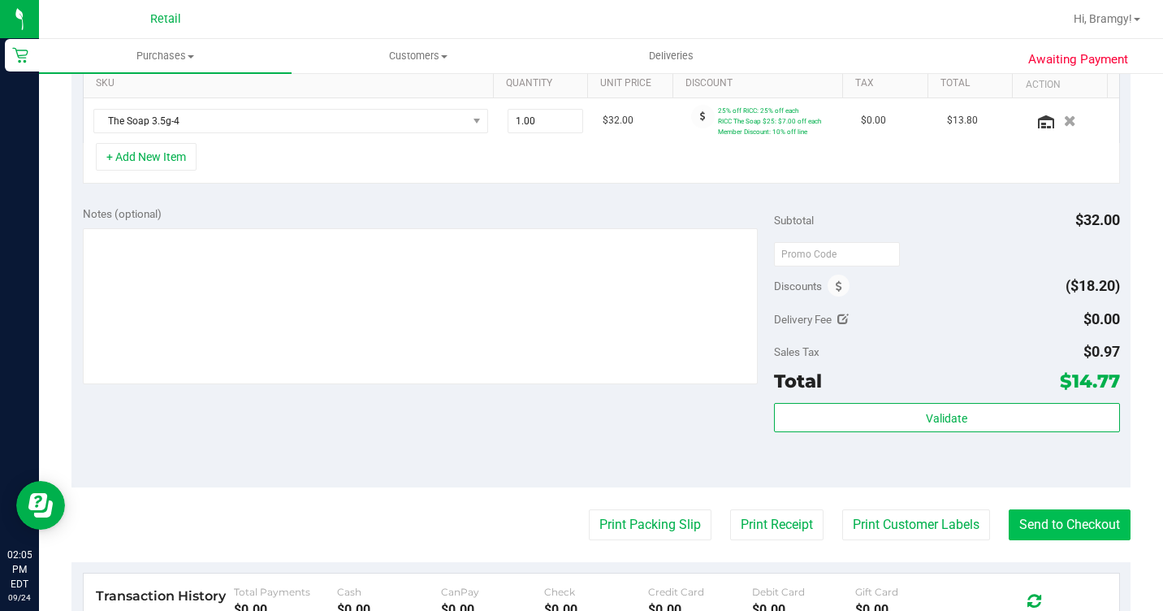
scroll to position [487, 0]
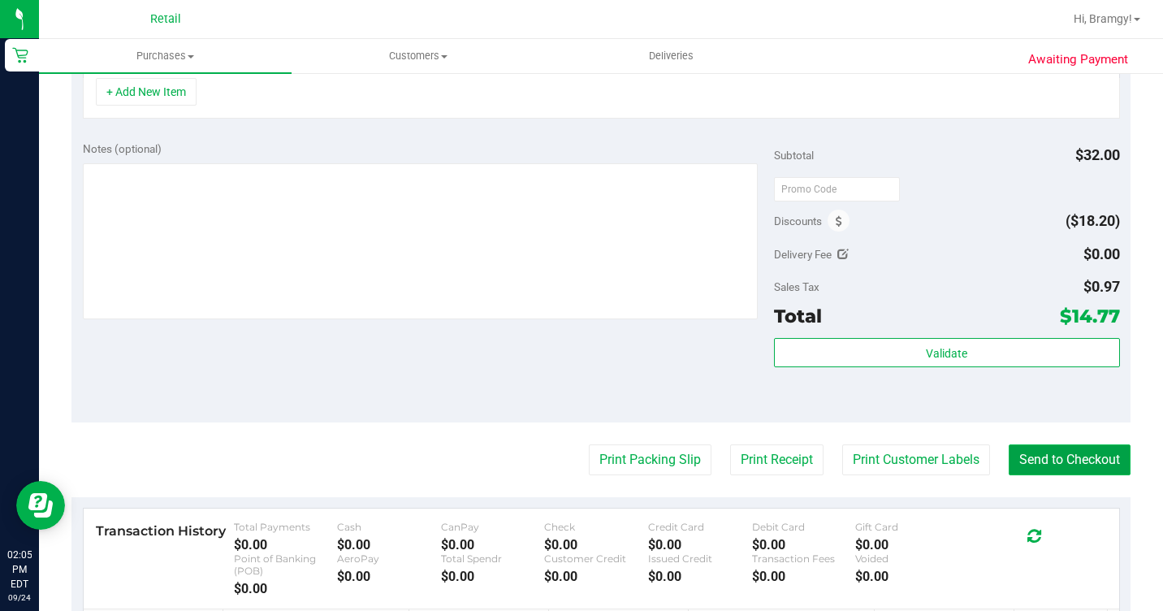
click at [1089, 462] on button "Send to Checkout" at bounding box center [1069, 459] width 122 height 31
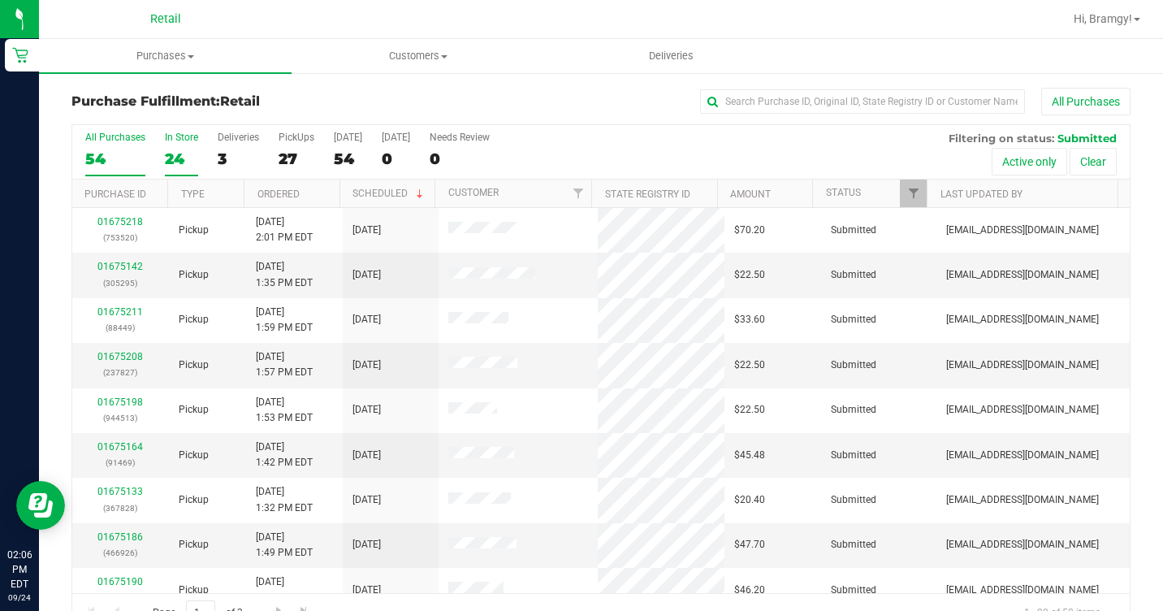
click at [181, 145] on label "In Store 24" at bounding box center [181, 154] width 33 height 45
click at [0, 0] on input "In Store 24" at bounding box center [0, 0] width 0 height 0
click at [113, 445] on link "01675223" at bounding box center [119, 446] width 45 height 11
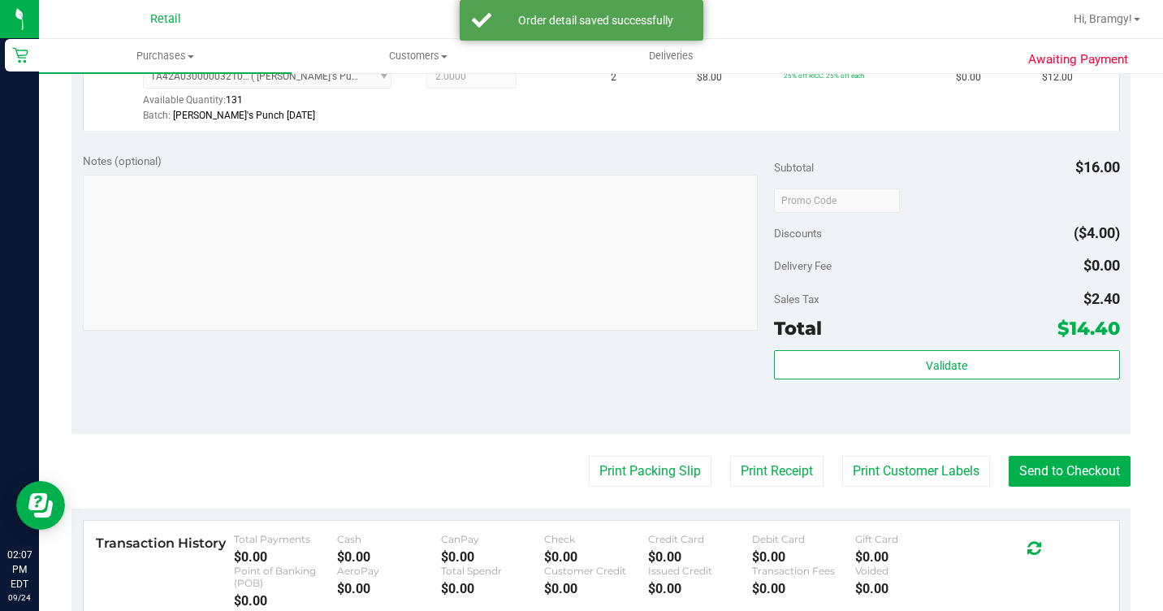
scroll to position [487, 0]
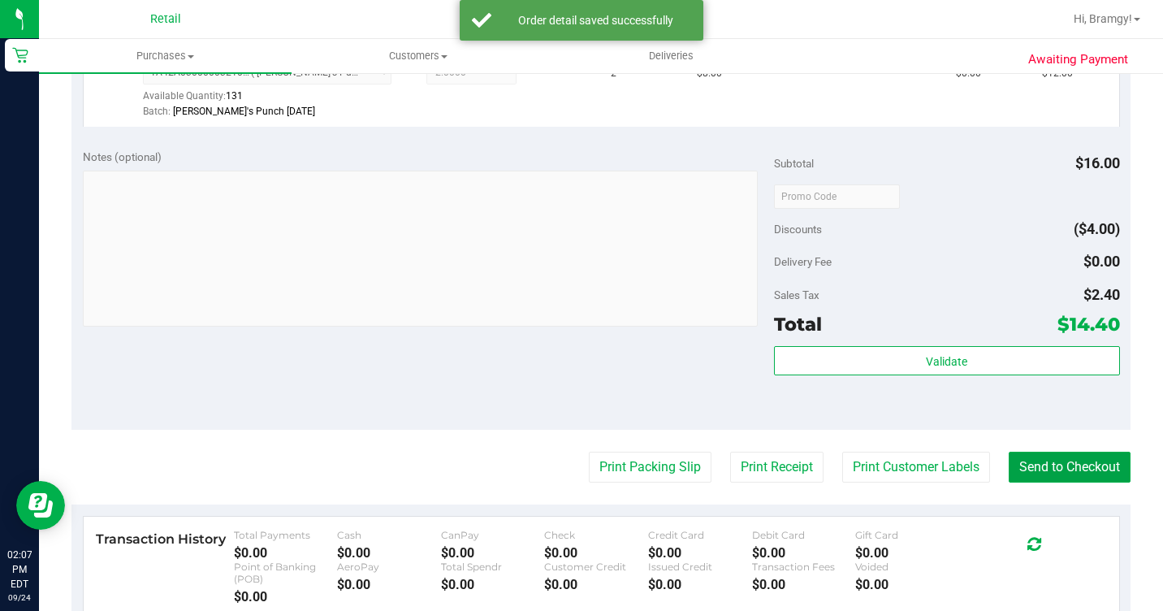
drag, startPoint x: 1030, startPoint y: 490, endPoint x: 867, endPoint y: 472, distance: 164.2
click at [1024, 482] on button "Send to Checkout" at bounding box center [1069, 466] width 122 height 31
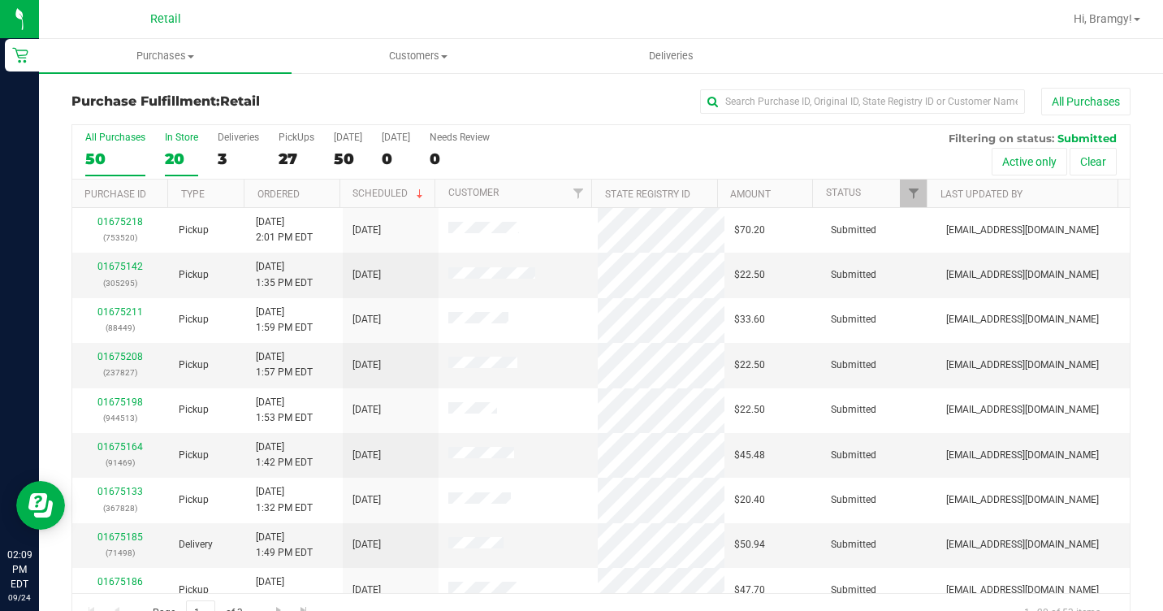
click at [185, 162] on div "20" at bounding box center [181, 158] width 33 height 19
click at [0, 0] on input "In Store 20" at bounding box center [0, 0] width 0 height 0
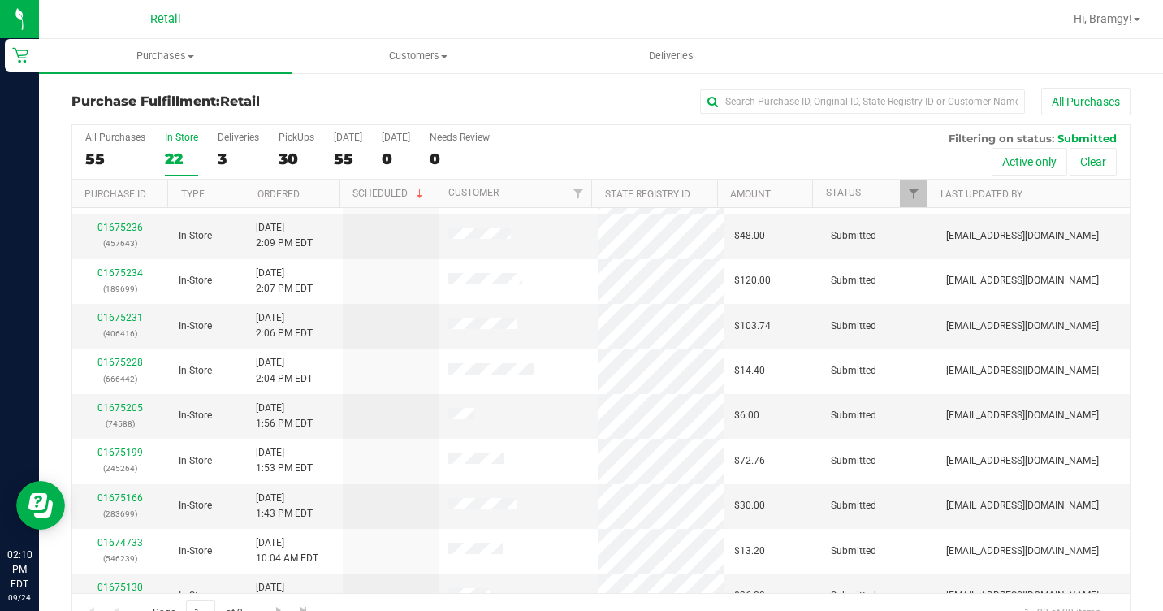
scroll to position [27, 0]
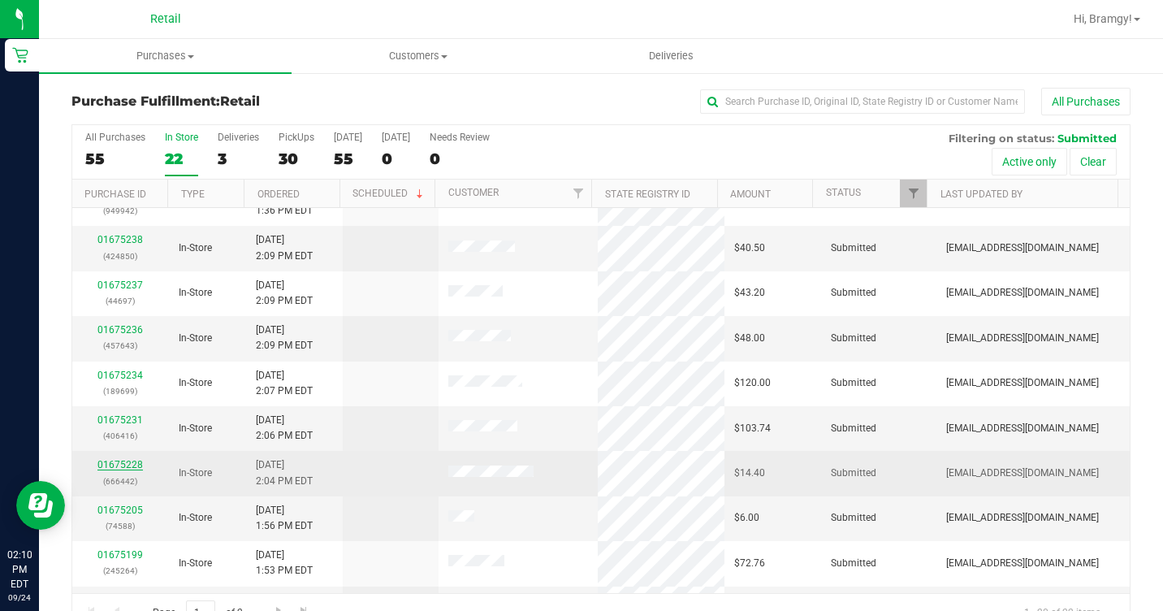
click at [124, 460] on link "01675228" at bounding box center [119, 464] width 45 height 11
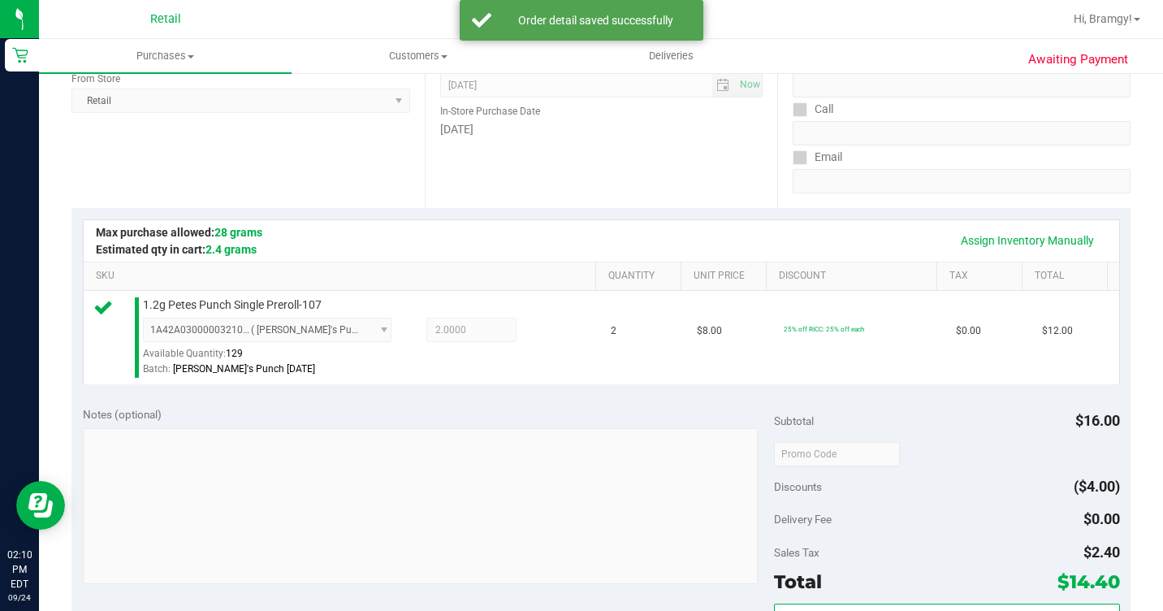
scroll to position [406, 0]
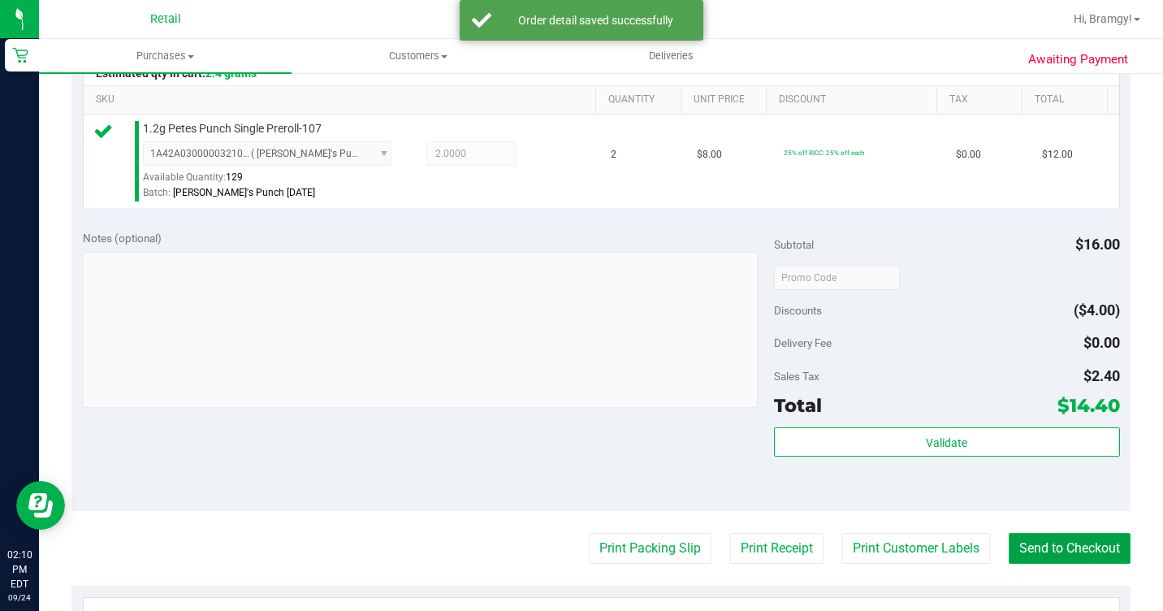
click at [1037, 563] on button "Send to Checkout" at bounding box center [1069, 548] width 122 height 31
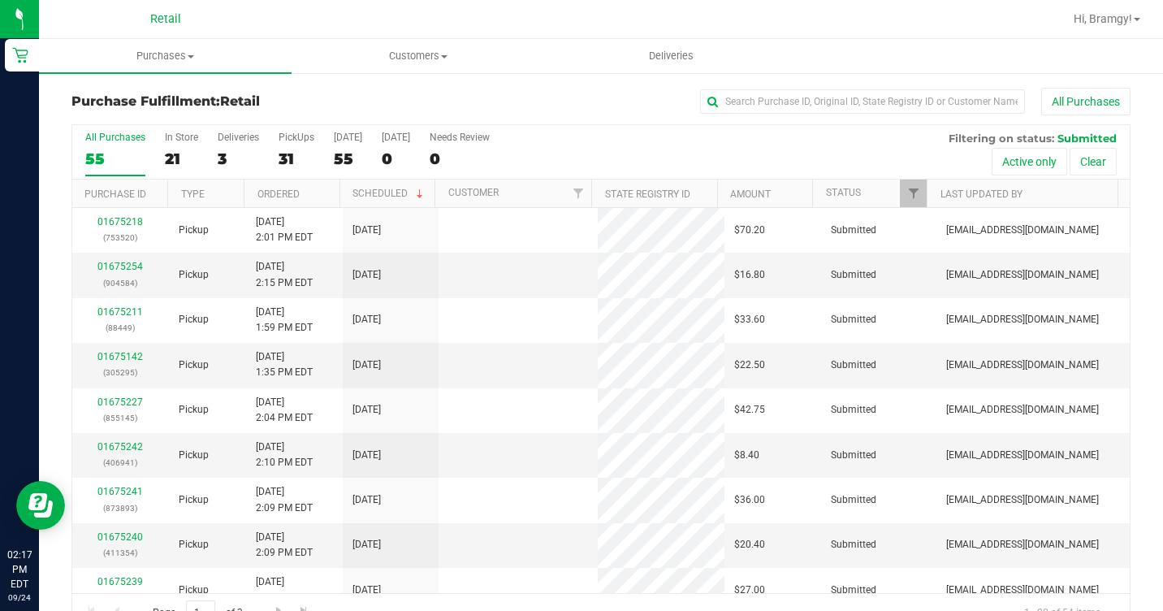
click at [146, 148] on div "All Purchases 55 In Store 21 Deliveries 3 PickUps 31 [DATE] 55 [DATE] 0 Needs R…" at bounding box center [600, 152] width 1057 height 54
click at [172, 143] on label "In Store 21" at bounding box center [181, 154] width 33 height 45
click at [0, 0] on input "In Store 21" at bounding box center [0, 0] width 0 height 0
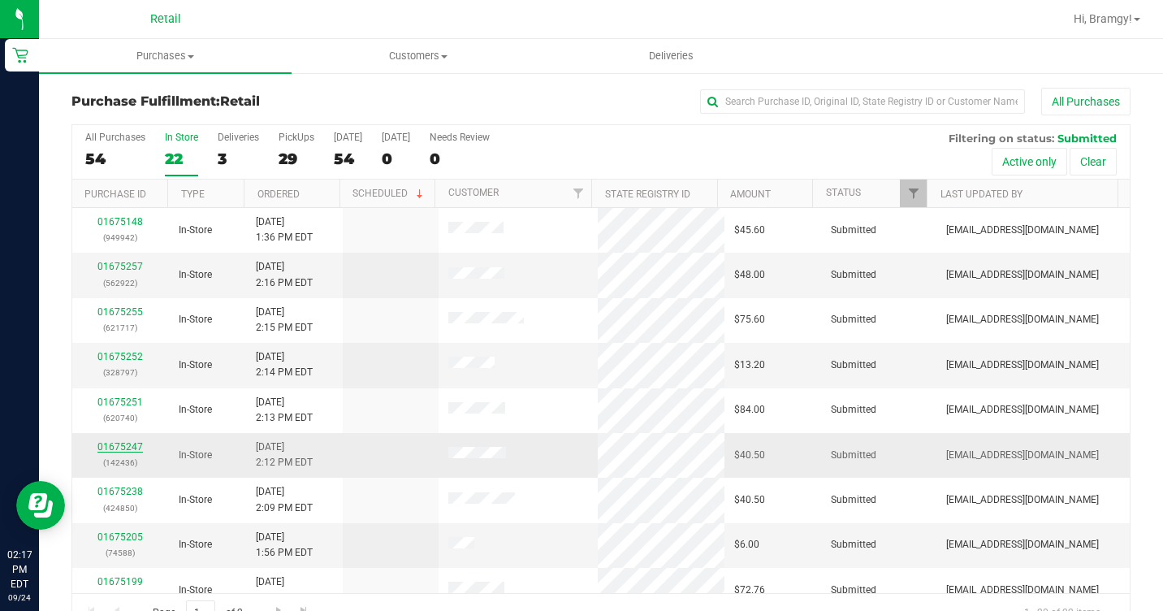
click at [121, 448] on link "01675247" at bounding box center [119, 446] width 45 height 11
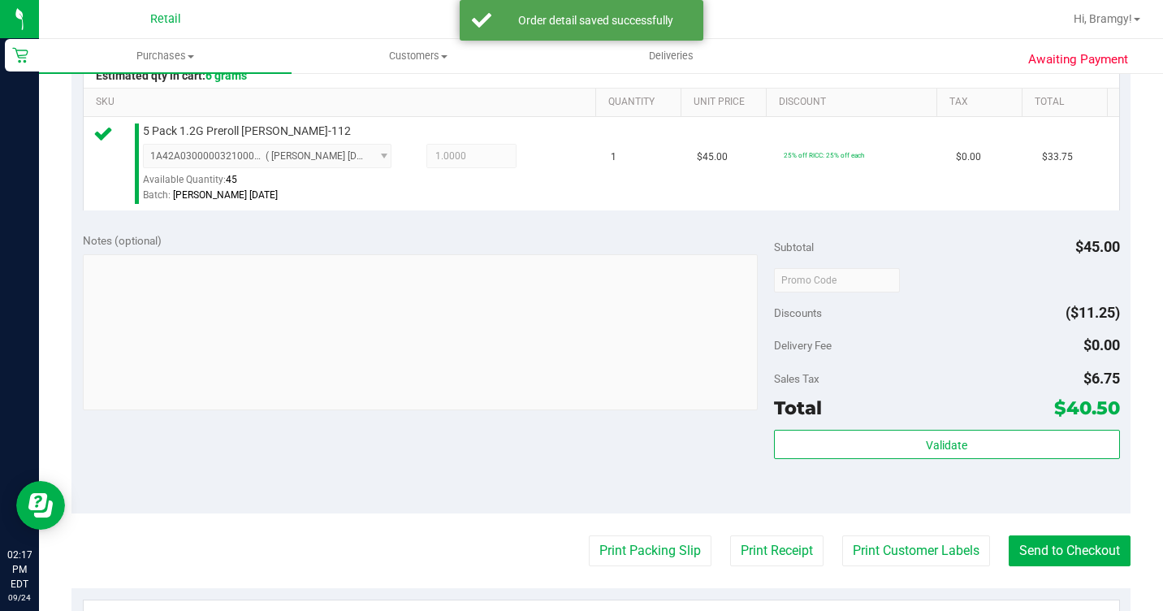
scroll to position [406, 0]
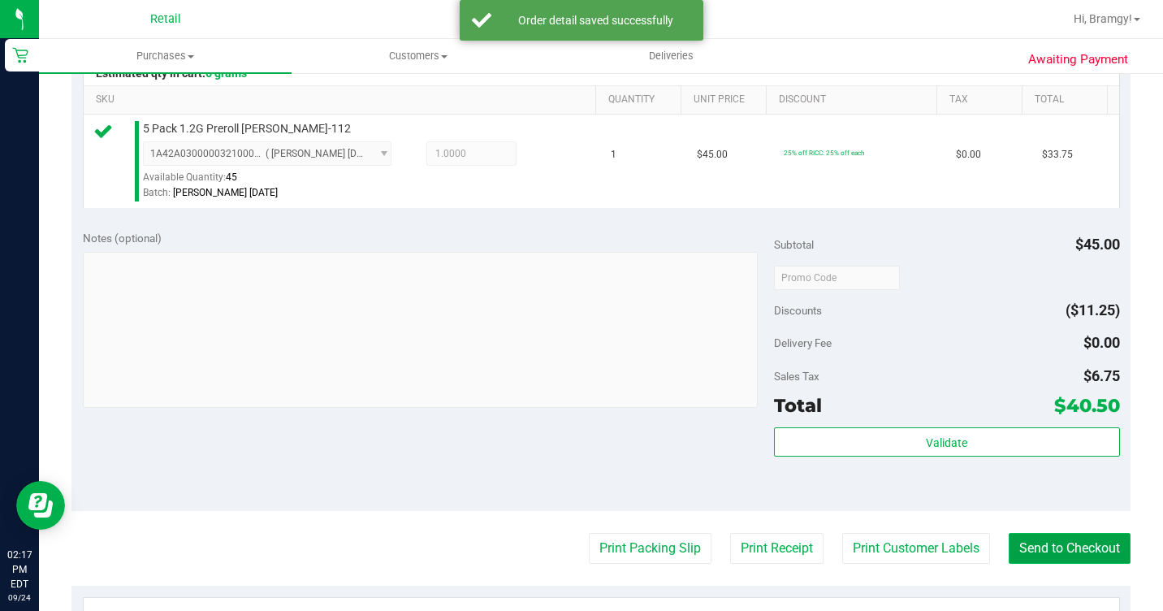
click at [1094, 563] on button "Send to Checkout" at bounding box center [1069, 548] width 122 height 31
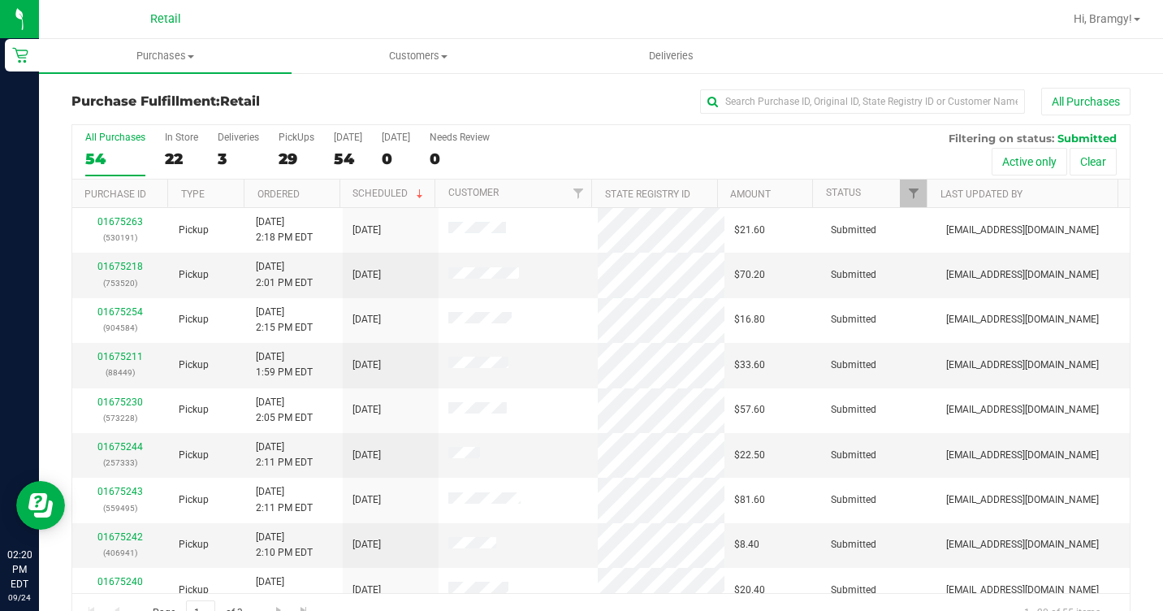
click at [159, 147] on div "All Purchases 54 In Store 22 Deliveries 3 PickUps 29 [DATE] 54 [DATE] 0 Needs R…" at bounding box center [600, 152] width 1057 height 54
click at [187, 149] on div "22" at bounding box center [181, 158] width 33 height 19
click at [0, 0] on input "In Store 22" at bounding box center [0, 0] width 0 height 0
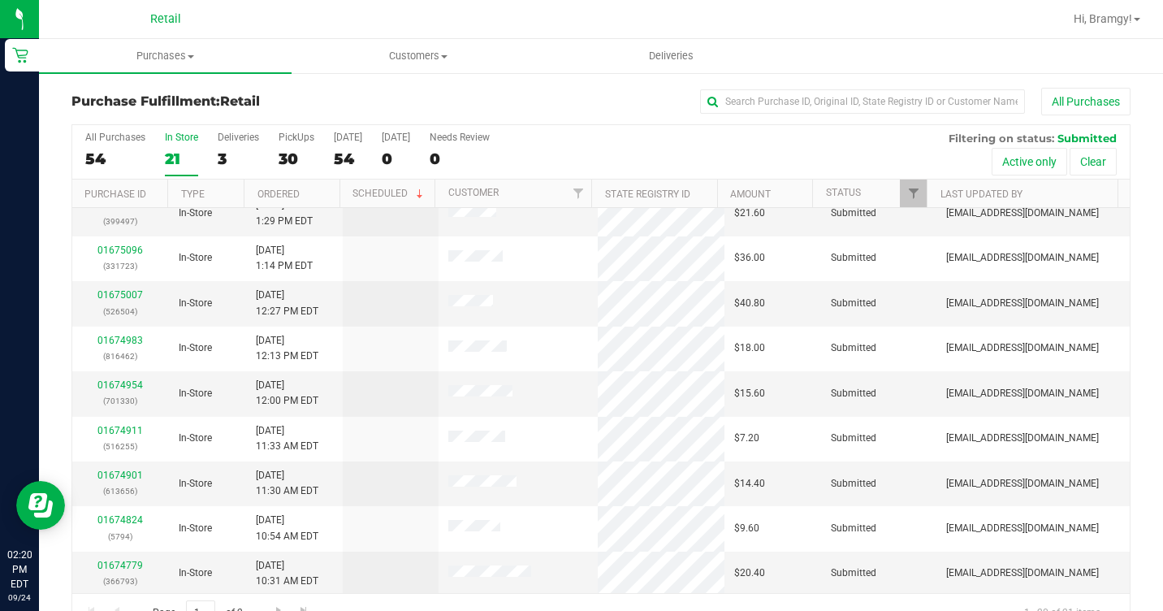
scroll to position [514, 0]
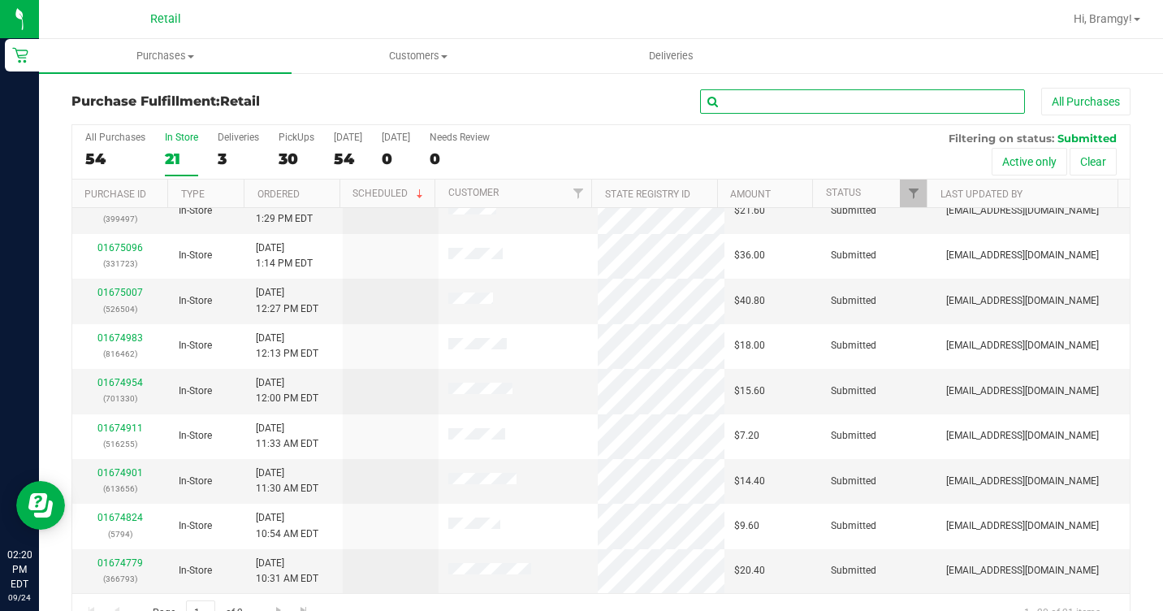
click at [824, 92] on input "text" at bounding box center [862, 101] width 325 height 24
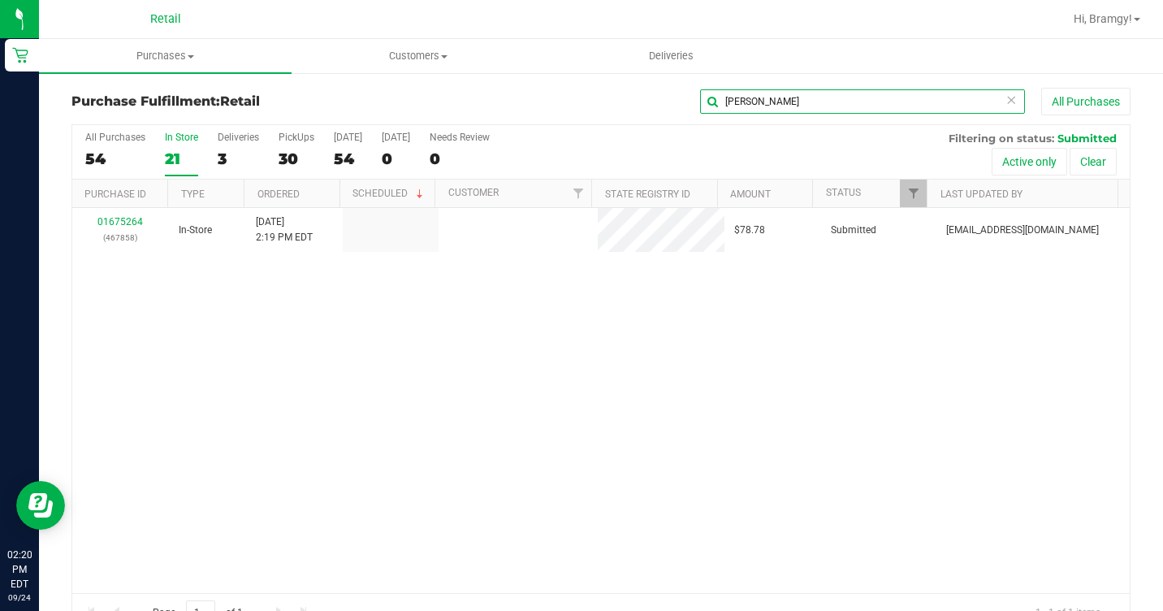
scroll to position [0, 0]
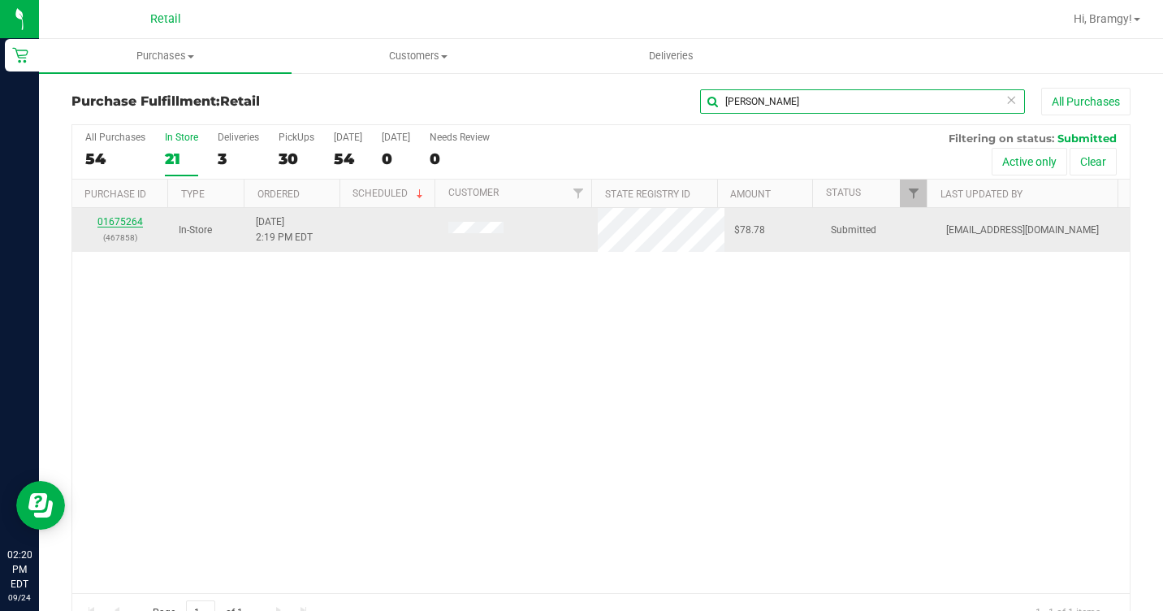
type input "[PERSON_NAME]"
click at [104, 218] on link "01675264" at bounding box center [119, 221] width 45 height 11
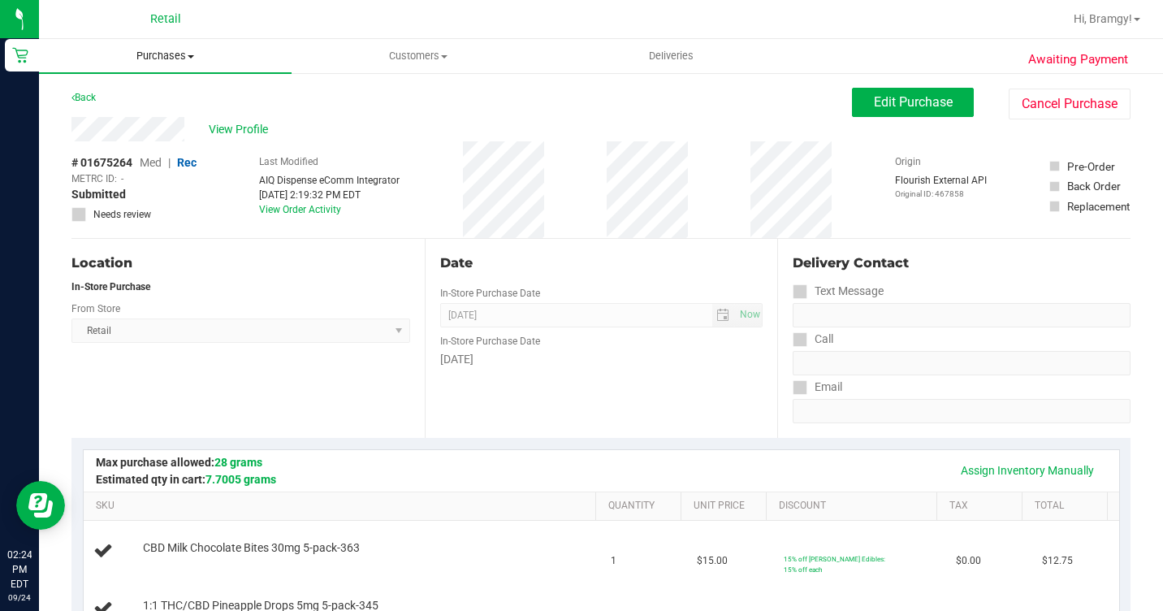
drag, startPoint x: 178, startPoint y: 60, endPoint x: 178, endPoint y: 88, distance: 28.4
click at [178, 60] on span "Purchases" at bounding box center [165, 56] width 252 height 15
click at [177, 99] on span "Summary of purchases" at bounding box center [122, 98] width 166 height 14
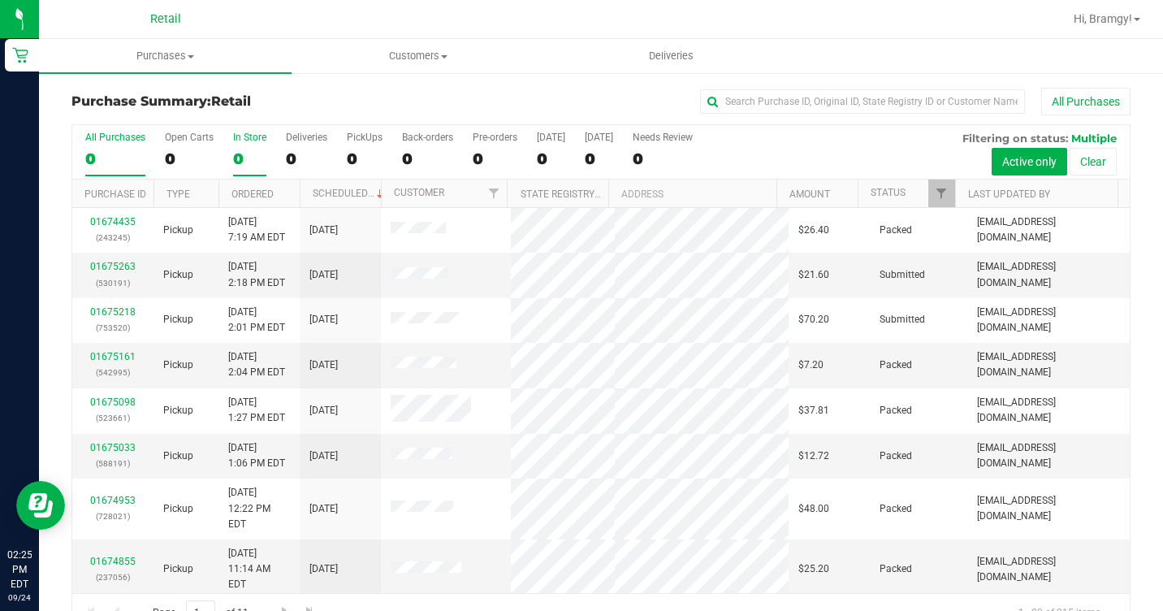
click at [231, 146] on div "All Purchases 0 Open Carts 0 In Store 0 Deliveries 0 PickUps 0 Back-orders 0 Pr…" at bounding box center [600, 152] width 1057 height 54
click at [248, 145] on label "In Store 0" at bounding box center [249, 154] width 33 height 45
click at [0, 0] on input "In Store 0" at bounding box center [0, 0] width 0 height 0
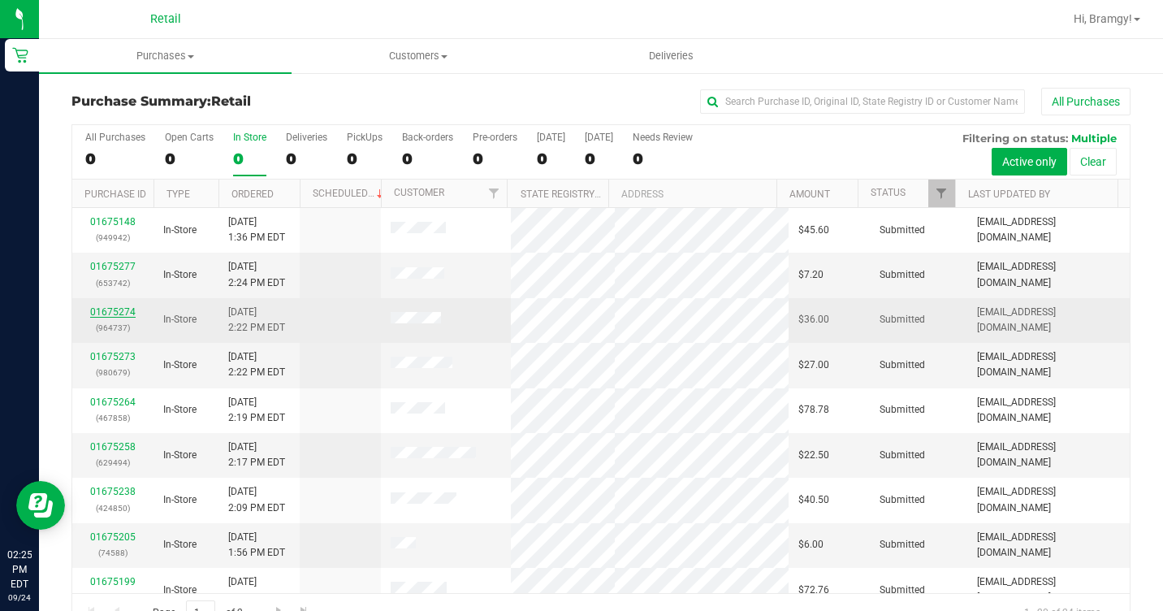
click at [122, 306] on link "01675274" at bounding box center [112, 311] width 45 height 11
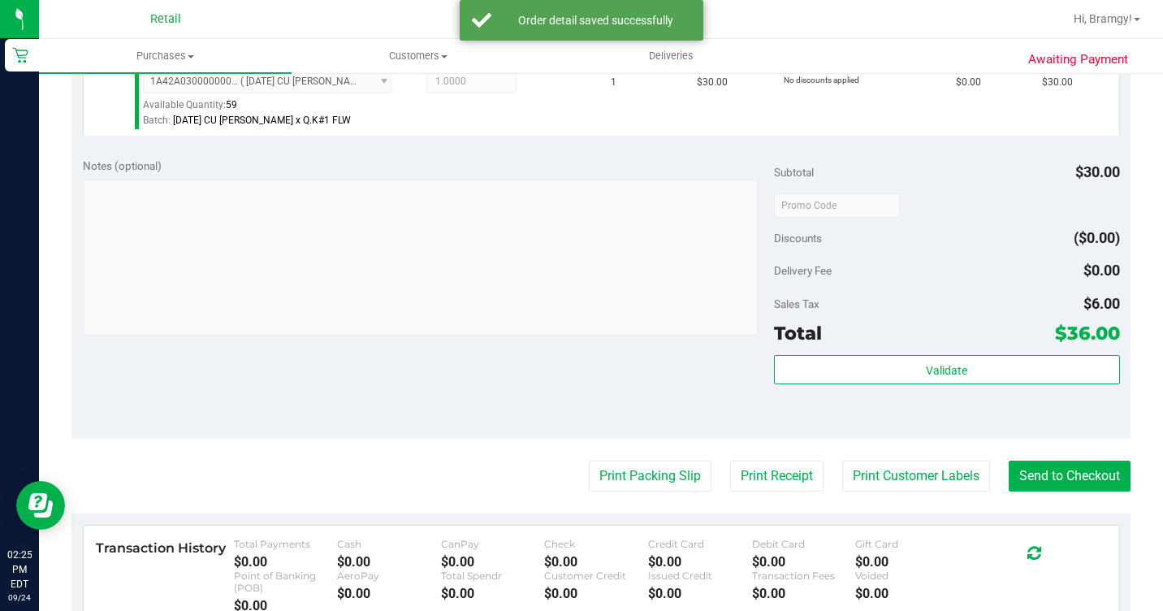
scroll to position [487, 0]
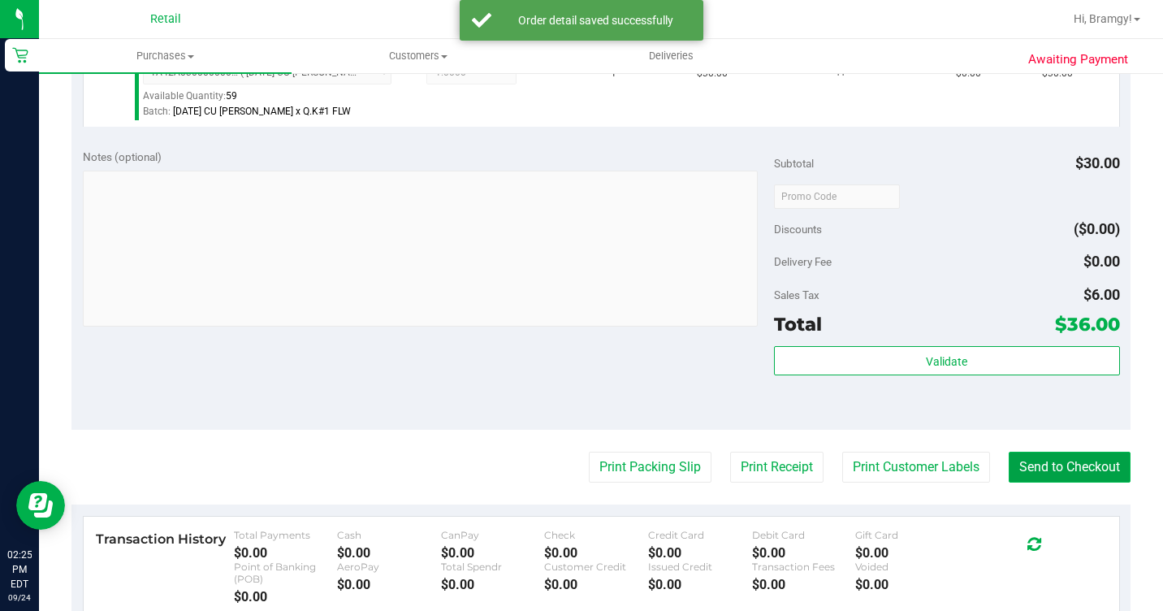
click at [1038, 482] on button "Send to Checkout" at bounding box center [1069, 466] width 122 height 31
